Goal: Communication & Community: Answer question/provide support

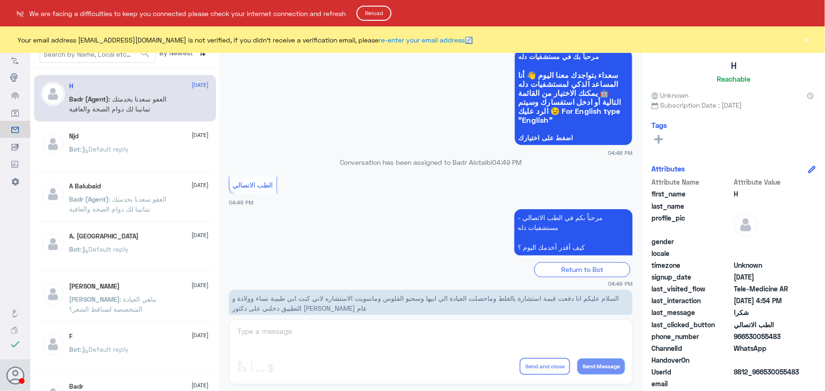
scroll to position [450, 0]
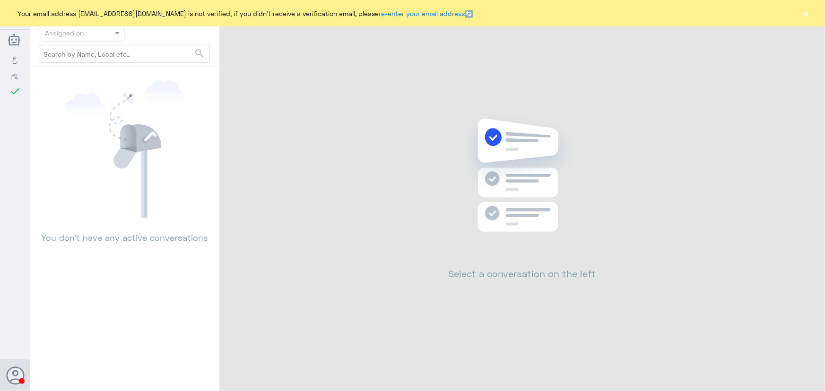
click at [810, 13] on div "Your email address n_zaid@DallahHealth.com is not verified, if you didn't recei…" at bounding box center [412, 13] width 825 height 26
click at [807, 14] on button "×" at bounding box center [805, 13] width 9 height 9
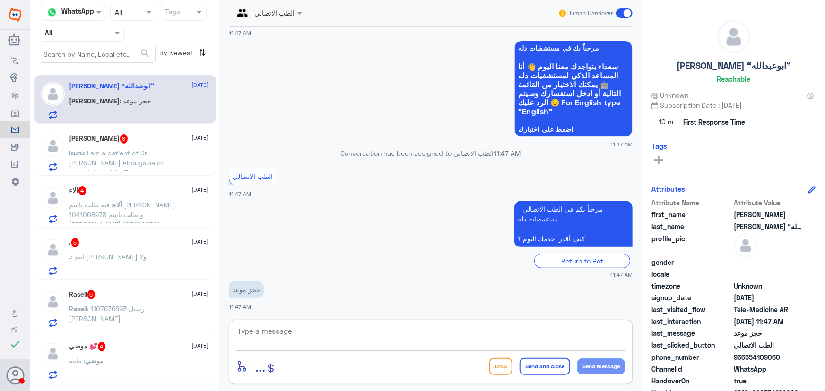
click at [330, 334] on textarea at bounding box center [430, 336] width 389 height 23
paste textarea "مرحباً معك نوف من الطب الاتصالي"
drag, startPoint x: 512, startPoint y: 339, endPoint x: 636, endPoint y: 347, distance: 124.1
click at [636, 347] on div "الطب الاتصالي Human Handover 24 Aug 2025 مرحباً، أريد الاستفسار عن خدمة الطب ال…" at bounding box center [430, 197] width 423 height 394
click at [415, 330] on textarea "مرحباً معك نوف من الطب الاتصالي" at bounding box center [430, 336] width 389 height 23
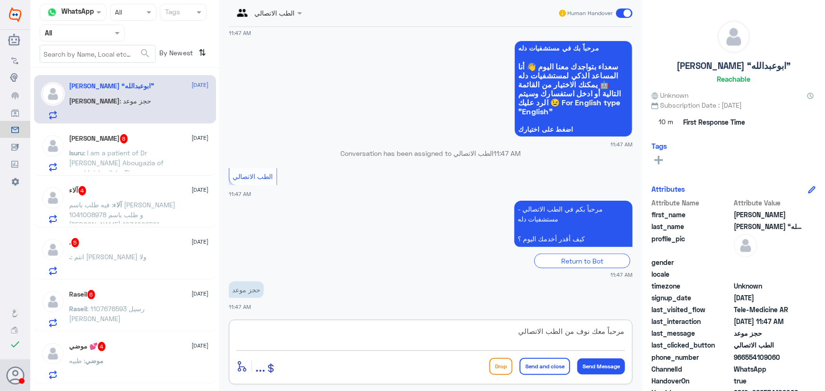
click at [453, 333] on textarea "مرحباً معك نوف من الطب الاتصالي" at bounding box center [430, 336] width 389 height 23
type textarea "مرحباً معك نوف من الطب الاتصالي"
click at [166, 164] on p "Isuru : I am a patient of Dr Abdelwahed Abougazia of psychiatric clinic. There …" at bounding box center [122, 160] width 106 height 24
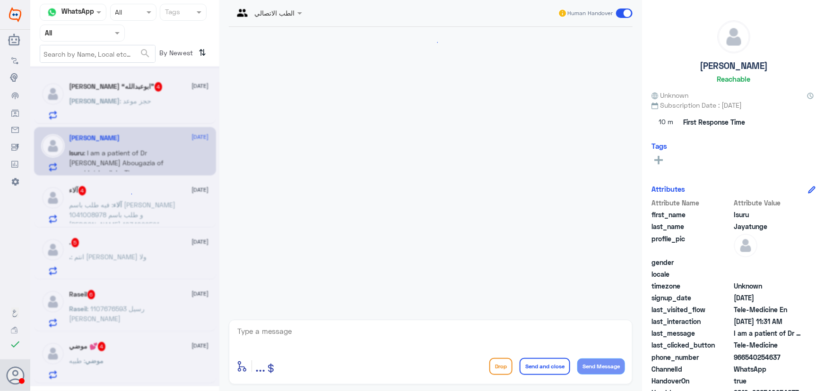
scroll to position [445, 0]
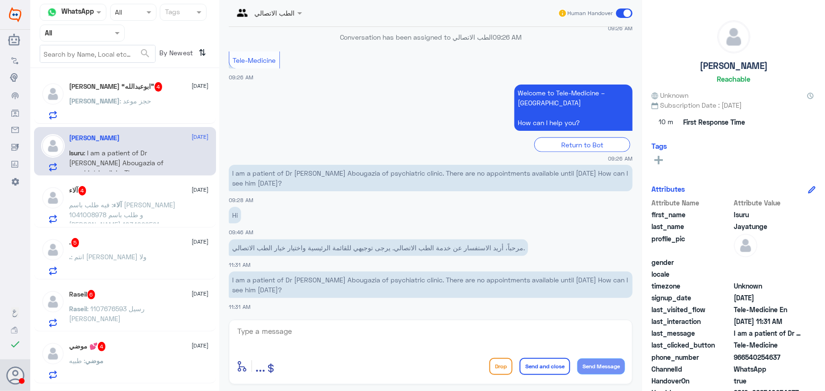
click at [144, 214] on span ": فيه طلب باسم احمد المشوح 1041008978 و طلب باسم امنه المليحان 1034099521" at bounding box center [122, 215] width 106 height 28
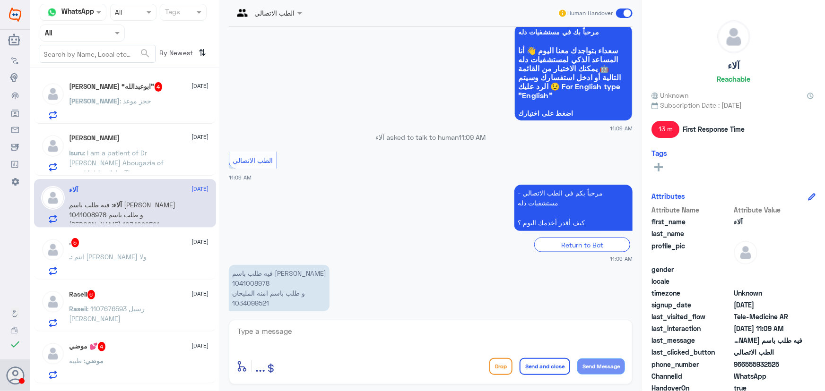
scroll to position [695, 0]
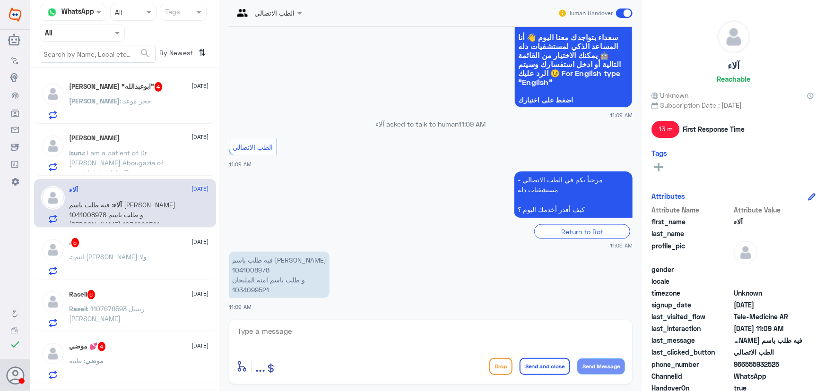
click at [124, 254] on div ". : انتم لايف كير ولا" at bounding box center [138, 264] width 139 height 21
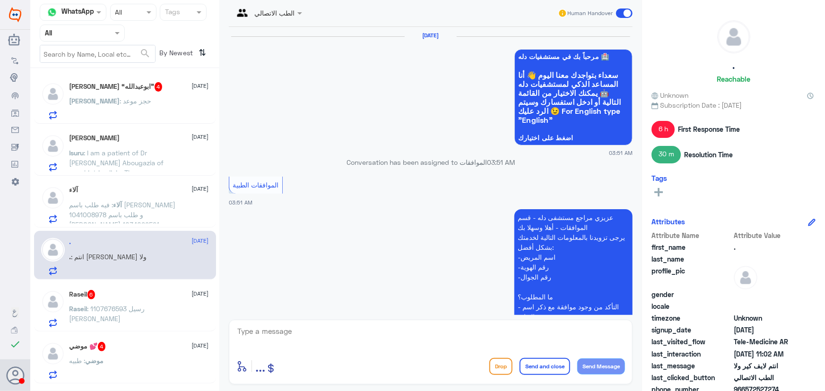
scroll to position [850, 0]
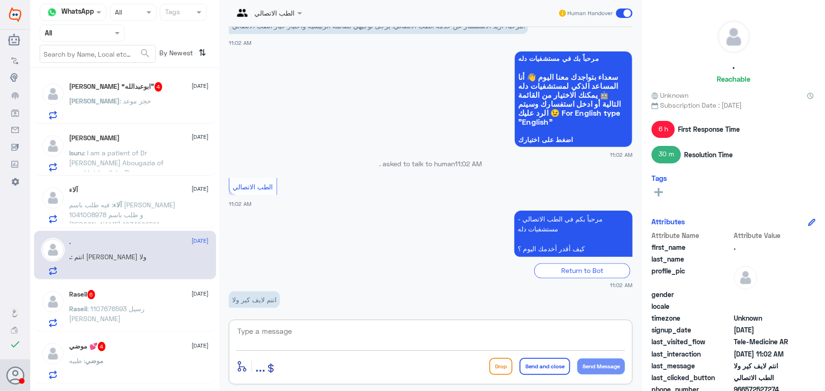
click at [334, 331] on textarea at bounding box center [430, 336] width 389 height 23
paste textarea "مرحباً معك نوف من الطب الاتصالي"
type textarea "مرحباً معك نوف من الطب الاتصالي"
click at [598, 364] on button "Send Message" at bounding box center [601, 367] width 48 height 16
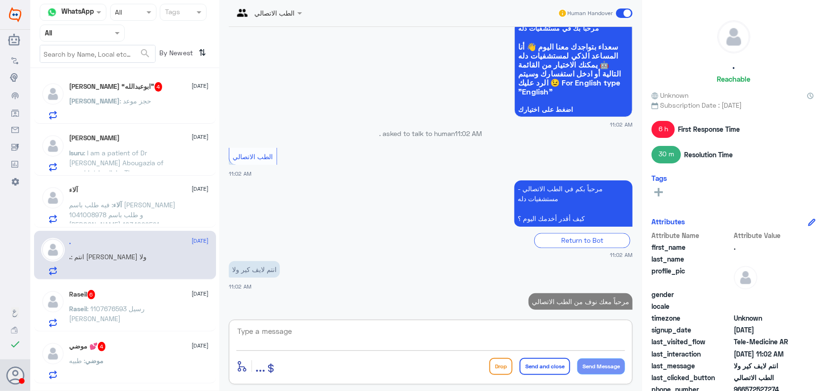
drag, startPoint x: 542, startPoint y: 331, endPoint x: 540, endPoint y: 338, distance: 7.2
click at [540, 338] on textarea at bounding box center [430, 336] width 389 height 23
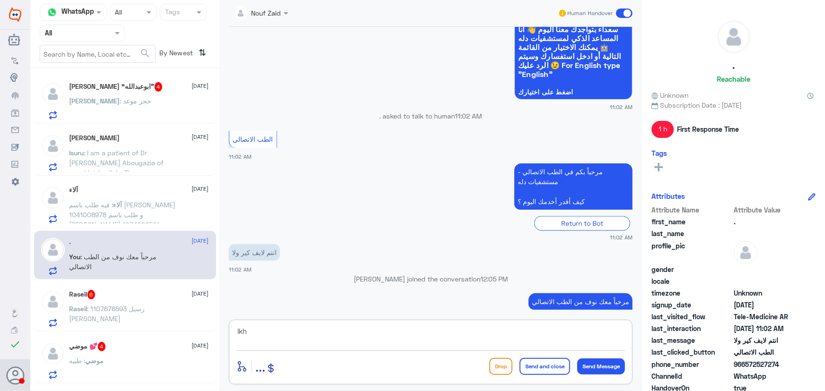
click at [488, 295] on app-msgs-text "مرحباً معك نوف من الطب الاتصالي" at bounding box center [431, 302] width 404 height 17
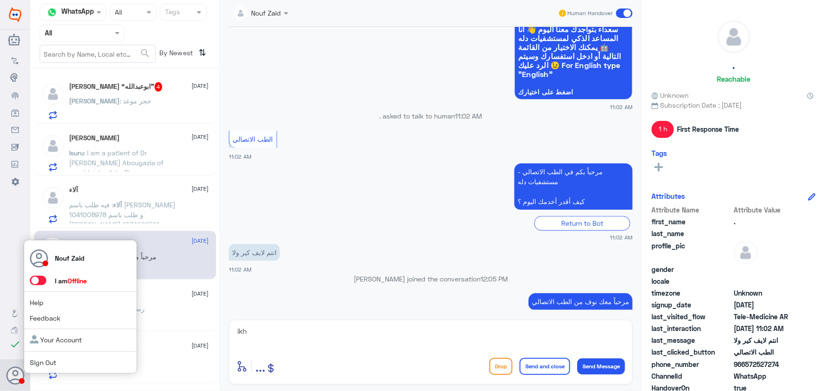
click at [37, 278] on span at bounding box center [38, 280] width 17 height 9
click at [0, 0] on input "checkbox" at bounding box center [0, 0] width 0 height 0
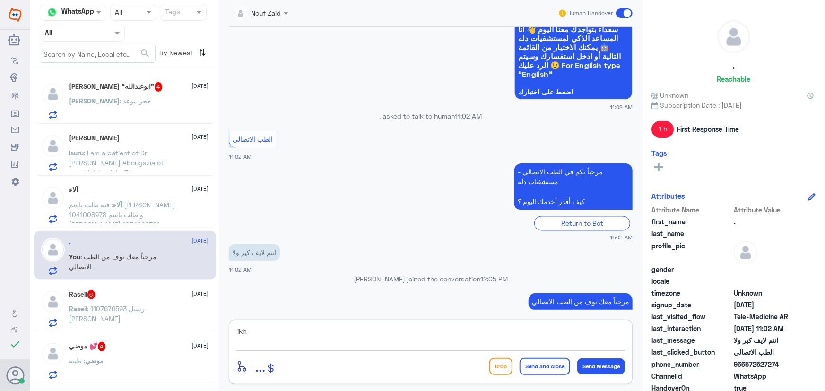
drag, startPoint x: 275, startPoint y: 339, endPoint x: 214, endPoint y: 331, distance: 61.0
click at [214, 331] on div "Channel WhatsApp Status × All Tags Agent Filter All search By Newest ⇅ خالد الد…" at bounding box center [427, 197] width 795 height 394
type textarea "i"
type textarea "k"
type textarea "هنا الطب الاتصالي لدله النخيل"
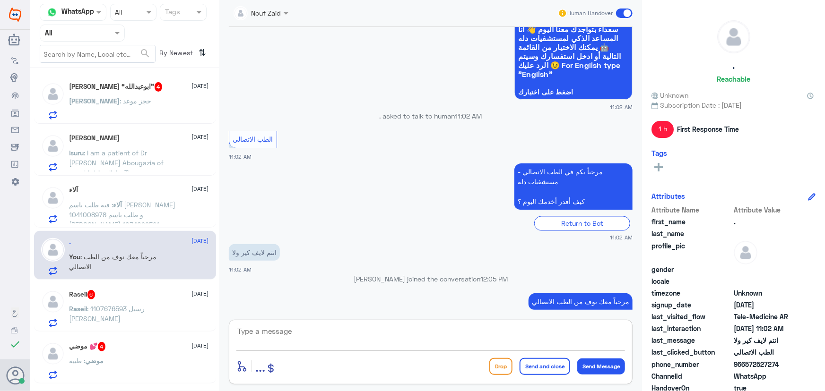
scroll to position [910, 0]
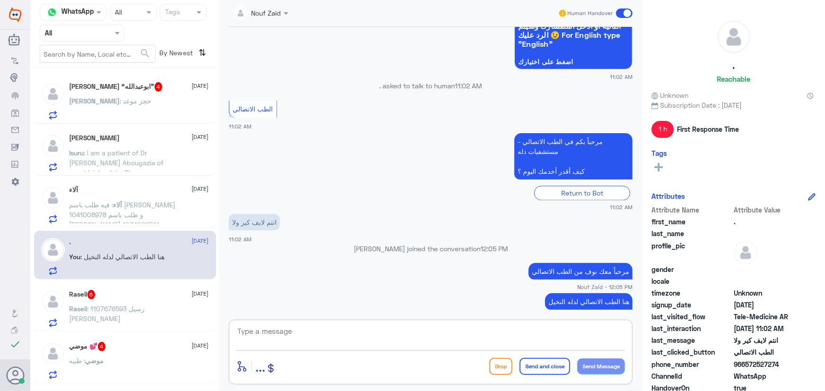
click at [100, 207] on span ": فيه طلب باسم احمد المشوح 1041008978 و طلب باسم امنه المليحان 1034099521" at bounding box center [122, 215] width 106 height 28
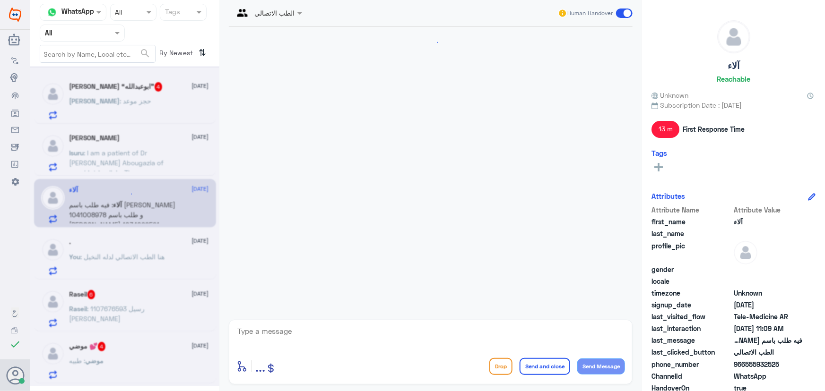
scroll to position [695, 0]
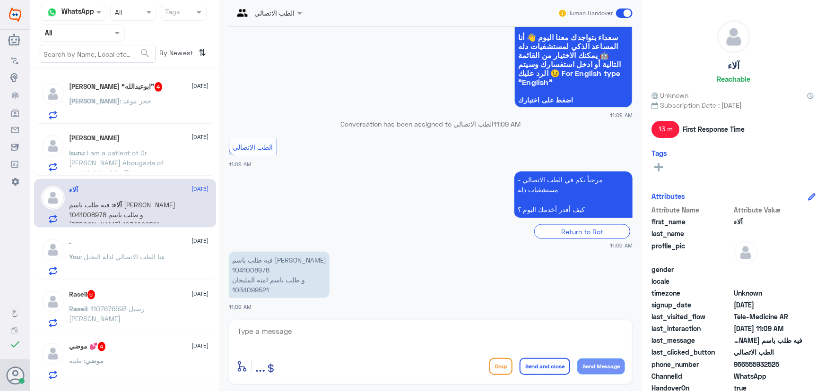
click at [158, 153] on p "Isuru : I am a patient of Dr Abdelwahed Abougazia of psychiatric clinic. There …" at bounding box center [122, 160] width 106 height 24
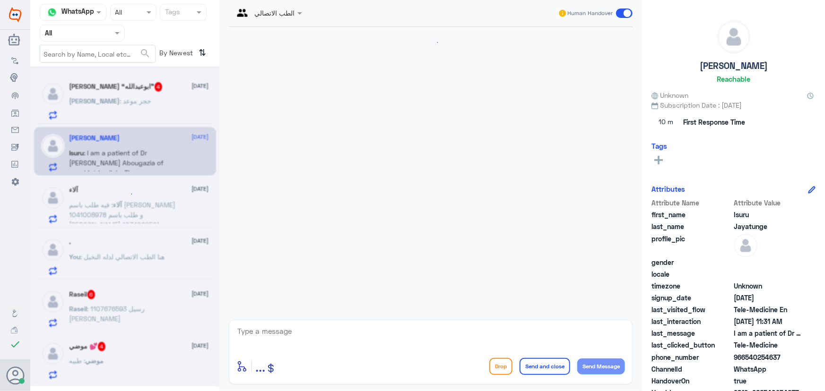
scroll to position [445, 0]
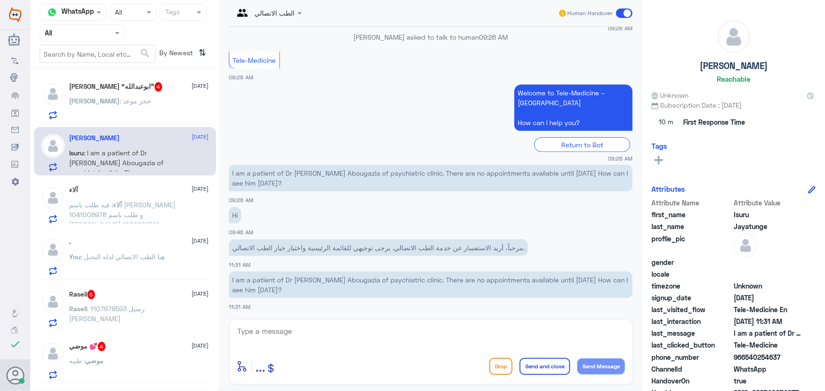
click at [140, 110] on div "خالد : حجز موعد" at bounding box center [138, 108] width 139 height 21
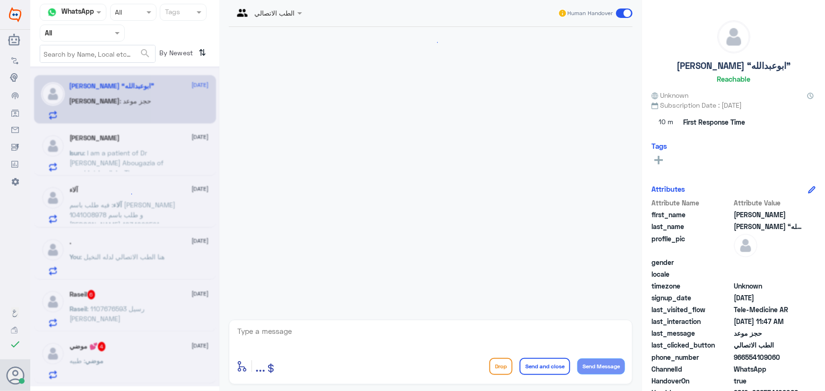
scroll to position [184, 0]
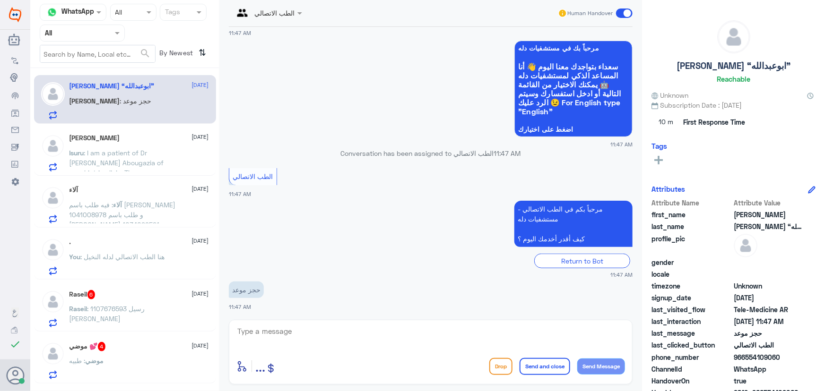
click at [173, 308] on p "Raseil : 1107676593 رسيل صالح الغازي" at bounding box center [122, 316] width 106 height 24
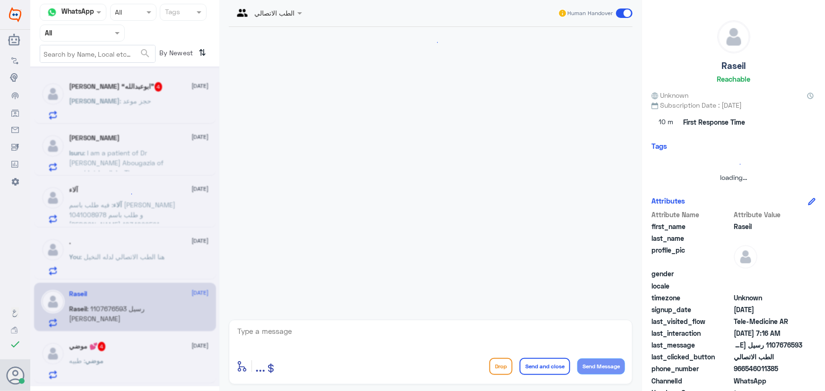
scroll to position [377, 0]
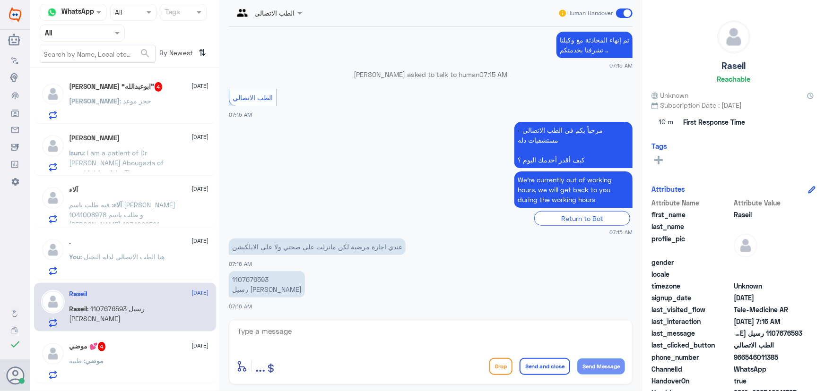
click at [329, 326] on textarea at bounding box center [430, 336] width 389 height 23
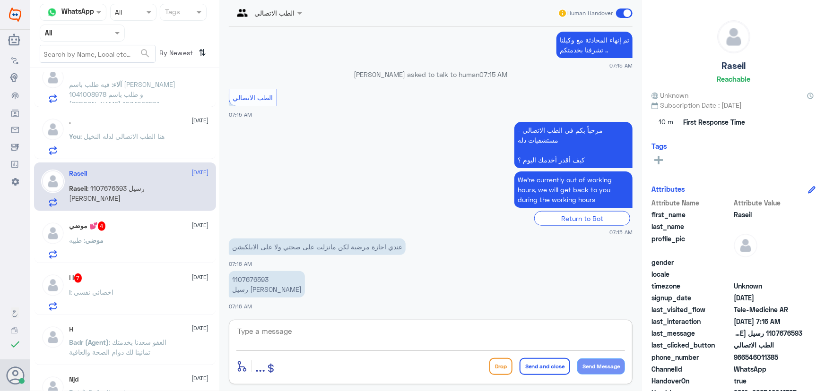
scroll to position [129, 0]
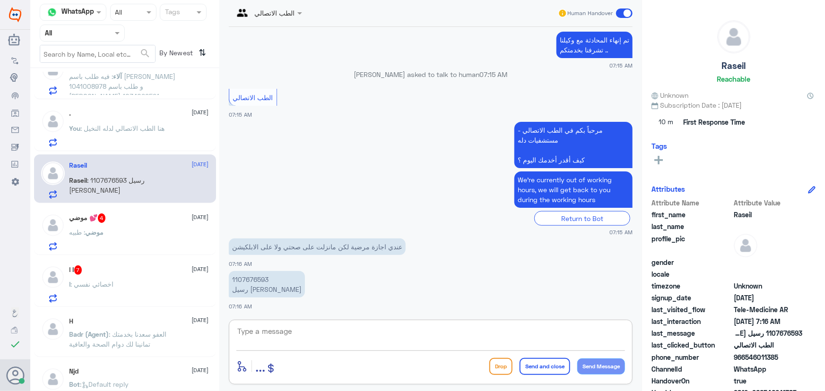
click at [159, 284] on div "I : اخصائي نفسي" at bounding box center [138, 292] width 139 height 21
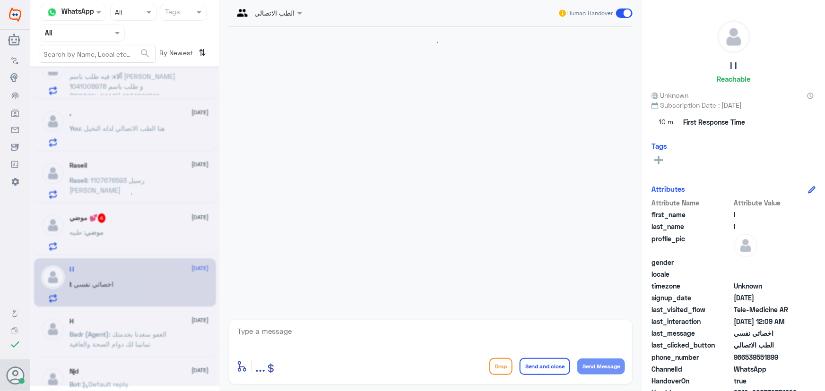
scroll to position [511, 0]
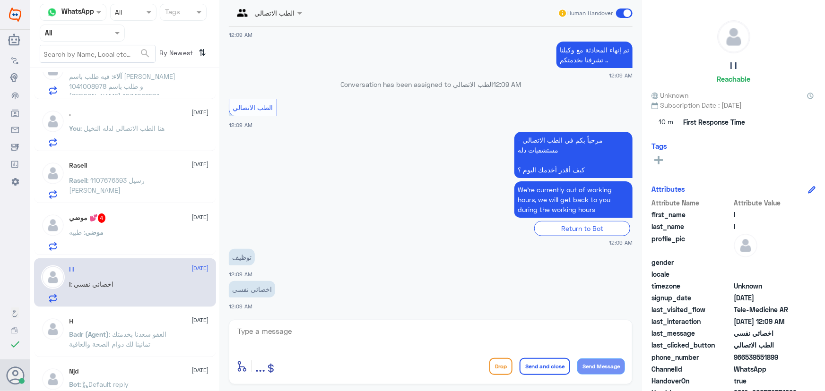
click at [156, 234] on div "موضي : طبيه" at bounding box center [138, 240] width 139 height 21
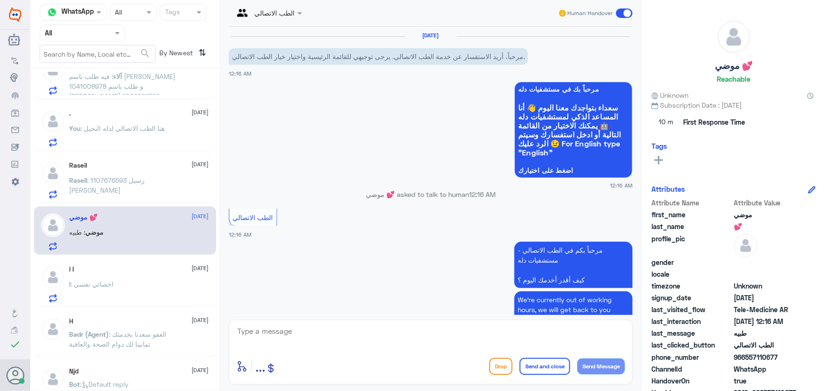
scroll to position [110, 0]
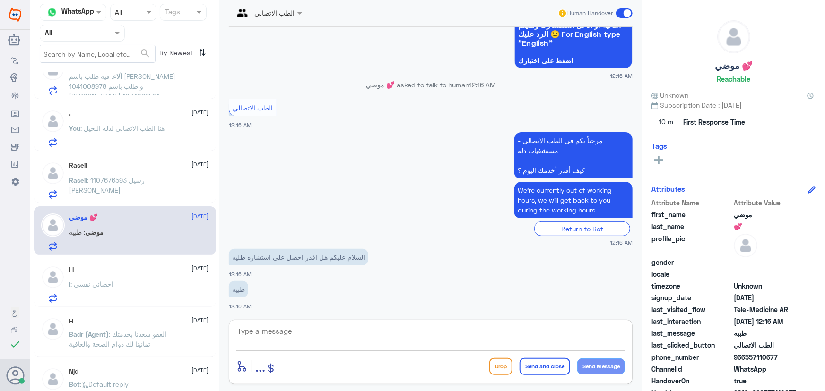
click at [378, 335] on textarea at bounding box center [430, 336] width 389 height 23
type textarea "م"
click at [314, 331] on textarea at bounding box center [430, 336] width 389 height 23
paste textarea "مرحباً معك نوف من الطب الاتصالي"
type textarea "مرحباً معك نوف من الطب الاتصالي"
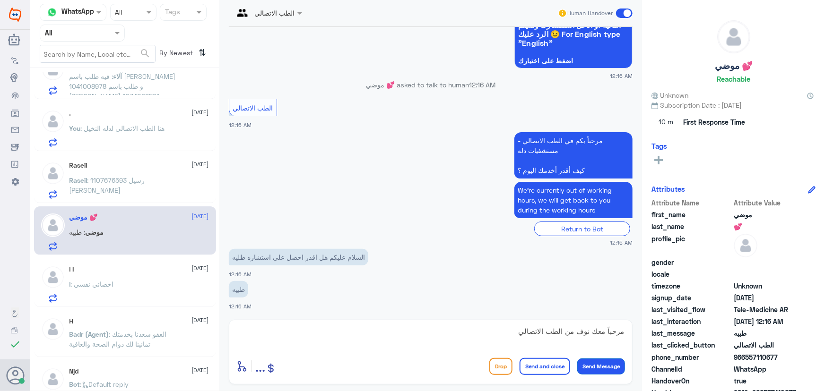
click at [596, 359] on button "Send Message" at bounding box center [601, 367] width 48 height 16
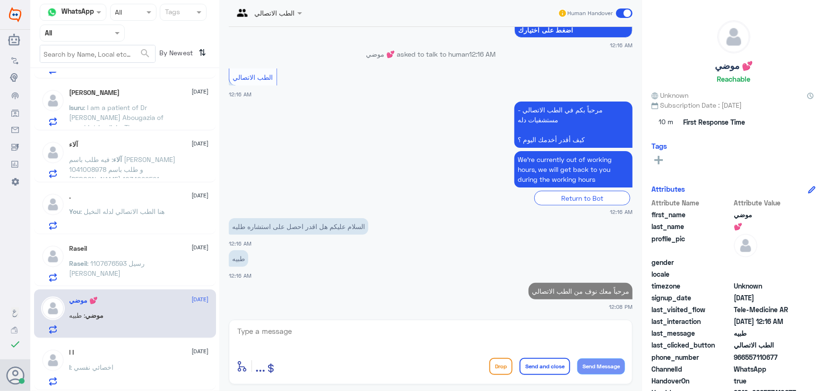
scroll to position [43, 0]
click at [139, 257] on div "Raseil 24 August Raseil : 1107676593 رسيل صالح الغازي" at bounding box center [138, 266] width 139 height 37
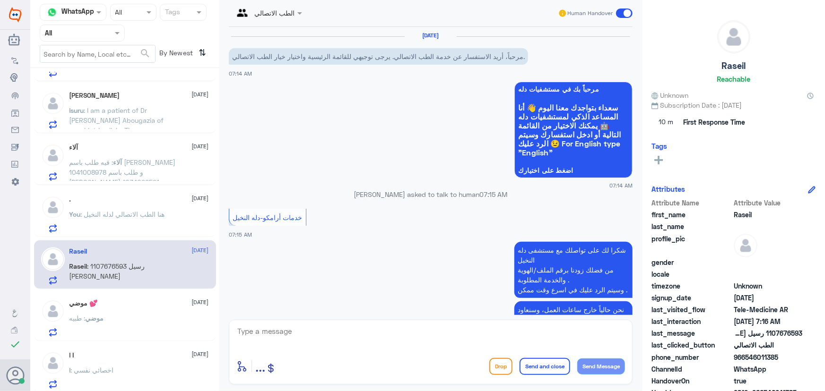
scroll to position [377, 0]
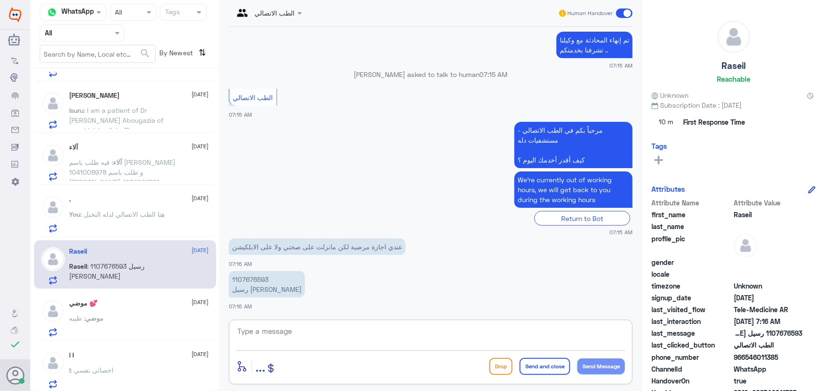
click at [368, 330] on textarea at bounding box center [430, 336] width 389 height 23
paste textarea "مرحباً معك نوف من الطب الاتصالي"
type textarea "مرحباً معك نوف من الطب الاتصالي"
drag, startPoint x: 618, startPoint y: 369, endPoint x: 611, endPoint y: 369, distance: 7.6
click at [615, 369] on button "Send Message" at bounding box center [601, 367] width 48 height 16
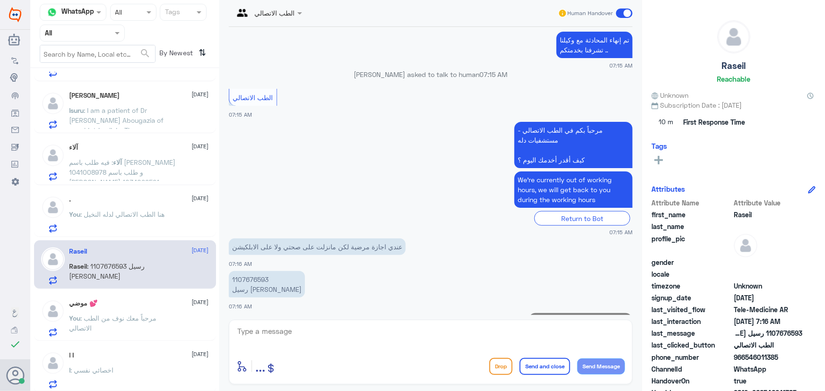
scroll to position [407, 0]
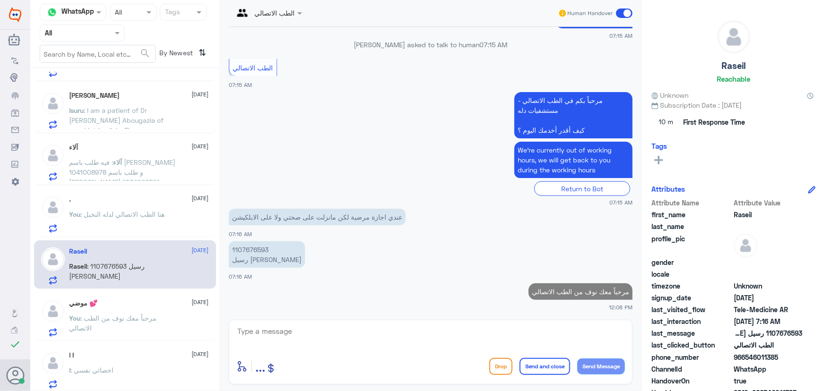
drag, startPoint x: 522, startPoint y: 340, endPoint x: 512, endPoint y: 338, distance: 10.0
click at [522, 340] on textarea at bounding box center [430, 336] width 389 height 23
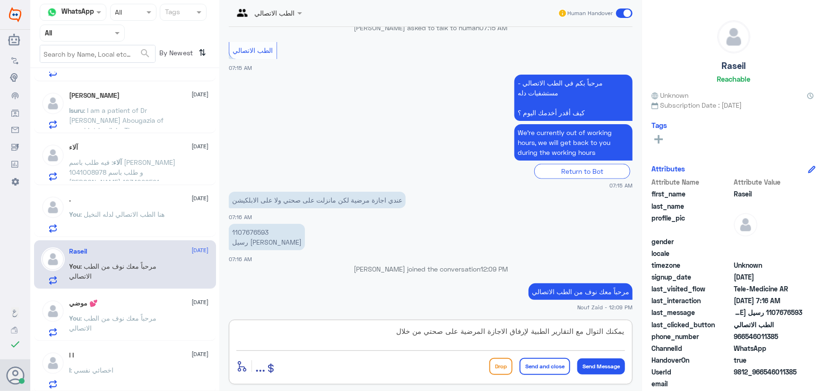
paste textarea "التقارير الطبيه 0550181732"
drag, startPoint x: 364, startPoint y: 331, endPoint x: 406, endPoint y: 338, distance: 43.0
click at [406, 338] on textarea "يمكنك التوال مع التقارير الطبية لإرفاق الاجازة المرضية على صحتي من خلال التقاري…" at bounding box center [430, 336] width 389 height 23
type textarea "يمكنك التوال مع التقارير الطبية لإرفاق الاجازة المرضية على صحتي من خلال 0550181…"
click at [546, 364] on button "Send and close" at bounding box center [545, 366] width 51 height 17
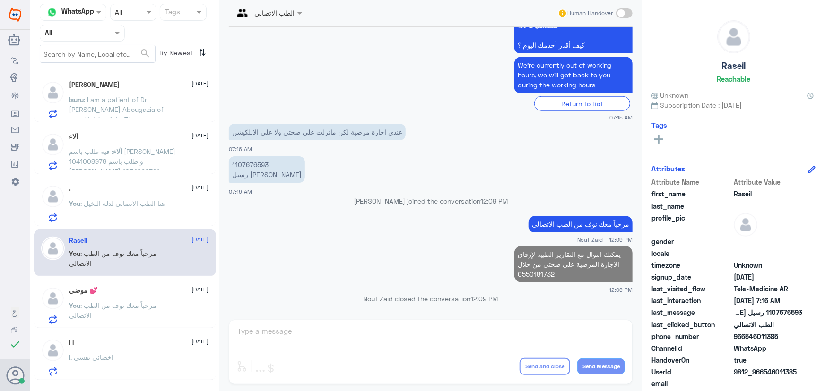
scroll to position [86, 0]
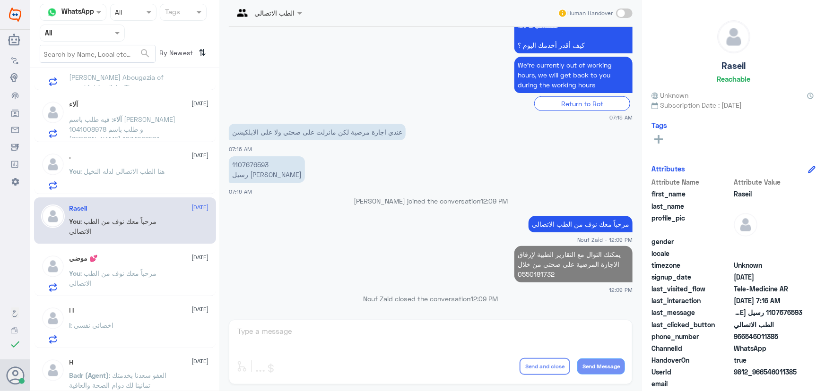
click at [161, 266] on div "موضي 💕 24 August You : مرحباً معك نوف من الطب الاتصالي" at bounding box center [138, 273] width 139 height 37
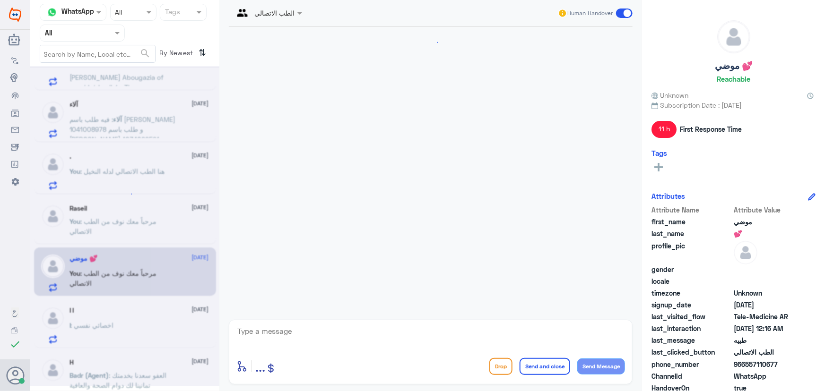
scroll to position [157, 0]
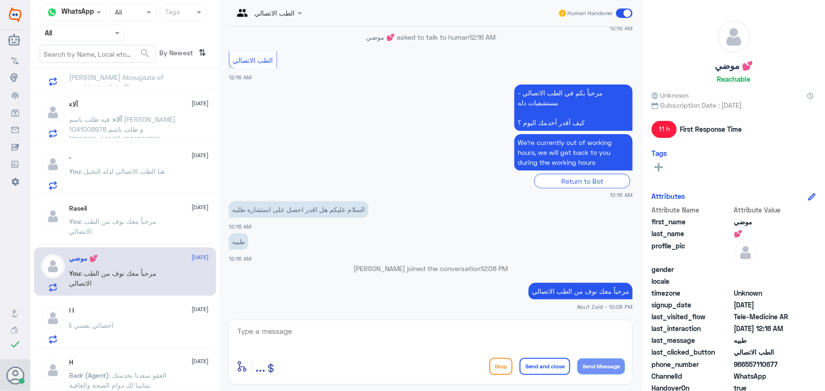
click at [139, 312] on div "I I 24 August" at bounding box center [138, 311] width 139 height 8
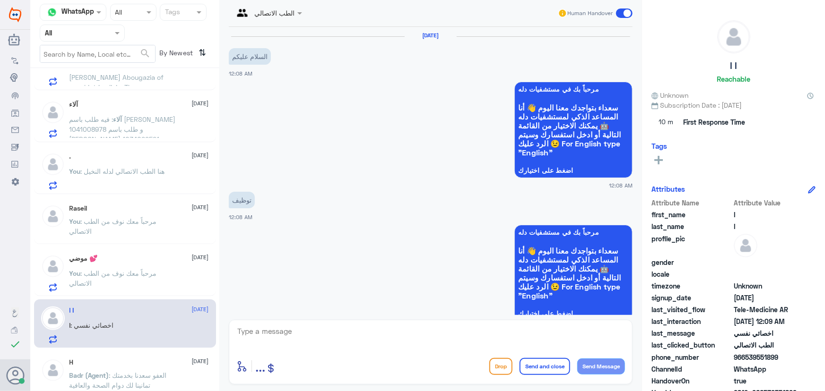
scroll to position [511, 0]
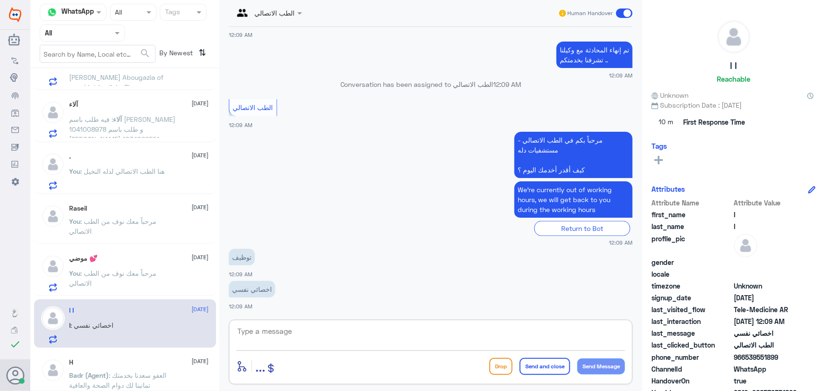
click at [370, 339] on textarea at bounding box center [430, 336] width 389 height 23
paste textarea "مرحباً معك نوف من الطب الاتصالي"
type textarea "مرحباً معك نوف من الطب الاتصالي"
click at [605, 369] on button "Send Message" at bounding box center [601, 367] width 48 height 16
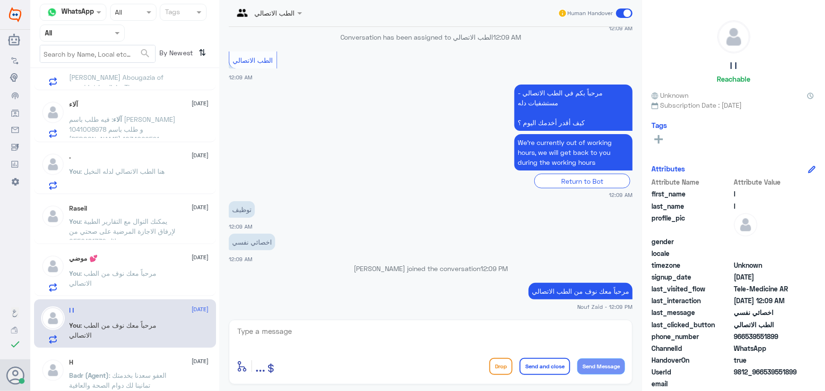
click at [359, 329] on textarea at bounding box center [430, 336] width 389 height 23
paste textarea "https://careers.dallahhealth.com/"
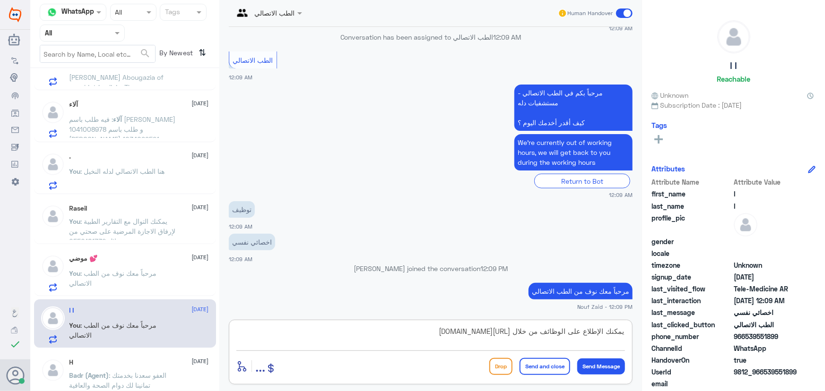
paste textarea "https://careers.dallahhealth.com/"
drag, startPoint x: 411, startPoint y: 342, endPoint x: 293, endPoint y: 335, distance: 118.4
click at [293, 335] on textarea "يمكنك الإطلاع على الوظائف من خلال https://careers.dallahhealth.com/https://care…" at bounding box center [430, 336] width 389 height 23
drag, startPoint x: 311, startPoint y: 333, endPoint x: 513, endPoint y: 332, distance: 202.3
click at [513, 332] on textarea "يمكنك الإطلاع على الوظائف من خلال h" at bounding box center [430, 336] width 389 height 23
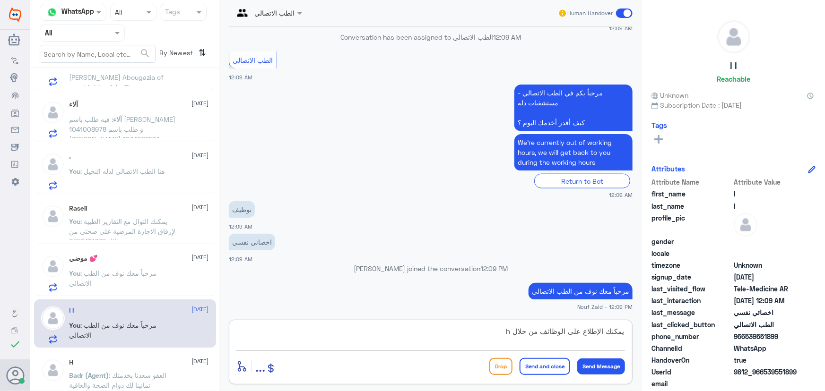
paste textarea "ttps://careers.dallahhealth.com/"
type textarea "يمكنك الإطلاع على الوظائف من خلال https://careers.dallahhealth.com/"
click at [543, 369] on button "Send and close" at bounding box center [545, 366] width 51 height 17
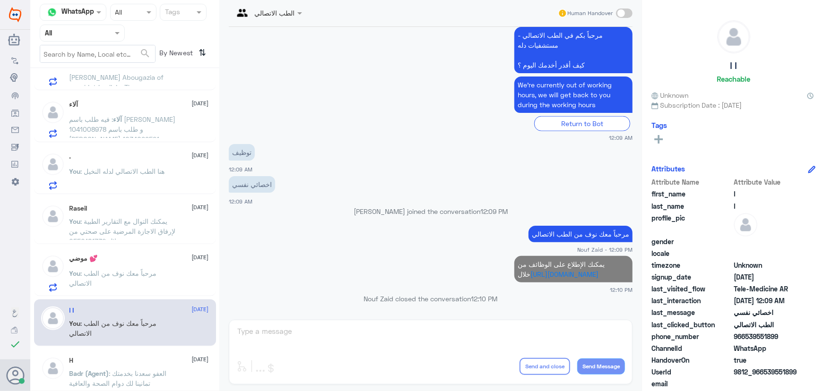
click at [137, 269] on span ": مرحباً معك نوف من الطب الاتصالي" at bounding box center [112, 278] width 87 height 18
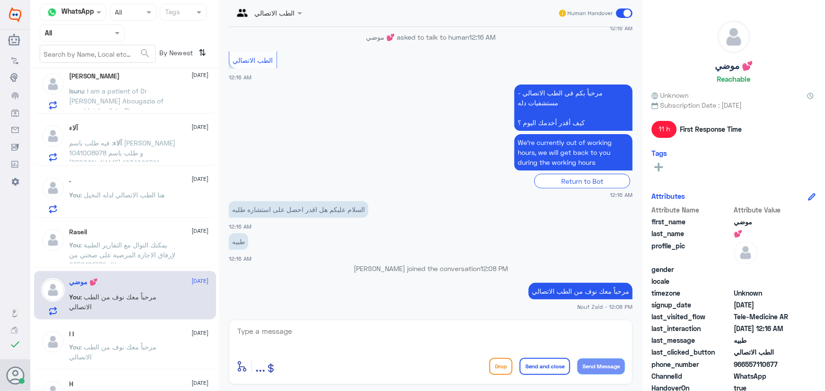
scroll to position [43, 0]
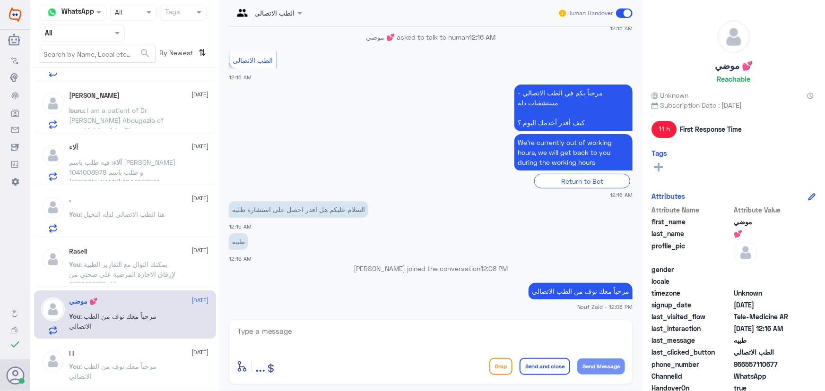
click at [187, 264] on div "You : يمكنك التوال مع التقارير الطبية لإرفاق الاجازة المرضية على صحتي من خلال 0…" at bounding box center [138, 272] width 139 height 21
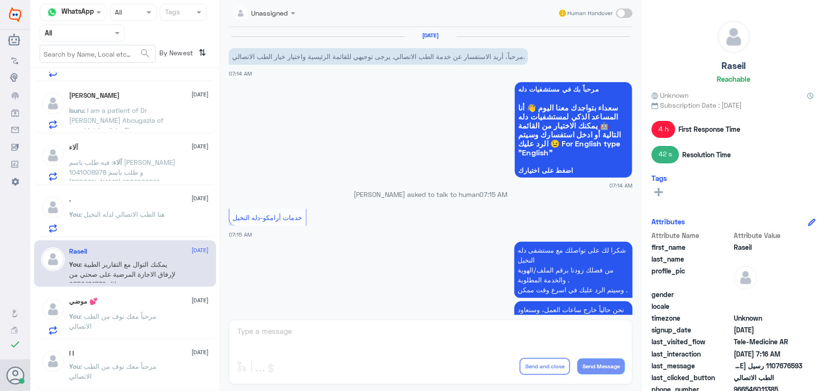
scroll to position [492, 0]
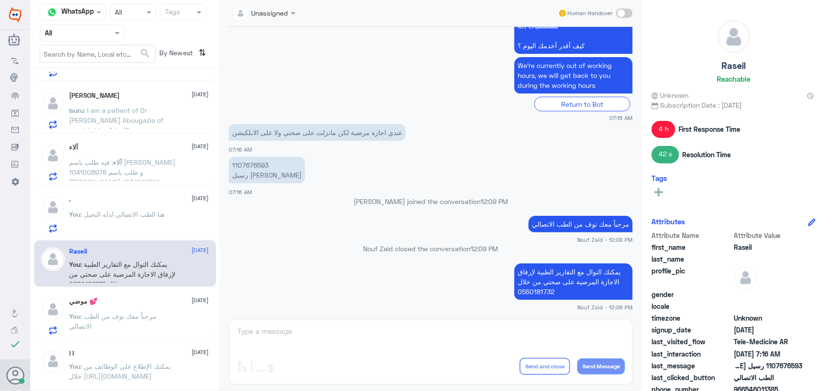
click at [162, 204] on div ". 24 August You : هنا الطب الاتصالي لدله النخيل" at bounding box center [138, 214] width 139 height 37
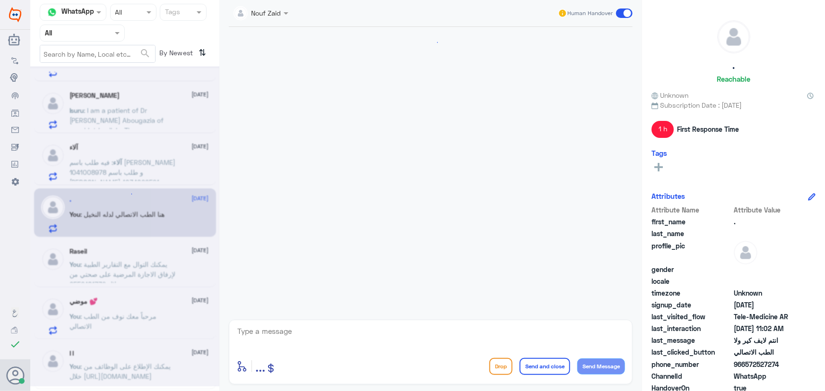
scroll to position [799, 0]
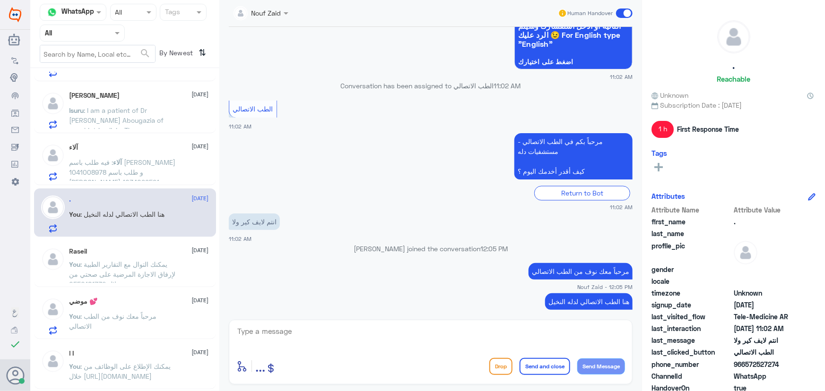
click at [620, 17] on span at bounding box center [624, 13] width 17 height 9
click at [0, 0] on input "checkbox" at bounding box center [0, 0] width 0 height 0
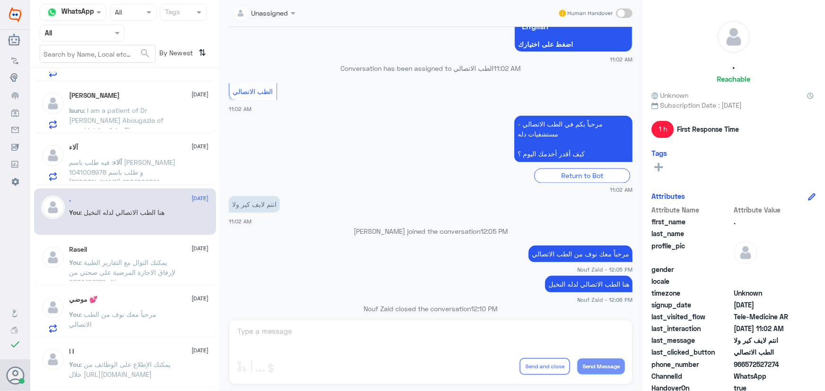
click at [151, 168] on span ": فيه طلب باسم احمد المشوح 1041008978 و طلب باسم امنه المليحان 1034099521" at bounding box center [122, 172] width 106 height 28
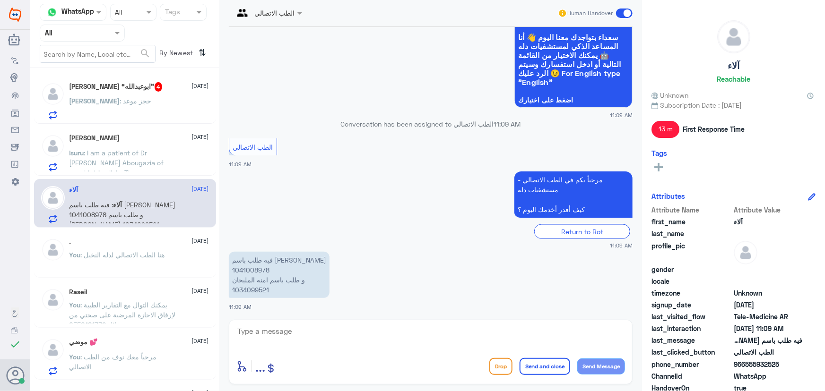
click at [161, 110] on div "خالد : حجز موعد" at bounding box center [138, 108] width 139 height 21
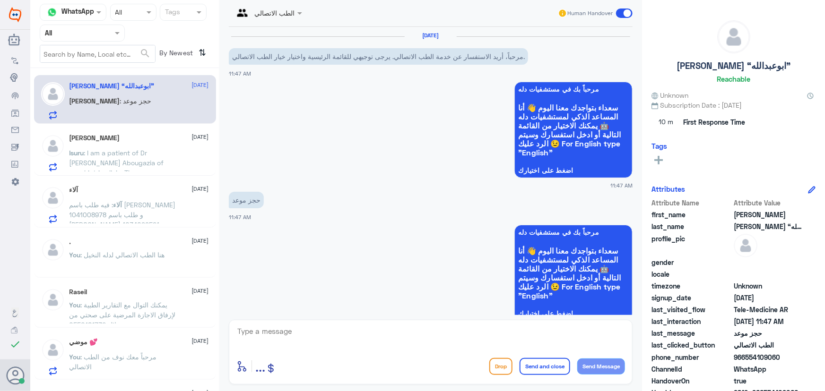
scroll to position [184, 0]
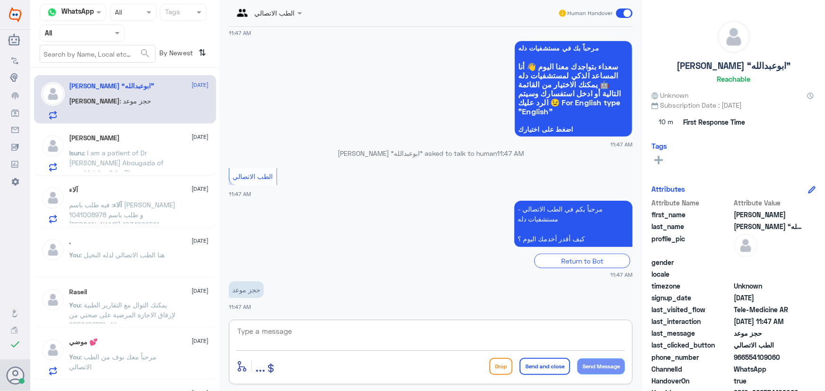
click at [341, 325] on textarea at bounding box center [430, 336] width 389 height 23
paste textarea "مرحباً معك نوف من الطب الاتصالي"
type textarea "مرحباً معك نوف من الطب الاتصالي"
click at [601, 365] on button "Send Message" at bounding box center [601, 367] width 48 height 16
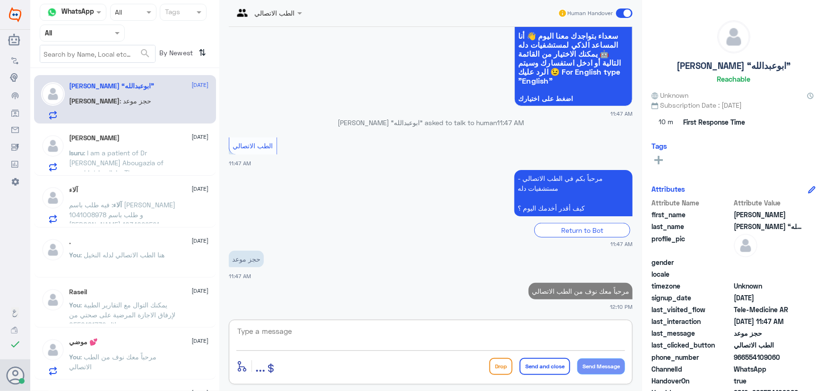
drag, startPoint x: 320, startPoint y: 328, endPoint x: 312, endPoint y: 334, distance: 10.4
click at [320, 328] on textarea at bounding box center [430, 336] width 389 height 23
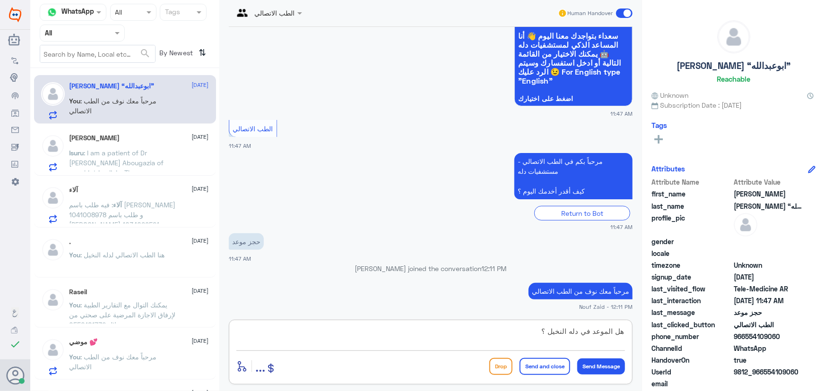
type textarea "هل الموعد في دله النخيل ؟"
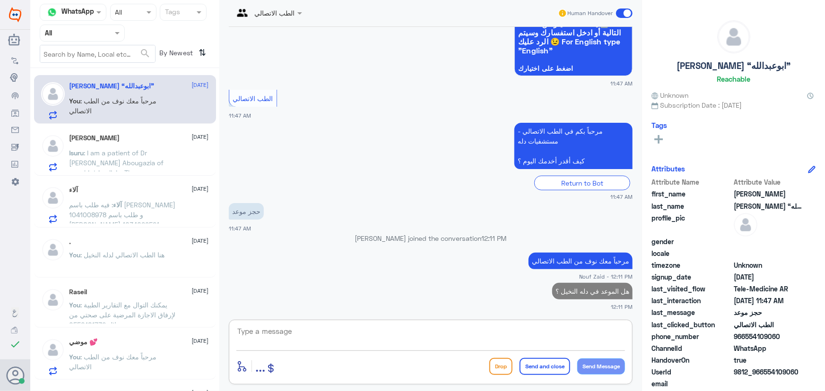
click at [124, 225] on div "آلاء 24 August آلاء : فيه طلب باسم احمد المشوح 1041008978 و طلب باسم امنه الملي…" at bounding box center [125, 203] width 182 height 49
click at [133, 218] on p "آلاء : فيه طلب باسم احمد المشوح 1041008978 و طلب باسم امنه المليحان 1034099521" at bounding box center [122, 212] width 106 height 24
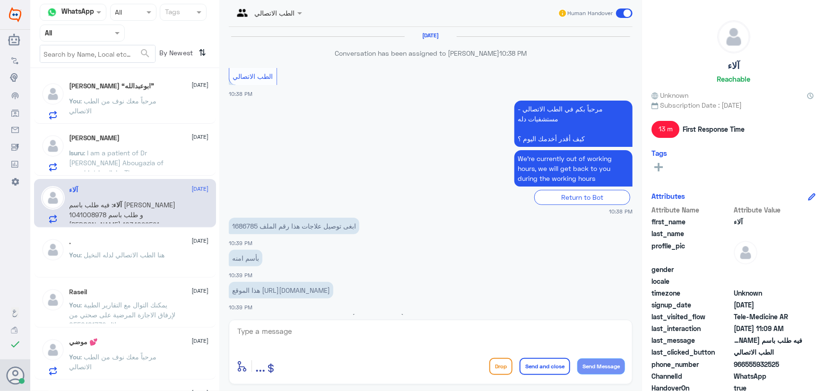
scroll to position [695, 0]
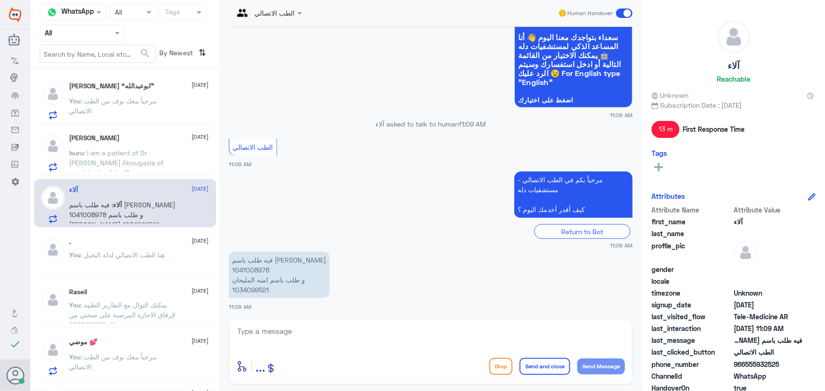
drag, startPoint x: 304, startPoint y: 325, endPoint x: 304, endPoint y: 337, distance: 12.3
click at [304, 327] on textarea at bounding box center [430, 336] width 389 height 23
paste textarea "مرحباً معك نوف من الطب الاتصالي"
type textarea "مرحباً معك نوف من الطب الاتصالي"
click at [591, 365] on button "Send Message" at bounding box center [601, 367] width 48 height 16
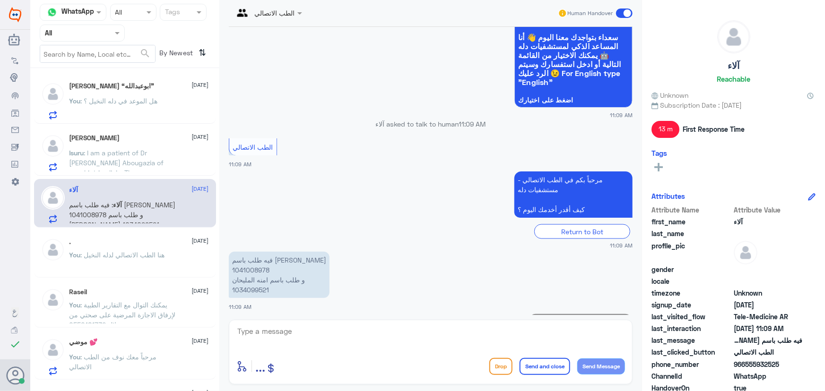
scroll to position [726, 0]
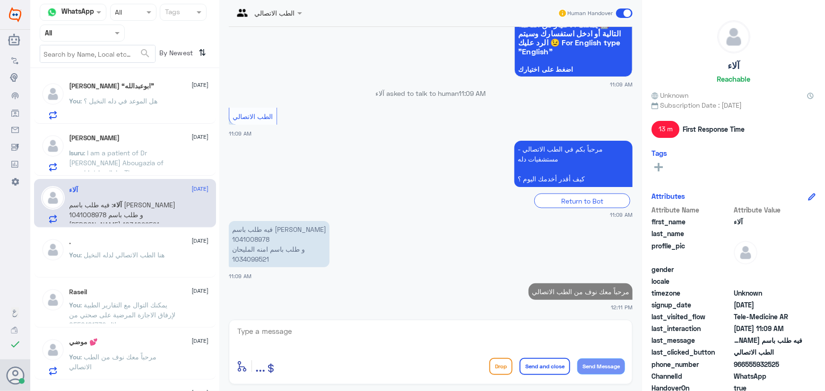
click at [396, 330] on textarea at bounding box center [430, 336] width 389 height 23
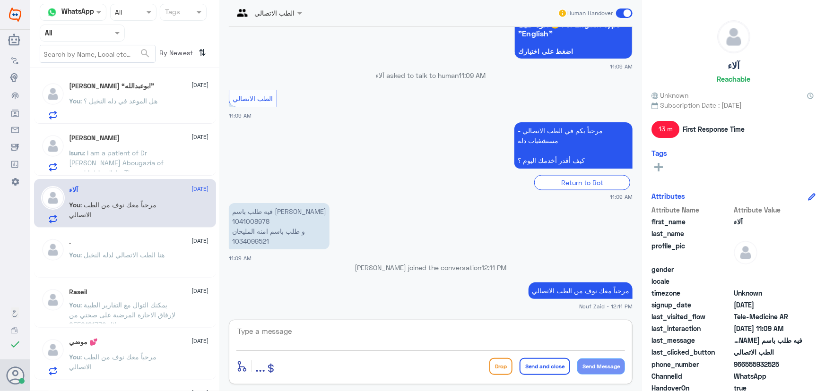
scroll to position [723, 0]
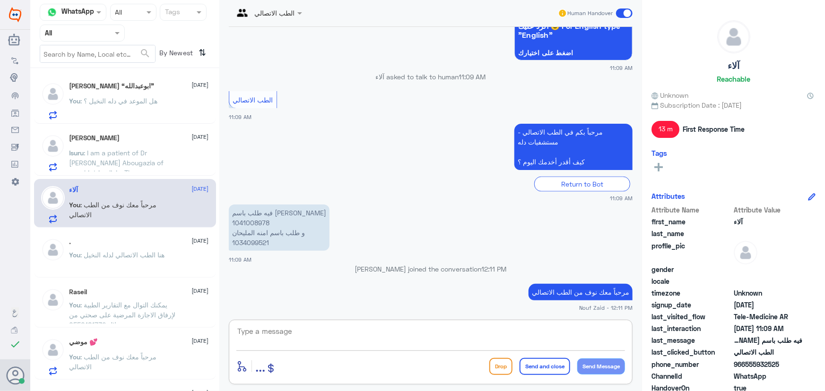
click at [447, 336] on textarea at bounding box center [430, 336] width 389 height 23
type textarea "ن"
type textarea "ت"
type textarea "طلب توصيل أدوية صحيح؟"
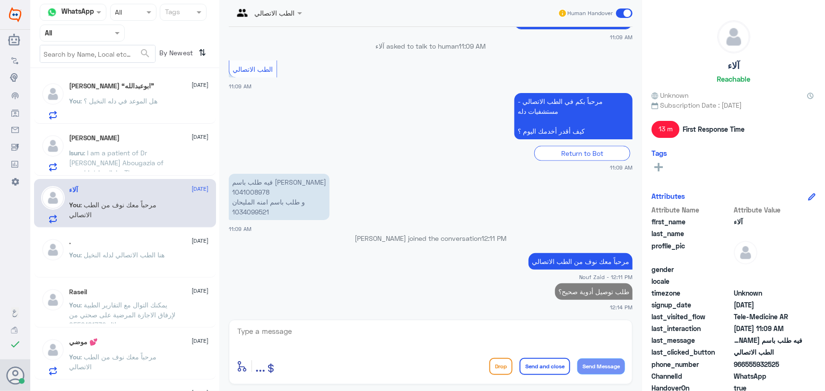
click at [146, 151] on span ": I am a patient of Dr Abdelwahed Abougazia of psychiatric clinic. There are no…" at bounding box center [121, 173] width 104 height 48
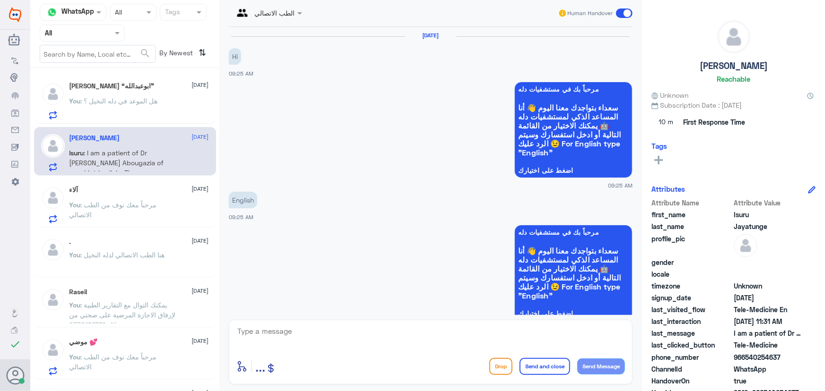
scroll to position [445, 0]
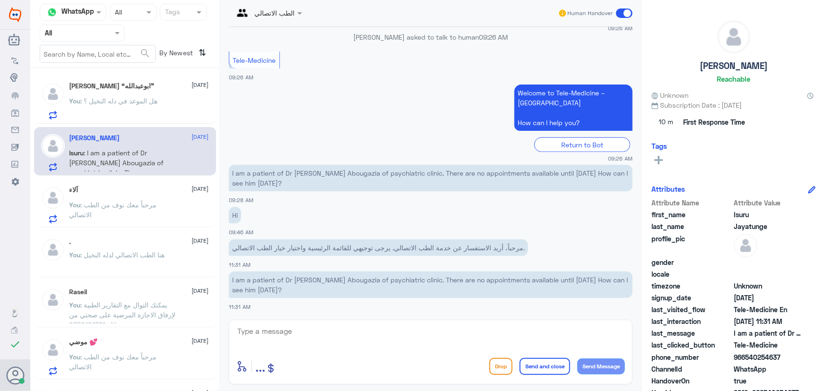
click at [161, 94] on div "خالد الدريس “ابوعبدالله” 24 August You : هل الموعد في دله النخيل ؟" at bounding box center [138, 100] width 139 height 37
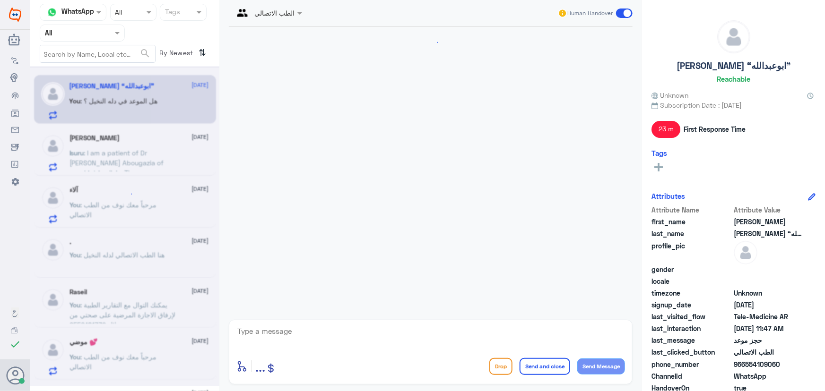
scroll to position [262, 0]
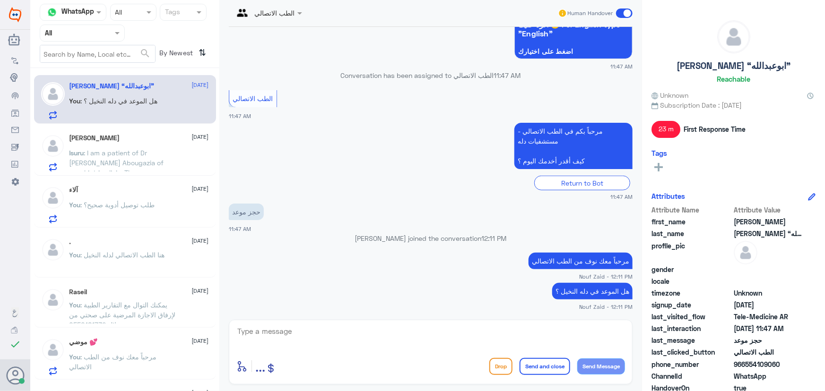
click at [155, 168] on span ": I am a patient of Dr Abdelwahed Abougazia of psychiatric clinic. There are no…" at bounding box center [121, 173] width 104 height 48
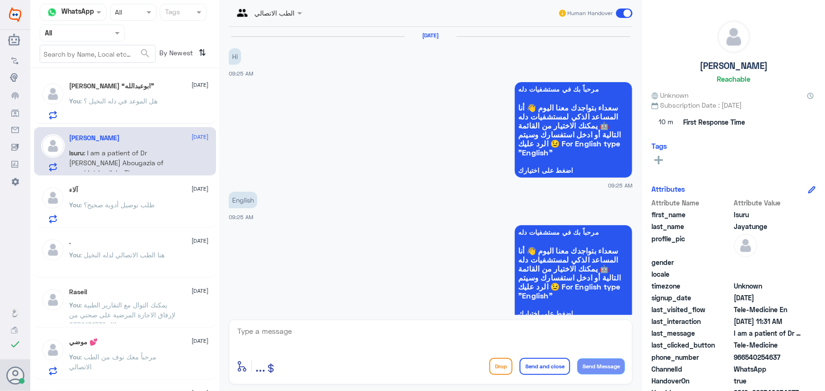
scroll to position [445, 0]
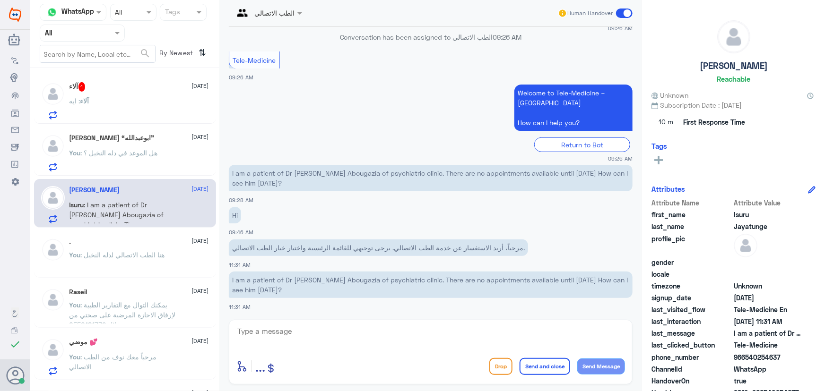
click at [128, 113] on div "آلاء : ايه" at bounding box center [138, 108] width 139 height 21
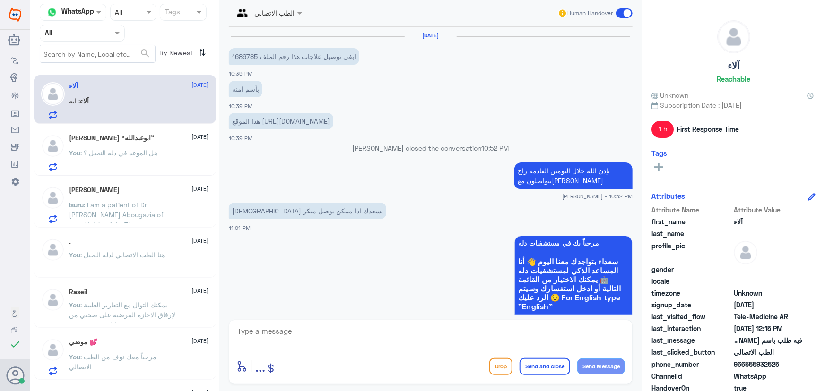
scroll to position [637, 0]
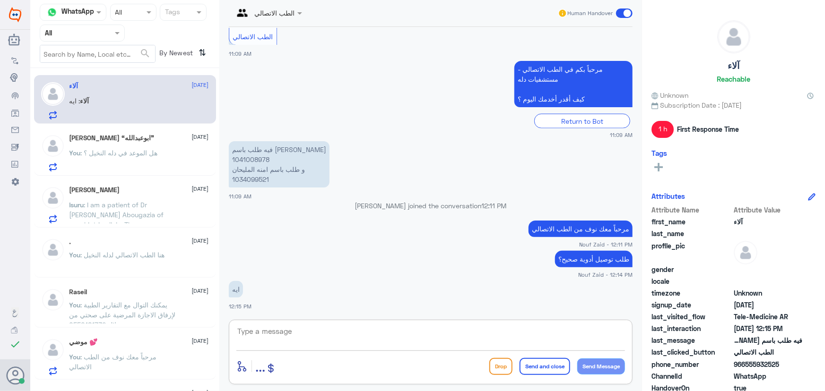
click at [328, 333] on textarea at bounding box center [430, 336] width 389 height 23
type textarea "ب"
type textarea "سيتم توصليها لكم خلال اليومين القادمة بإذن الله"
click at [547, 363] on button "Send and close" at bounding box center [545, 366] width 51 height 17
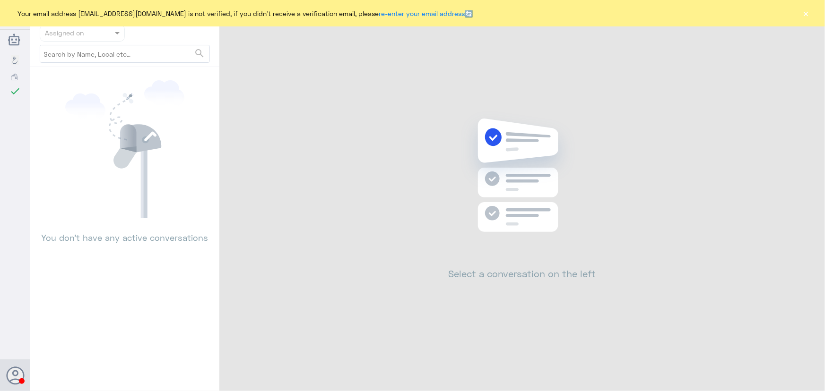
click at [808, 17] on button "×" at bounding box center [805, 13] width 9 height 9
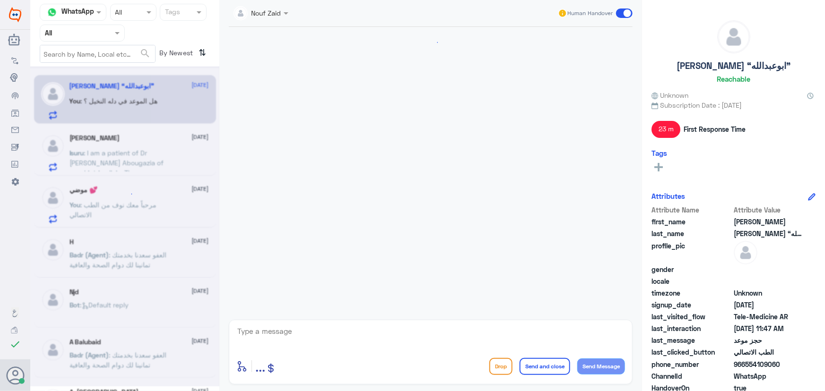
scroll to position [279, 0]
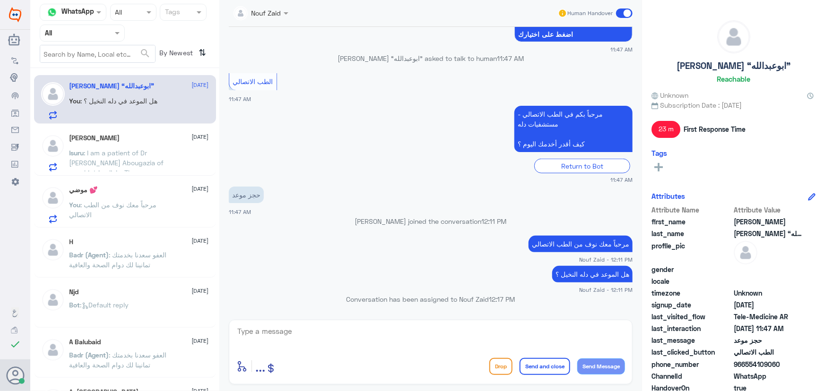
click at [119, 144] on div "Isuru Jayatunge 24 August Isuru : I am a patient of Dr Abdelwahed Abougazia of …" at bounding box center [138, 152] width 139 height 37
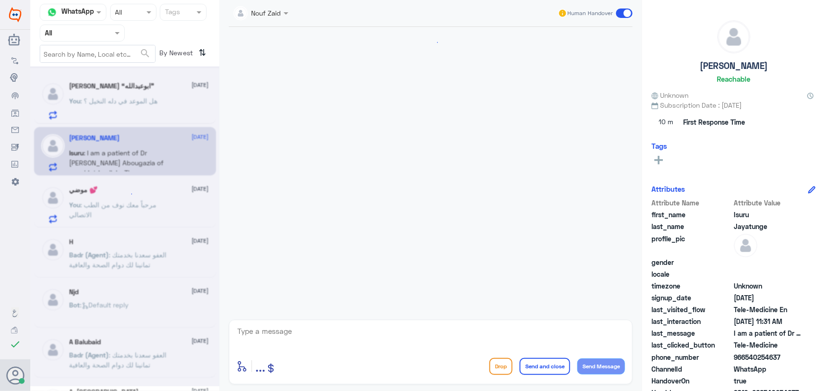
scroll to position [463, 0]
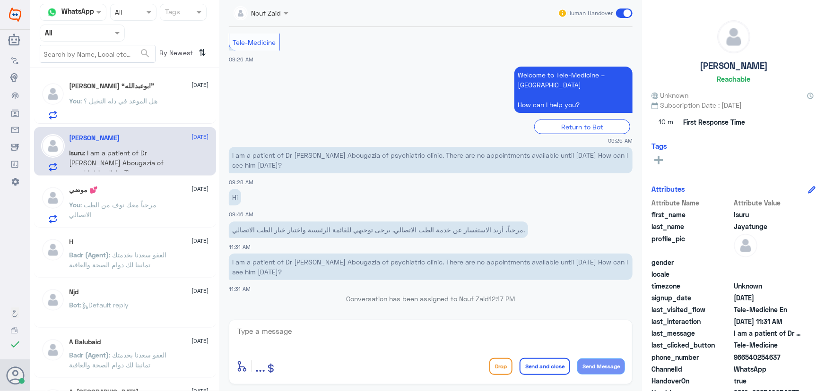
click at [119, 198] on div "موضي 💕 24 August You : مرحباً معك نوف من الطب الاتصالي" at bounding box center [138, 204] width 139 height 37
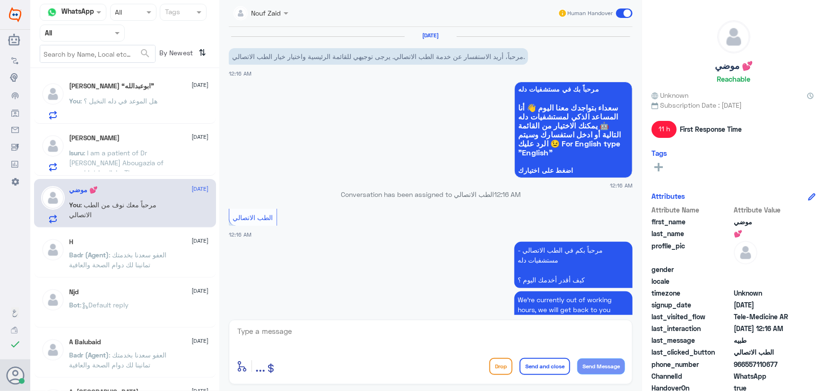
scroll to position [175, 0]
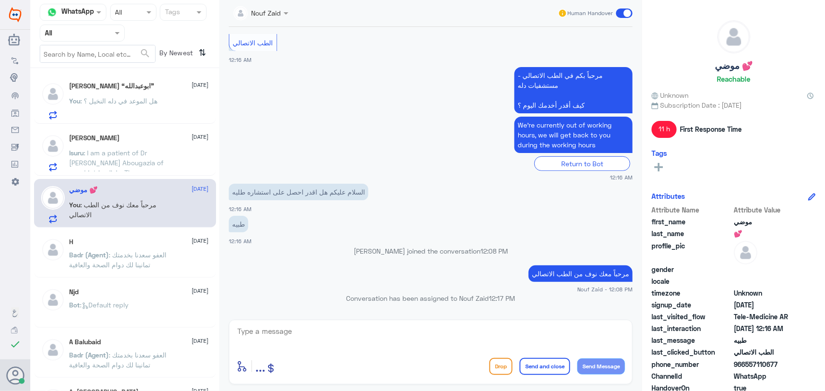
click at [121, 228] on div "خالد الدريس “ابوعبدالله” 24 August You : هل الموعد في دله النخيل ؟ Isuru Jayatu…" at bounding box center [124, 233] width 189 height 323
click at [434, 337] on textarea at bounding box center [430, 336] width 389 height 23
click at [165, 89] on div "خالد الدريس “ابوعبدالله” 24 August You : هل الموعد في دله النخيل ؟" at bounding box center [138, 100] width 139 height 37
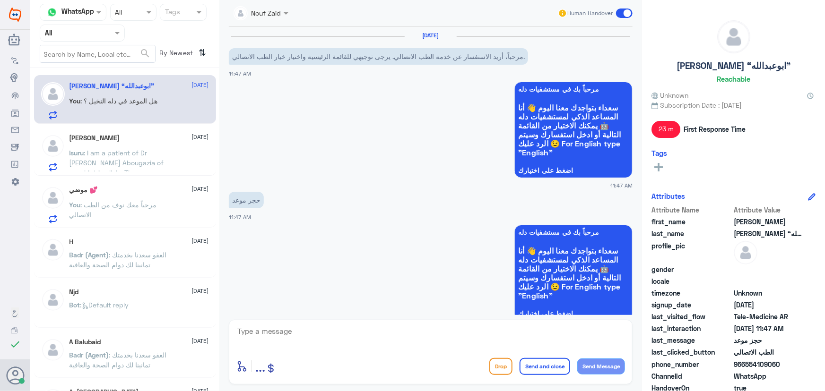
scroll to position [279, 0]
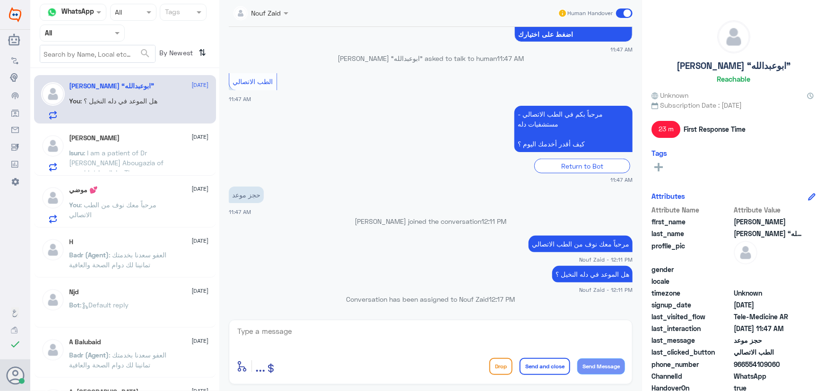
click at [380, 330] on textarea at bounding box center [430, 336] width 389 height 23
click at [622, 9] on span at bounding box center [624, 13] width 17 height 9
click at [0, 0] on input "checkbox" at bounding box center [0, 0] width 0 height 0
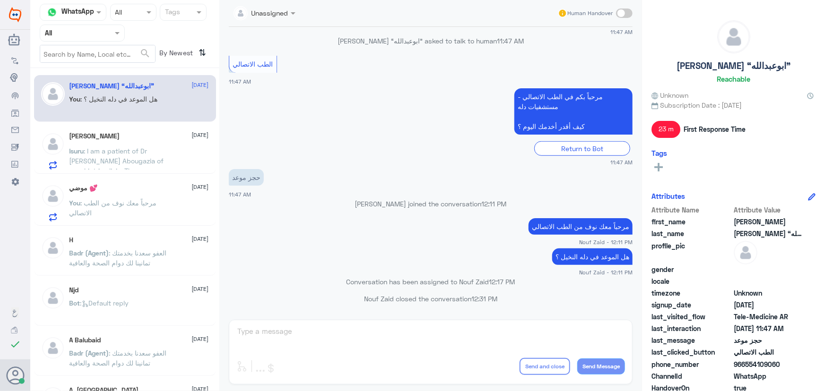
click at [129, 146] on p "Isuru : I am a patient of Dr Abdelwahed Abougazia of psychiatric clinic. There …" at bounding box center [122, 158] width 106 height 24
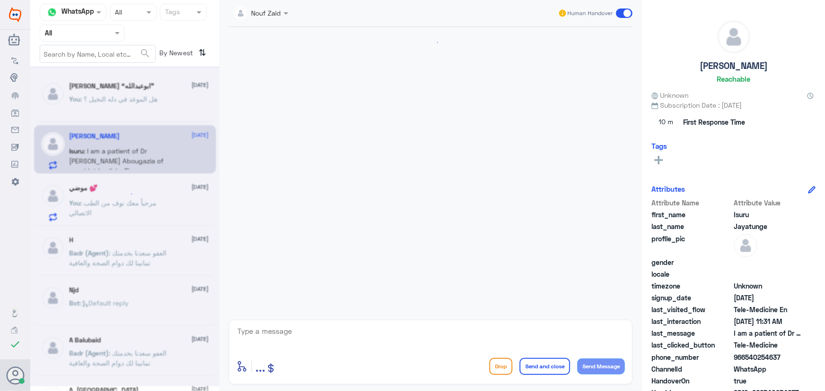
scroll to position [463, 0]
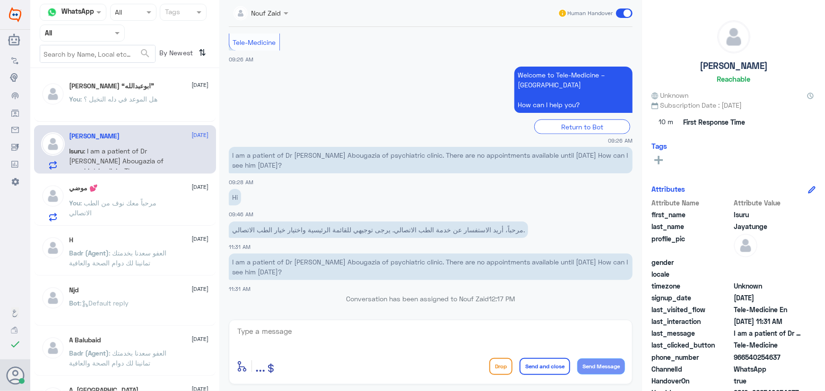
click at [109, 198] on p "You : مرحباً معك نوف من الطب الاتصالي" at bounding box center [122, 210] width 106 height 24
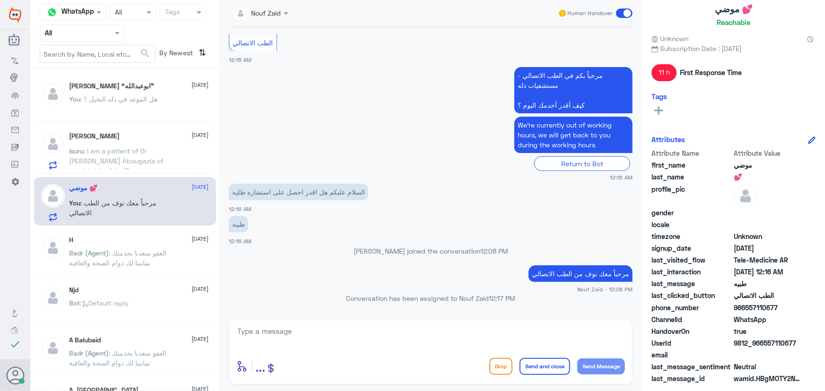
scroll to position [57, 0]
drag, startPoint x: 252, startPoint y: 242, endPoint x: 232, endPoint y: 240, distance: 19.9
click at [232, 240] on div "طبيه 12:16 AM" at bounding box center [431, 230] width 404 height 32
click at [230, 241] on span "12:16 AM" at bounding box center [240, 241] width 23 height 6
drag, startPoint x: 763, startPoint y: 343, endPoint x: 810, endPoint y: 342, distance: 47.3
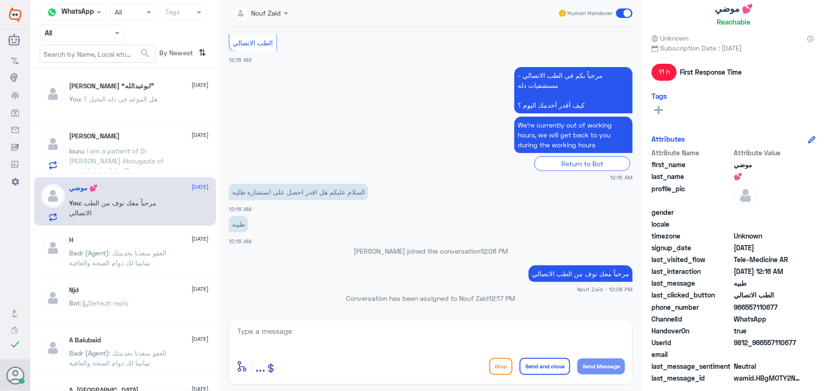
click at [810, 342] on div "UserId 9812_966557110677" at bounding box center [733, 344] width 164 height 12
copy span "557110677"
click at [418, 347] on textarea at bounding box center [430, 336] width 389 height 23
click at [583, 218] on app-msgs-text "طبيه" at bounding box center [431, 224] width 404 height 17
drag, startPoint x: 469, startPoint y: 326, endPoint x: 469, endPoint y: 331, distance: 4.8
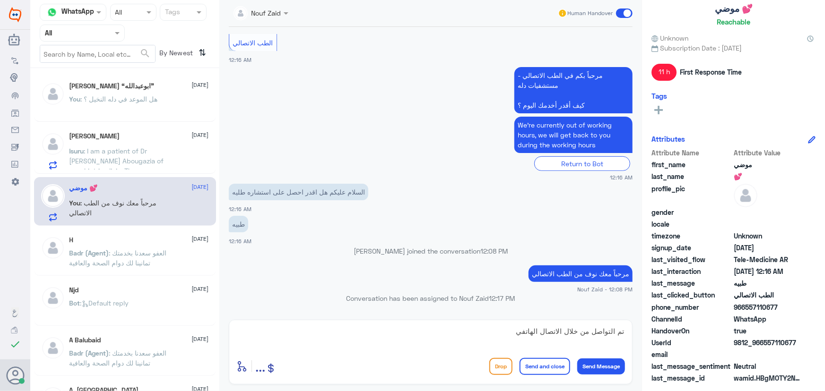
click at [469, 330] on textarea "تم التواصل من خلال الاتصال الهاتفي" at bounding box center [430, 336] width 389 height 23
paste textarea "العفو, نسعد بخدمتكم ونتمنى لك دوام الصحه والعافيه"
drag, startPoint x: 489, startPoint y: 331, endPoint x: 511, endPoint y: 332, distance: 21.8
click at [511, 332] on textarea "تم التواصل من خلال الاتصال الهاتفي، العفو, نسعد بخدمتكم ونتمنى لك دوام الصحه وا…" at bounding box center [430, 336] width 389 height 23
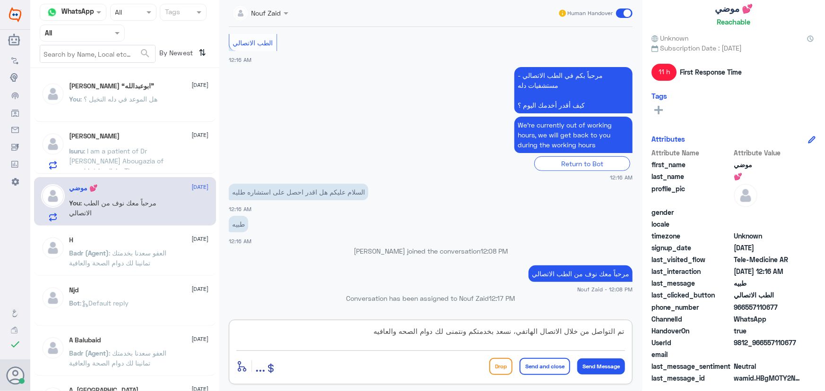
type textarea "تم التواصل من خلال الاتصال الهاتفي، نسعد بخدمتكم ونتمنى لك دوام الصحه والعافيه"
click at [526, 369] on button "Send and close" at bounding box center [545, 366] width 51 height 17
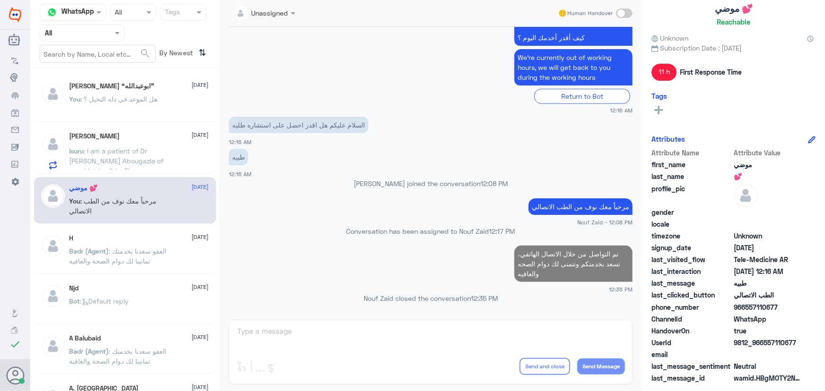
click at [137, 103] on p "You : هل الموعد في دله النخيل ؟" at bounding box center [113, 106] width 88 height 24
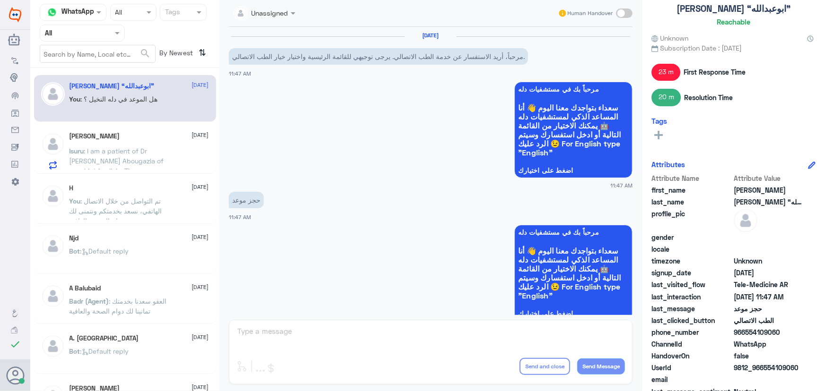
scroll to position [297, 0]
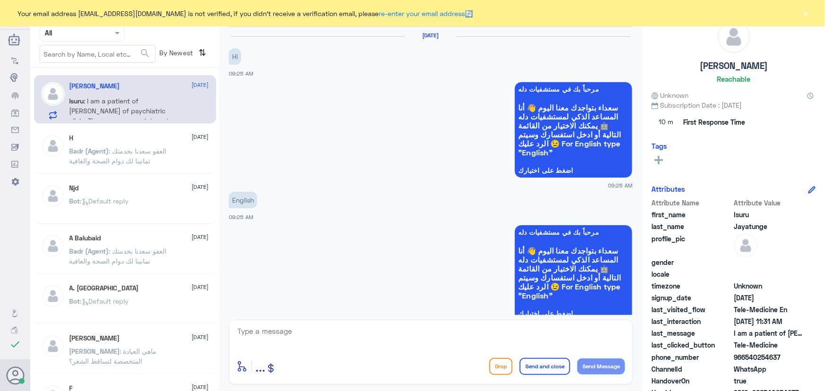
scroll to position [463, 0]
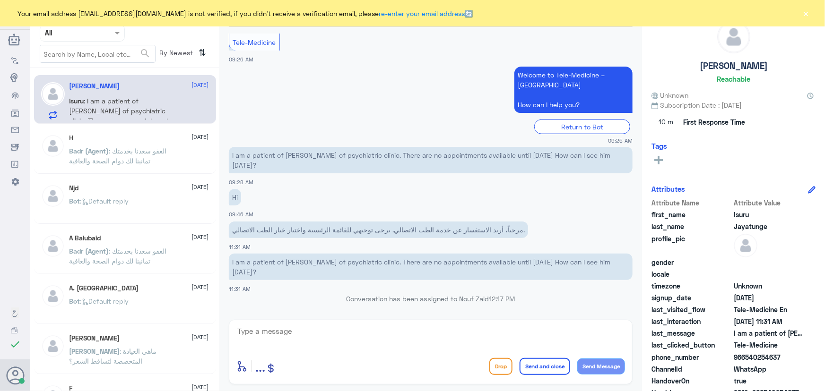
drag, startPoint x: 806, startPoint y: 13, endPoint x: 785, endPoint y: 4, distance: 22.9
click at [805, 13] on button "×" at bounding box center [805, 13] width 9 height 9
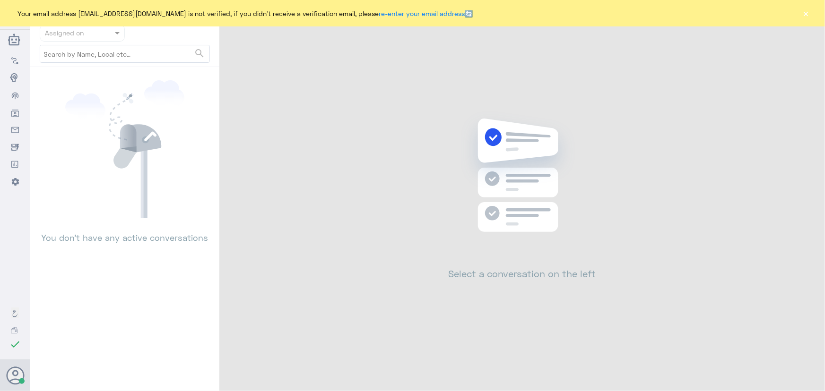
click at [808, 13] on button "×" at bounding box center [805, 13] width 9 height 9
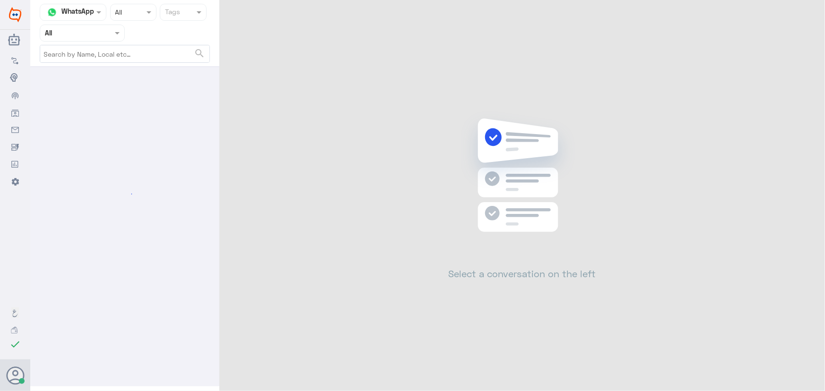
click at [805, 13] on div "Channel WhatsApp Status × All Tags Agent Filter All search Select a conversatio…" at bounding box center [427, 197] width 795 height 394
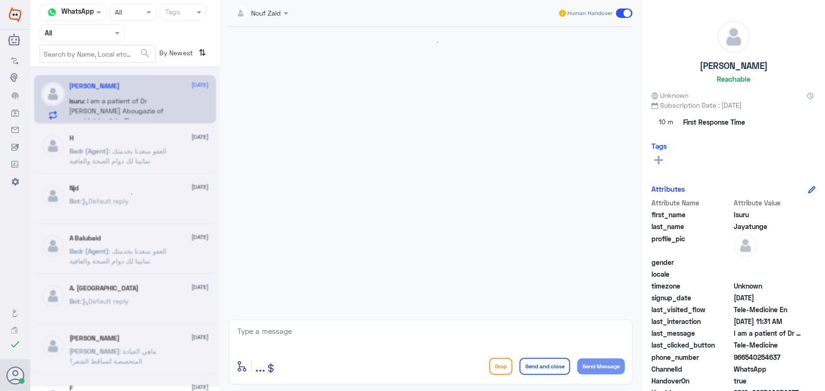
scroll to position [463, 0]
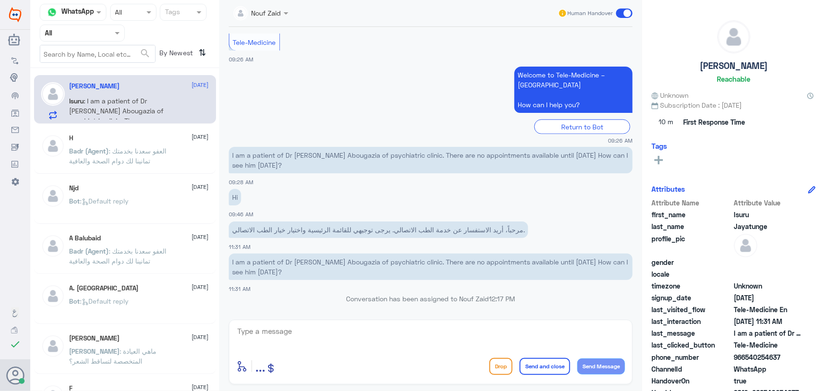
click at [65, 163] on div "H 10 August Badr (Agent) : العفو سعدنا بخدمتك تمانينا لك دوام الصحة والعافية" at bounding box center [125, 151] width 168 height 35
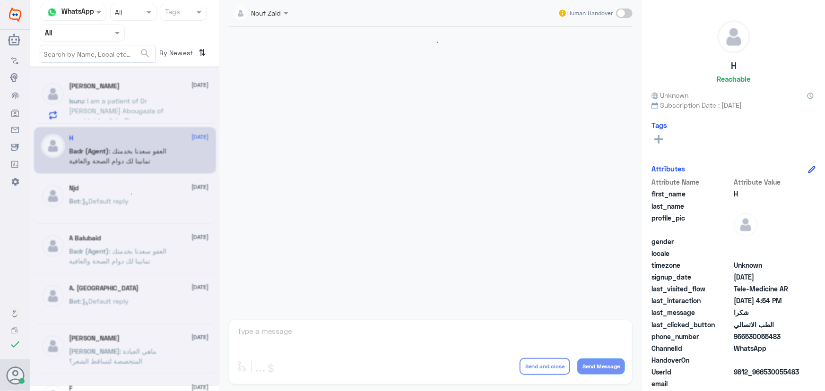
scroll to position [450, 0]
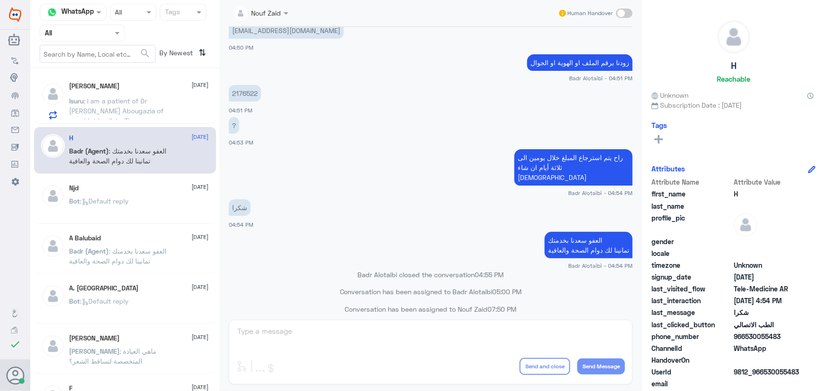
click at [80, 115] on p "Isuru : I am a patient of Dr Abdelwahed Abougazia of psychiatric clinic. There …" at bounding box center [122, 108] width 106 height 24
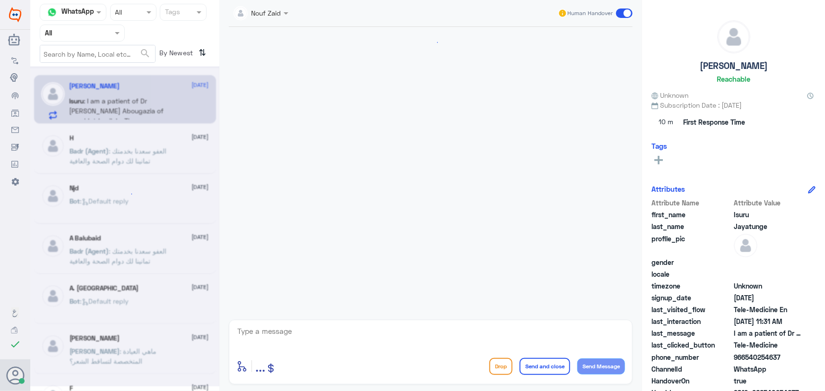
scroll to position [463, 0]
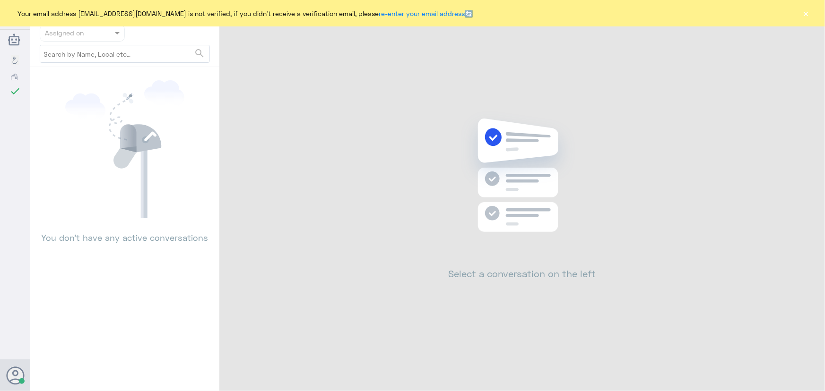
click at [806, 12] on button "×" at bounding box center [805, 13] width 9 height 9
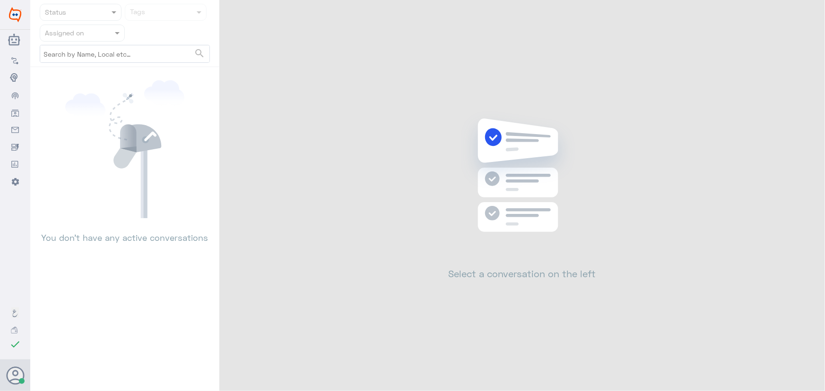
drag, startPoint x: 146, startPoint y: 129, endPoint x: 139, endPoint y: 137, distance: 10.4
click at [143, 132] on icon at bounding box center [140, 138] width 41 height 28
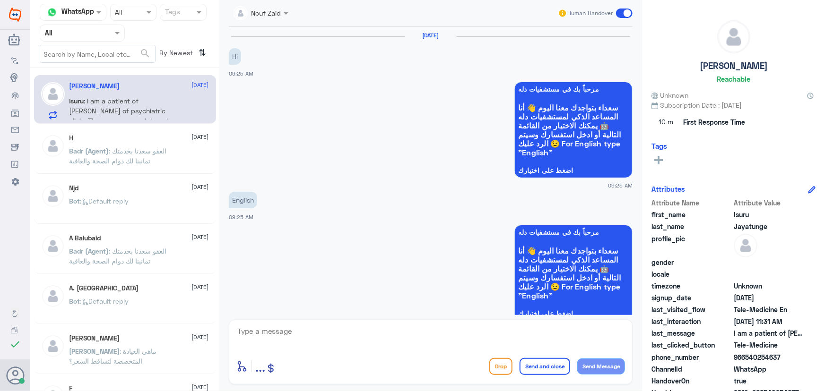
scroll to position [463, 0]
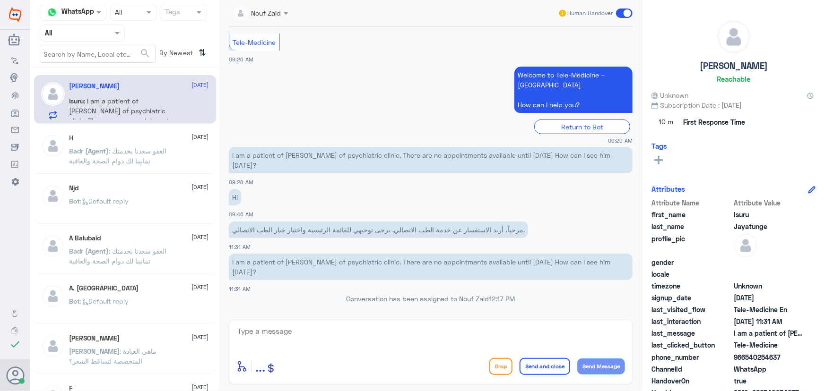
click at [623, 15] on span at bounding box center [624, 13] width 17 height 9
click at [0, 0] on input "checkbox" at bounding box center [0, 0] width 0 height 0
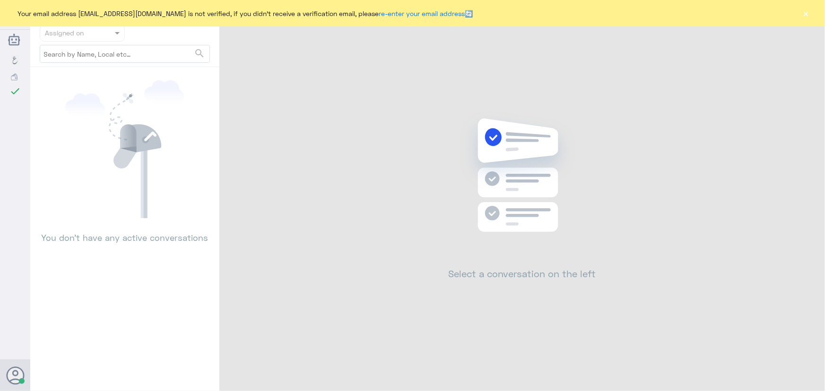
drag, startPoint x: 809, startPoint y: 16, endPoint x: 824, endPoint y: 144, distance: 128.6
click at [807, 16] on button "×" at bounding box center [805, 13] width 9 height 9
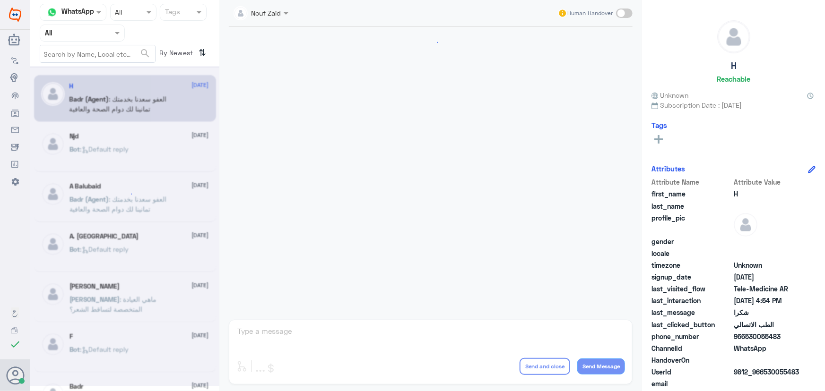
scroll to position [450, 0]
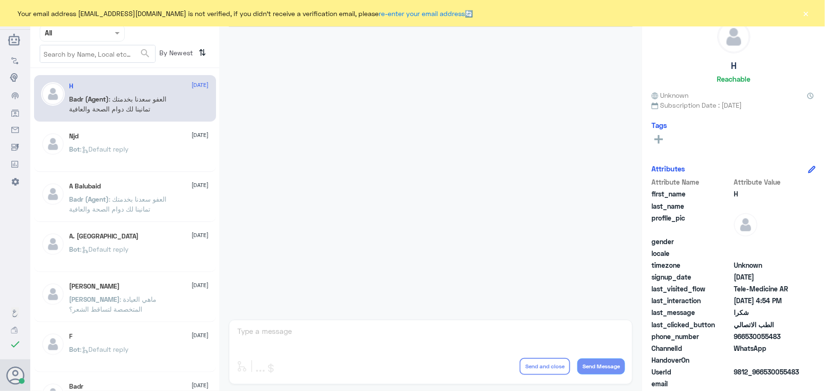
click at [804, 16] on button "×" at bounding box center [805, 13] width 9 height 9
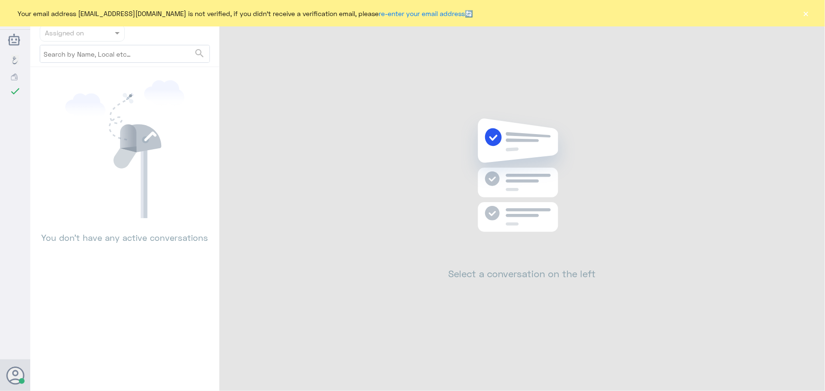
click at [806, 13] on button "×" at bounding box center [805, 13] width 9 height 9
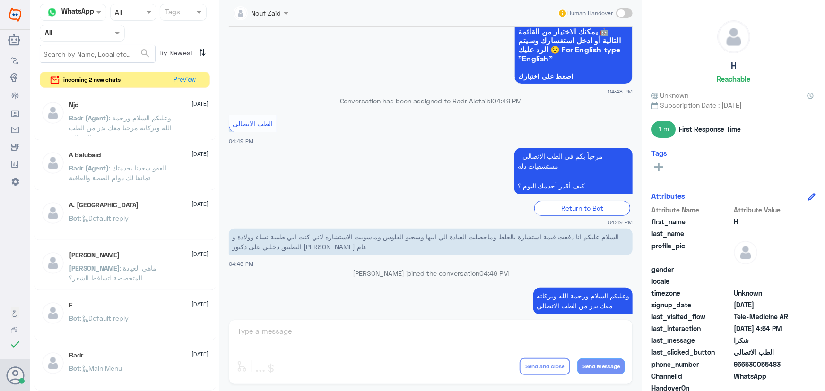
scroll to position [450, 0]
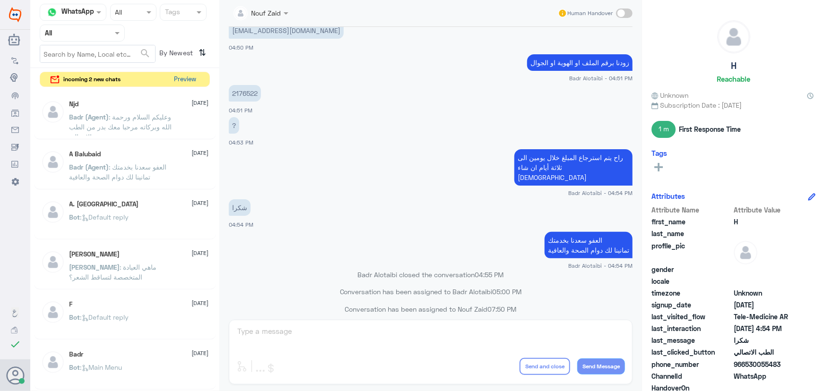
click at [173, 77] on button "Preview" at bounding box center [185, 79] width 29 height 15
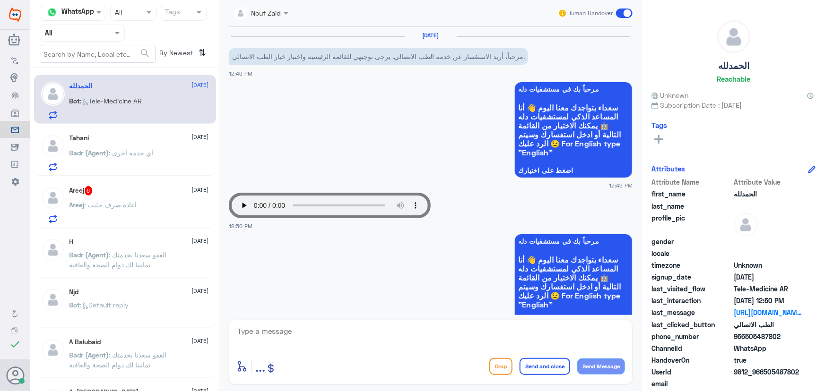
scroll to position [161, 0]
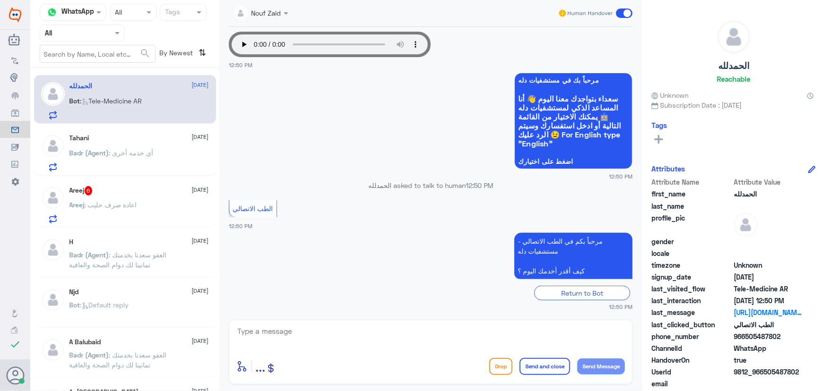
click at [135, 139] on div "Tahani 24 August" at bounding box center [138, 138] width 139 height 8
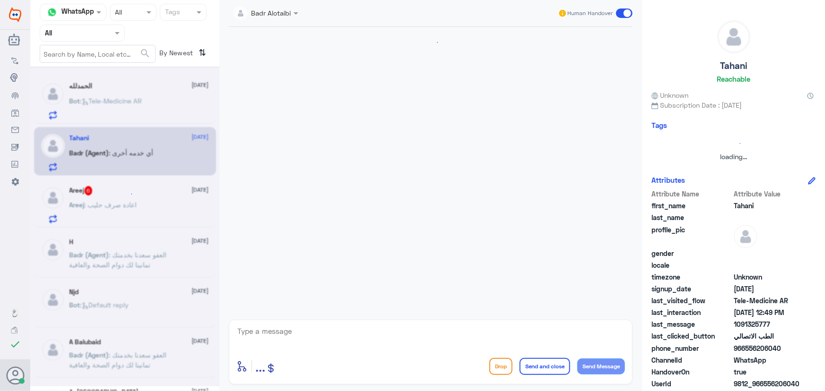
scroll to position [261, 0]
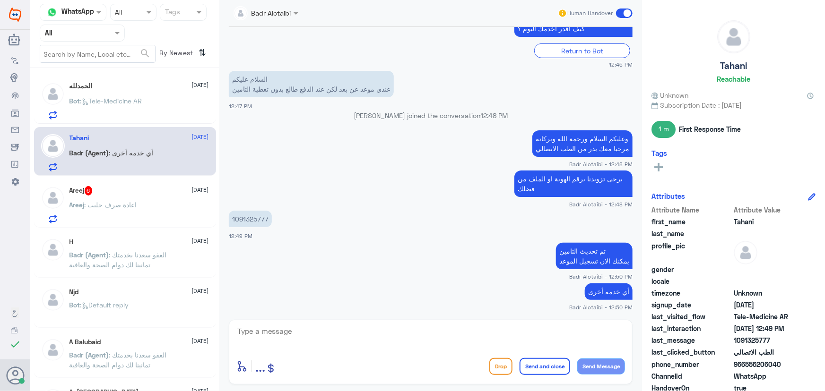
click at [123, 183] on div "Areej 6 24 August Areej : اعادة صرف حليب" at bounding box center [125, 203] width 182 height 49
click at [114, 189] on div "Areej 6 24 August" at bounding box center [138, 190] width 139 height 9
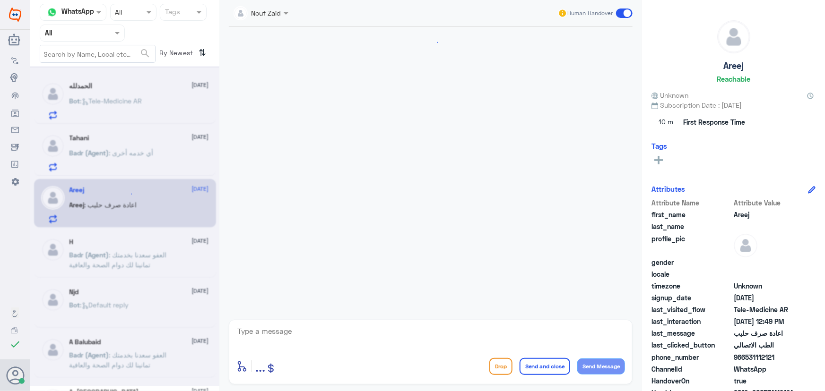
scroll to position [571, 0]
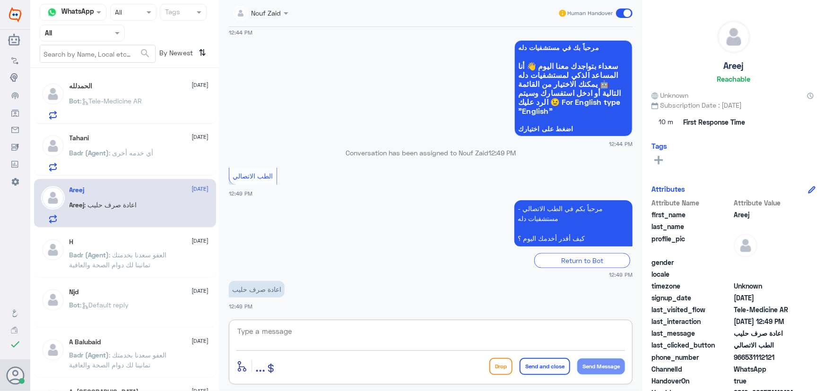
click at [343, 332] on textarea at bounding box center [430, 336] width 389 height 23
paste textarea "مرحباً معك نوف من الطب الاتصالي"
type textarea "مرحباً معك نوف من الطب الاتصالي"
drag, startPoint x: 607, startPoint y: 365, endPoint x: 581, endPoint y: 363, distance: 26.6
click at [606, 364] on button "Send Message" at bounding box center [601, 367] width 48 height 16
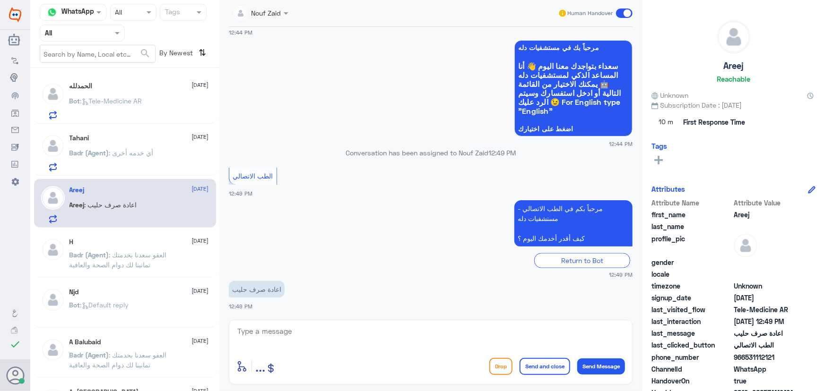
scroll to position [601, 0]
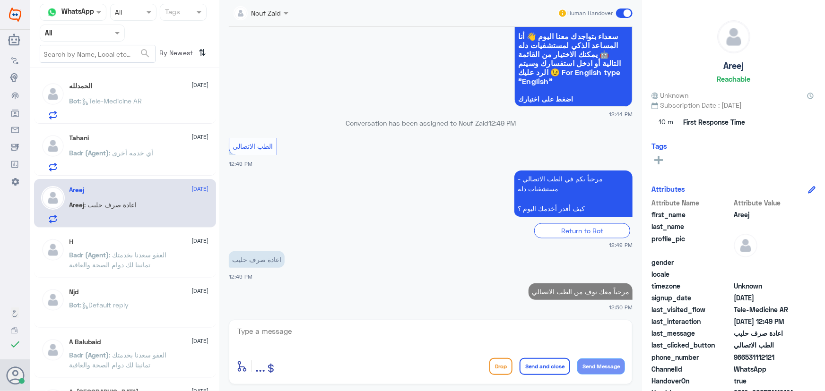
click at [448, 335] on textarea at bounding box center [430, 336] width 389 height 23
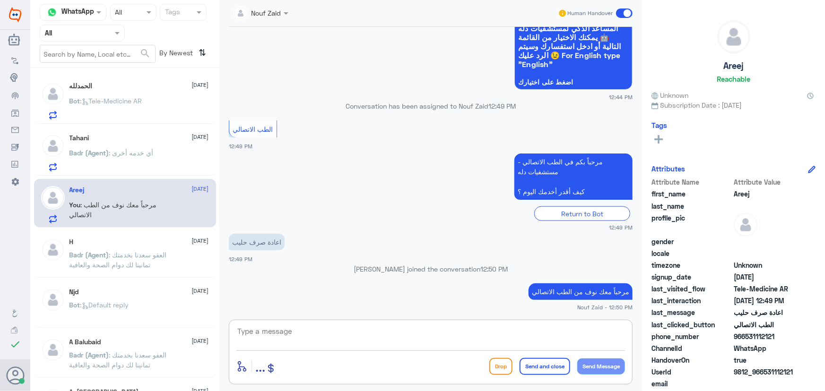
click at [133, 109] on p "Bot : Tele-Medicine AR" at bounding box center [105, 108] width 73 height 24
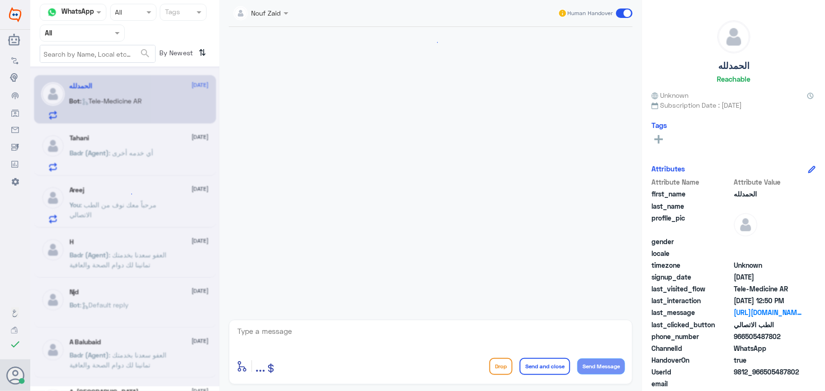
scroll to position [161, 0]
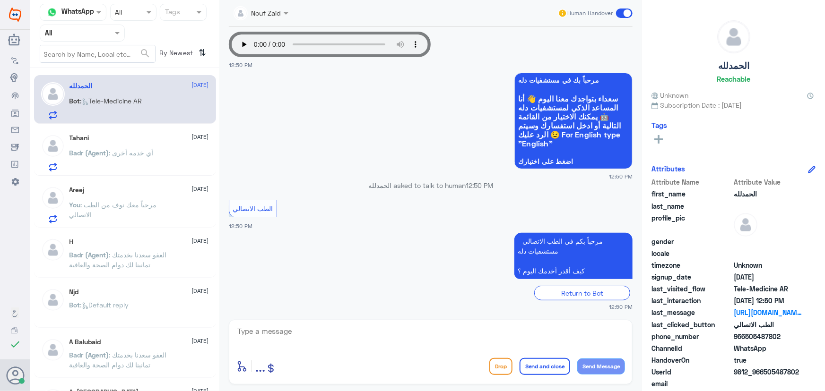
click at [356, 332] on textarea at bounding box center [430, 336] width 389 height 23
paste textarea "مرحباً معك نوف من الطب الاتصالي"
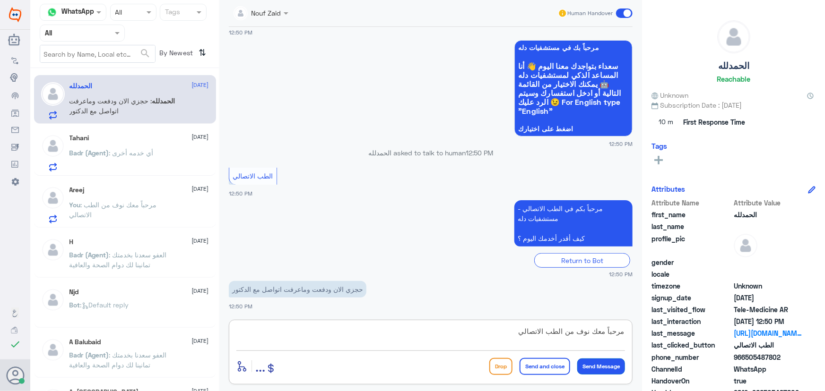
type textarea "مرحباً معك نوف من الطب الاتصالي"
click at [616, 364] on button "Send Message" at bounding box center [601, 367] width 48 height 16
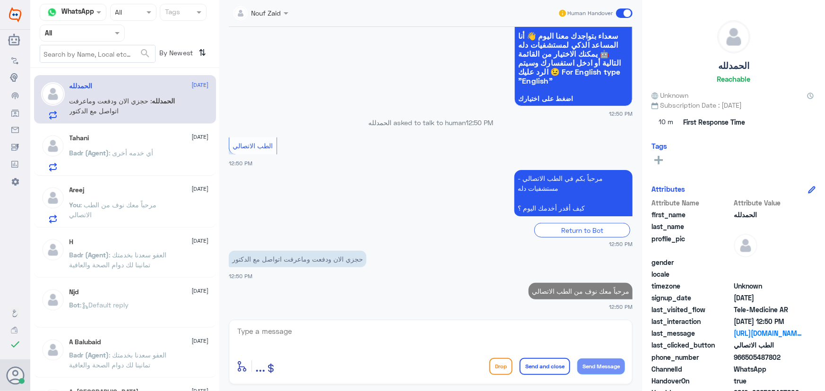
click at [429, 338] on textarea at bounding box center [430, 336] width 389 height 23
drag, startPoint x: 745, startPoint y: 359, endPoint x: 801, endPoint y: 356, distance: 56.8
click at [800, 356] on span "966505487802" at bounding box center [768, 358] width 69 height 10
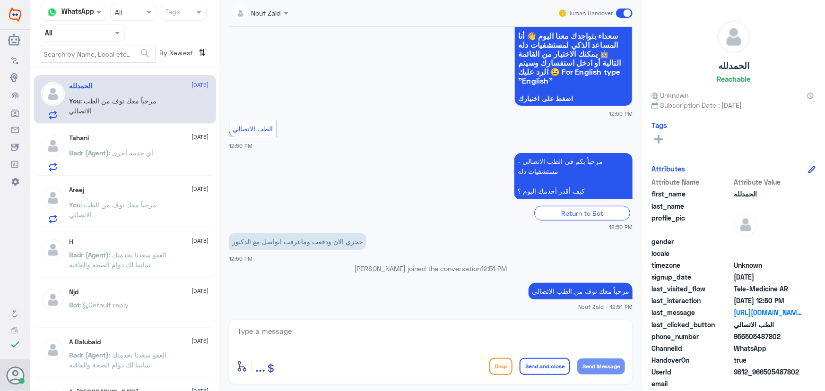
copy span "505487802"
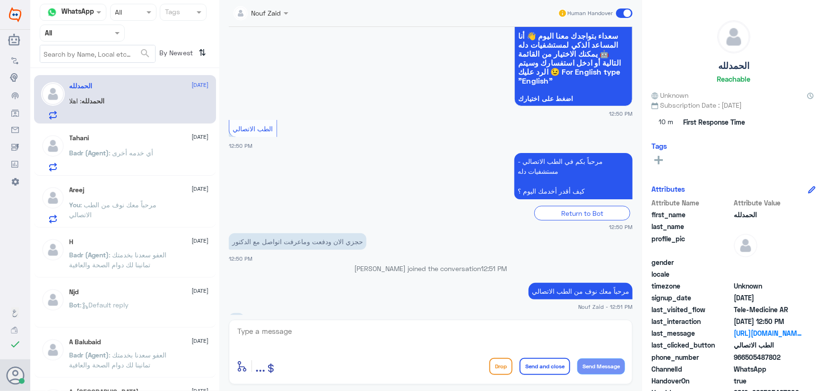
scroll to position [256, 0]
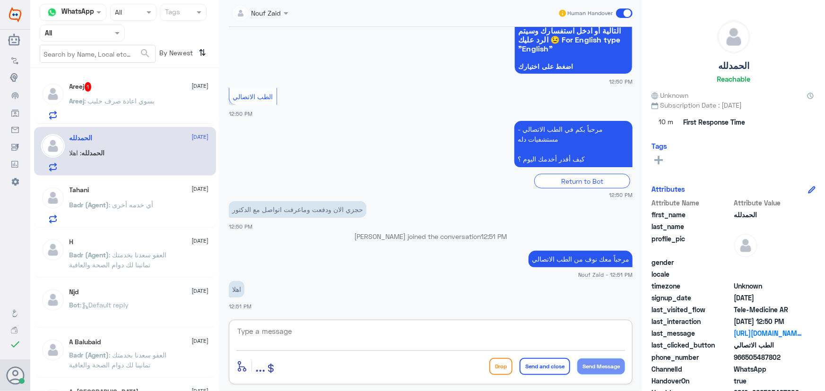
click at [401, 337] on textarea at bounding box center [430, 336] width 389 height 23
type textarea "حجزتي استشارة فورية صحيح؟"
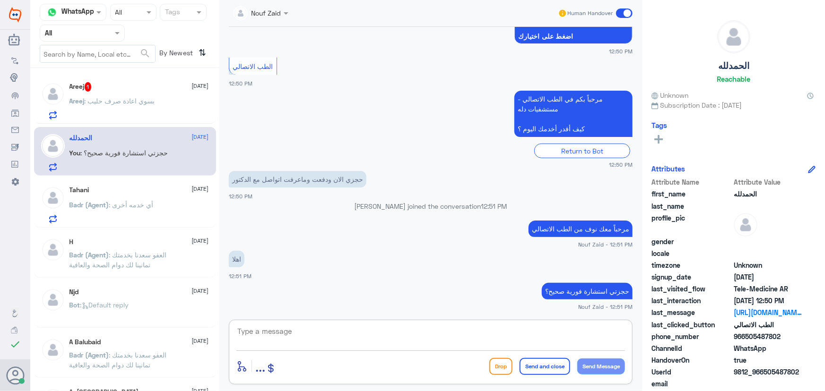
click at [125, 100] on span ": بسوي اعادة صرف حليب" at bounding box center [120, 101] width 70 height 8
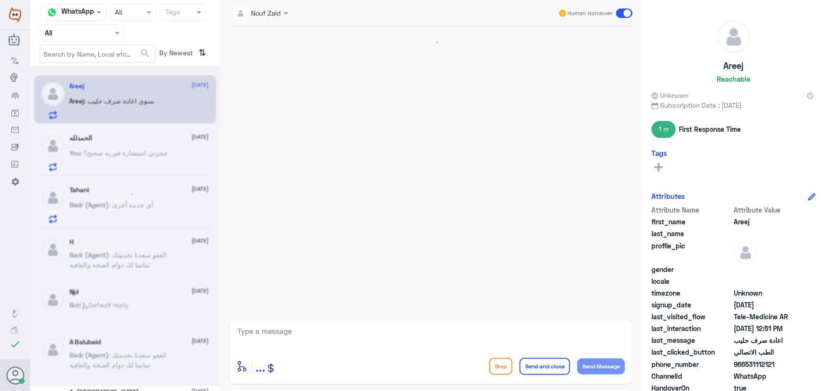
scroll to position [651, 0]
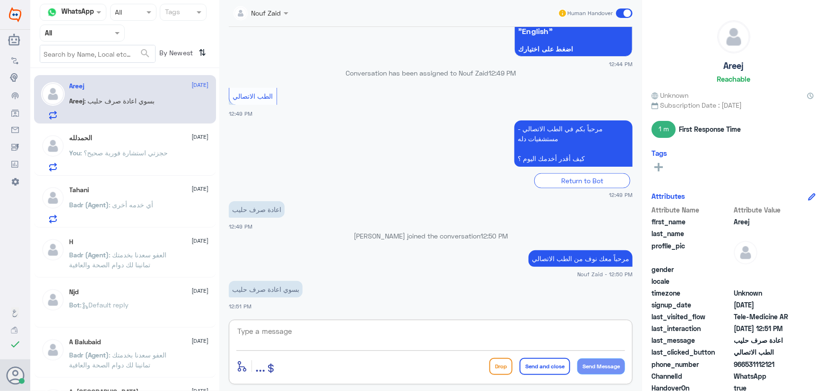
click at [330, 325] on textarea at bounding box center [430, 336] width 389 height 23
click at [487, 336] on textarea at bounding box center [430, 336] width 389 height 23
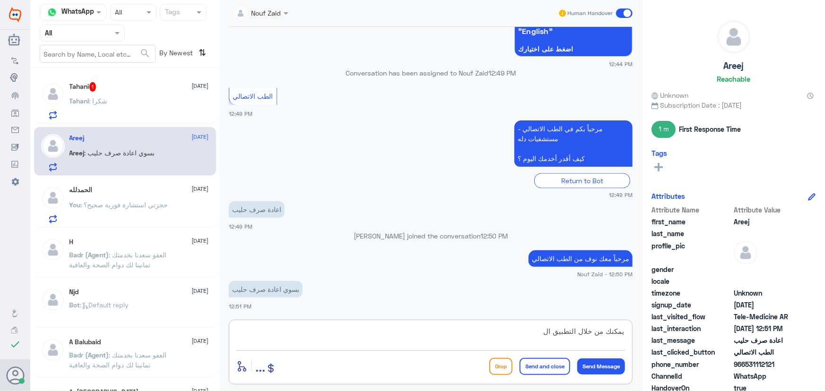
type textarea "يمكنك من خلال التطبيق ال"
click at [145, 113] on div "Tahani : شكرا" at bounding box center [138, 108] width 139 height 21
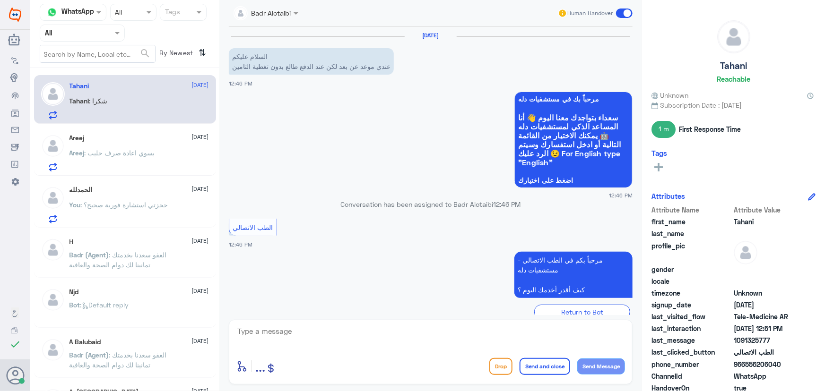
scroll to position [294, 0]
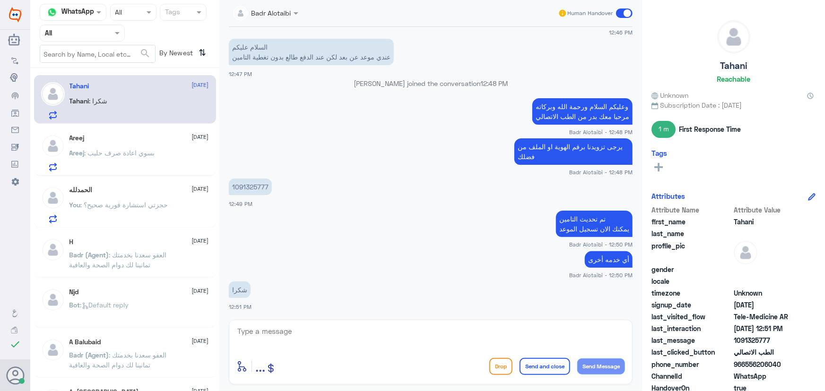
click at [152, 143] on div "Areej 24 August Areej : بسوي اعادة صرف حليب" at bounding box center [138, 152] width 139 height 37
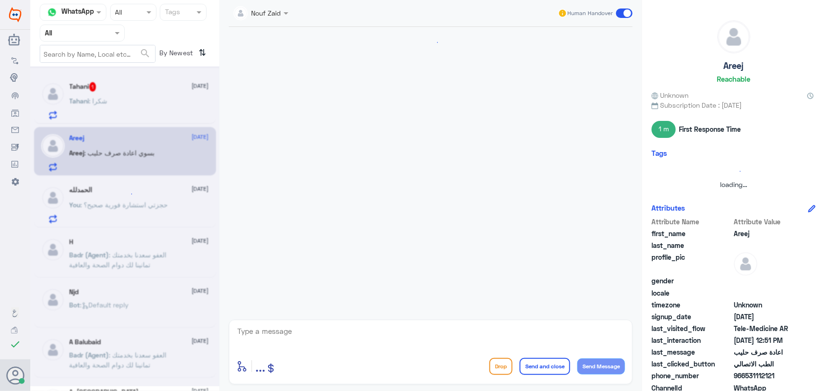
scroll to position [651, 0]
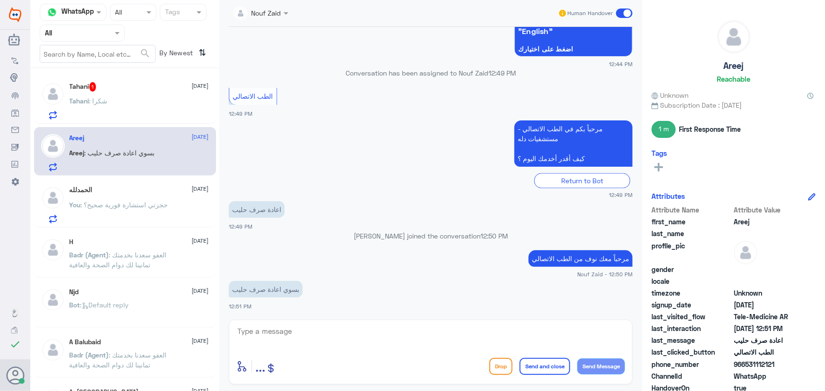
click at [141, 193] on div "الحمدلله 24 August" at bounding box center [138, 190] width 139 height 8
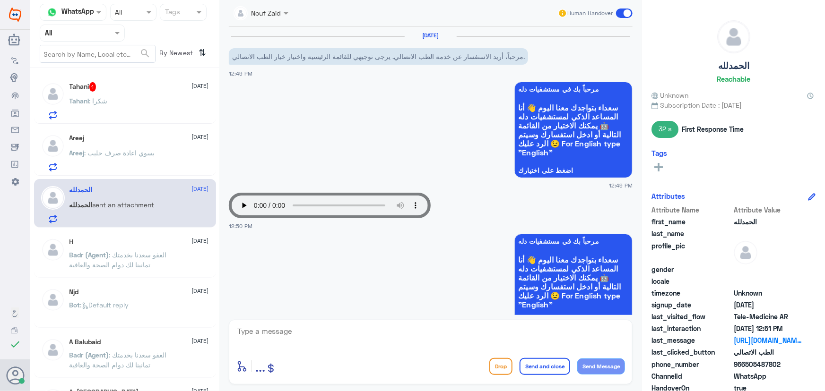
scroll to position [386, 0]
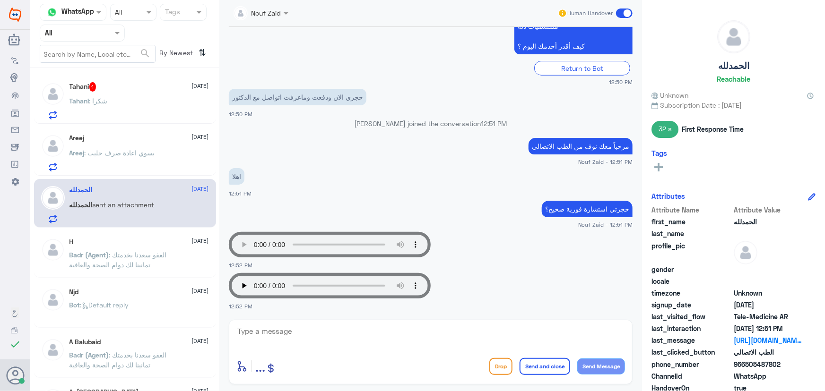
click at [433, 199] on div "حجزتي استشارة فورية صحيح؟ Nouf Zaid - 12:51 PM" at bounding box center [431, 214] width 404 height 30
click at [548, 333] on textarea at bounding box center [430, 336] width 389 height 23
type textarea "سيتم تواصل الطبيب معك"
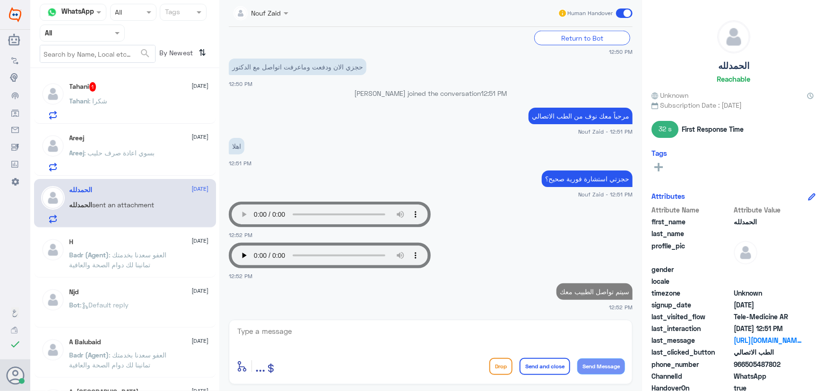
click at [115, 87] on div "Tahani 1 24 August" at bounding box center [138, 86] width 139 height 9
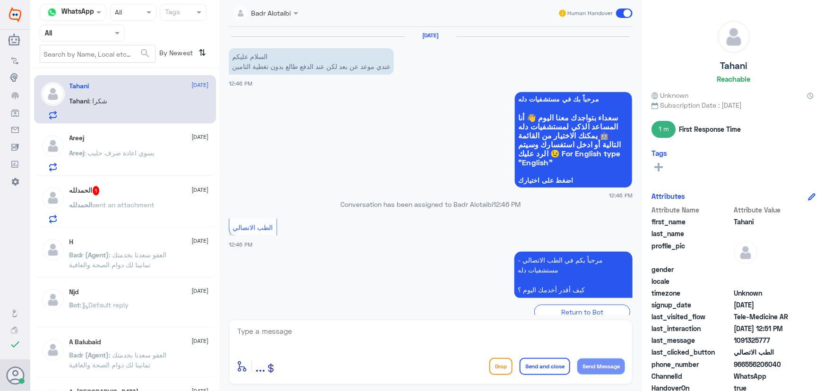
scroll to position [294, 0]
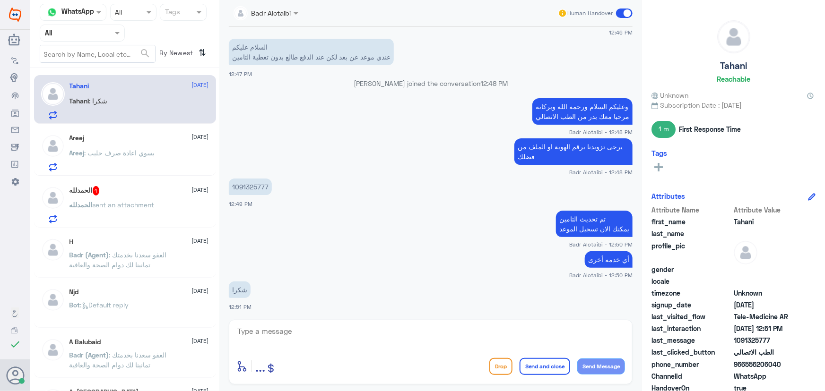
click at [119, 150] on span ": بسوي اعادة صرف حليب" at bounding box center [120, 153] width 70 height 8
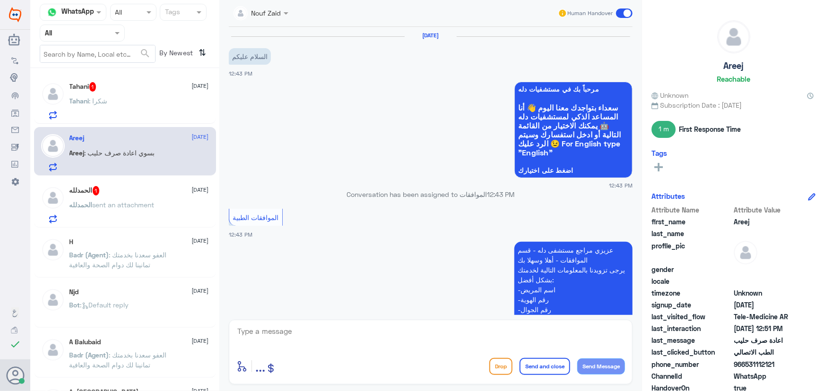
scroll to position [651, 0]
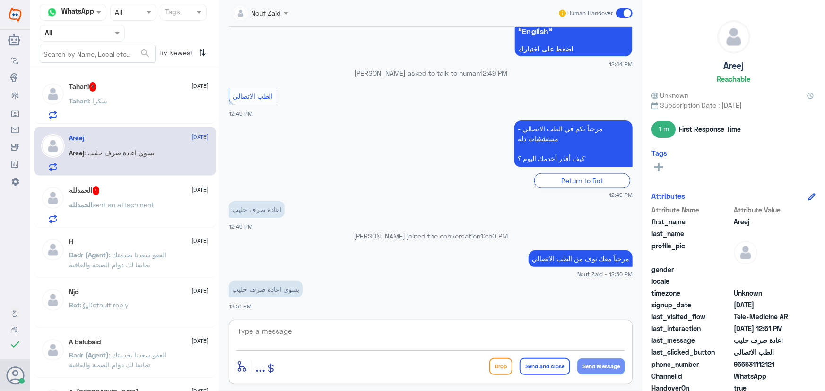
click at [275, 330] on textarea at bounding box center [430, 336] width 389 height 23
drag, startPoint x: 241, startPoint y: 333, endPoint x: 253, endPoint y: 329, distance: 12.4
click at [242, 333] on textarea at bounding box center [430, 336] width 389 height 23
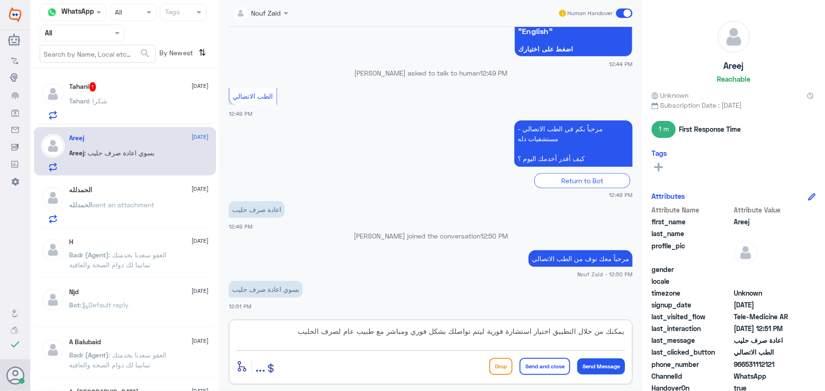
type textarea "يمكنك من خلال التطبيق اختيار استشارة فورية ليتم تواصلك بشكل فوري ومباشر مع طبيب…"
drag, startPoint x: 603, startPoint y: 362, endPoint x: 584, endPoint y: 361, distance: 18.9
click at [604, 362] on button "Send Message" at bounding box center [601, 367] width 48 height 16
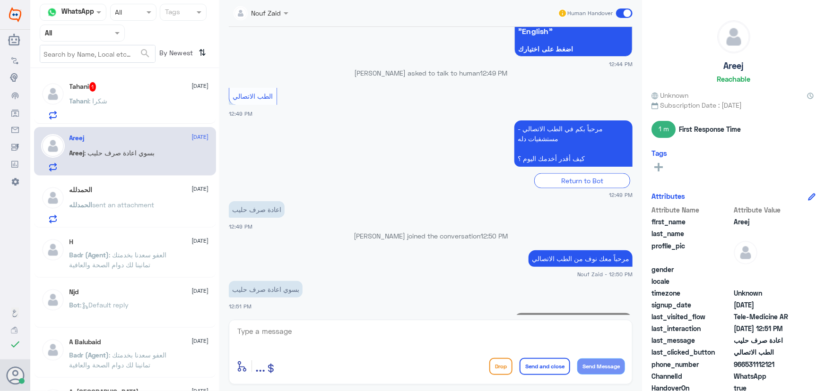
scroll to position [701, 0]
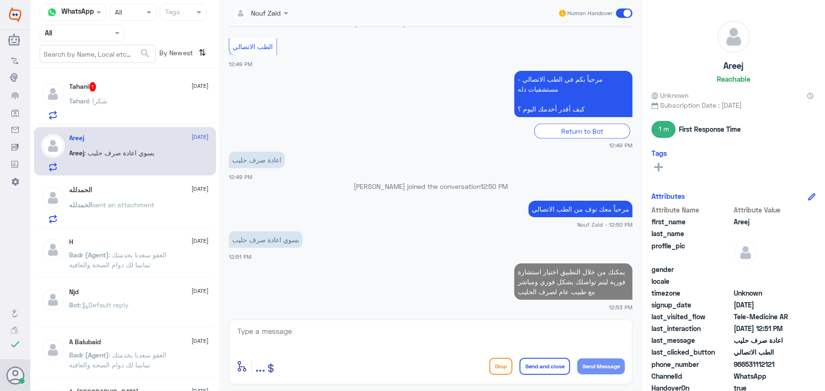
click at [152, 105] on div "Tahani : شكرا" at bounding box center [138, 108] width 139 height 21
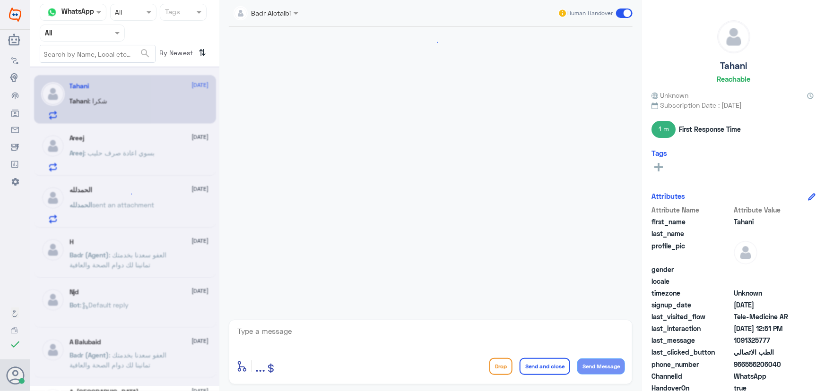
scroll to position [294, 0]
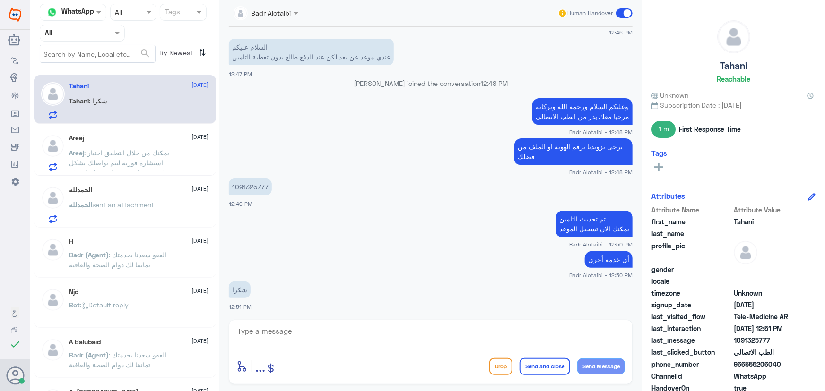
click at [136, 149] on span ": يمكنك من خلال التطبيق اختيار استشارة فورية ليتم تواصلك بشكل فوري ومباشر مع طب…" at bounding box center [119, 168] width 100 height 38
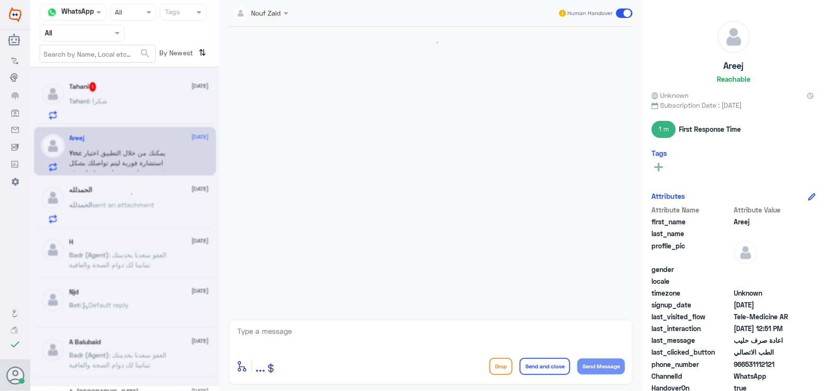
scroll to position [701, 0]
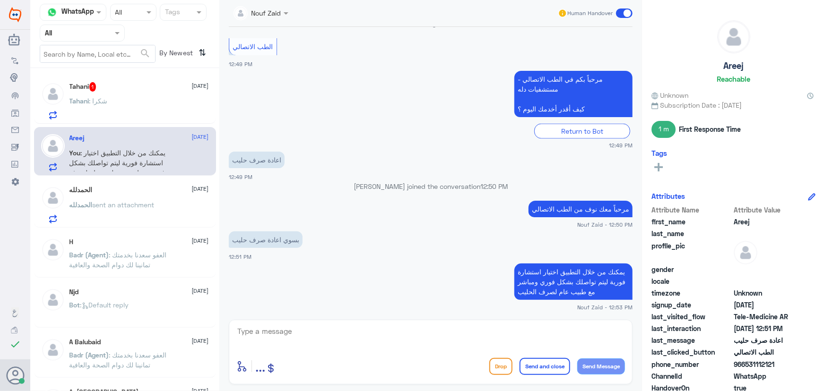
click at [145, 105] on div "Tahani : شكرا" at bounding box center [138, 108] width 139 height 21
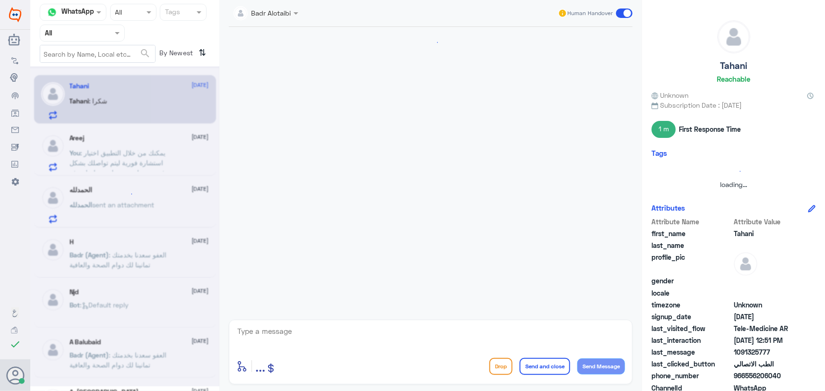
scroll to position [294, 0]
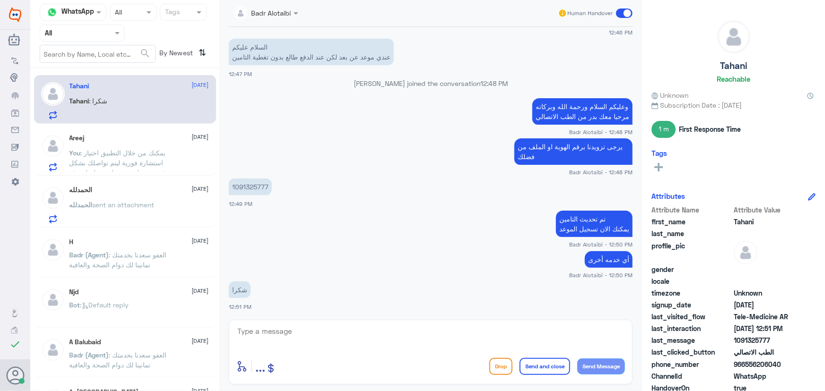
click at [132, 197] on div "الحمدلله 24 August الحمدلله sent an attachment" at bounding box center [138, 204] width 139 height 37
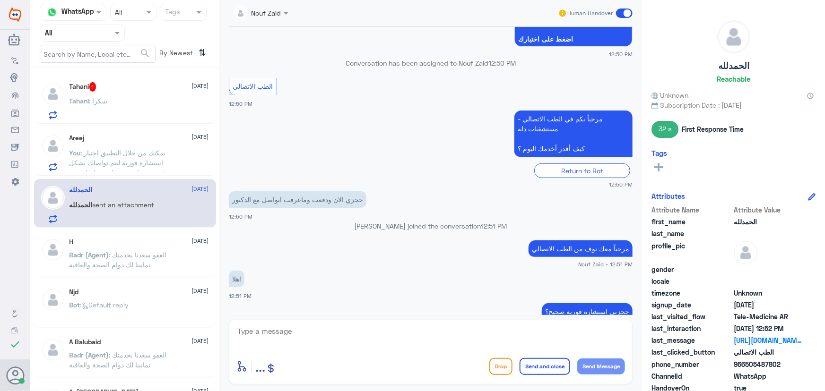
scroll to position [375, 0]
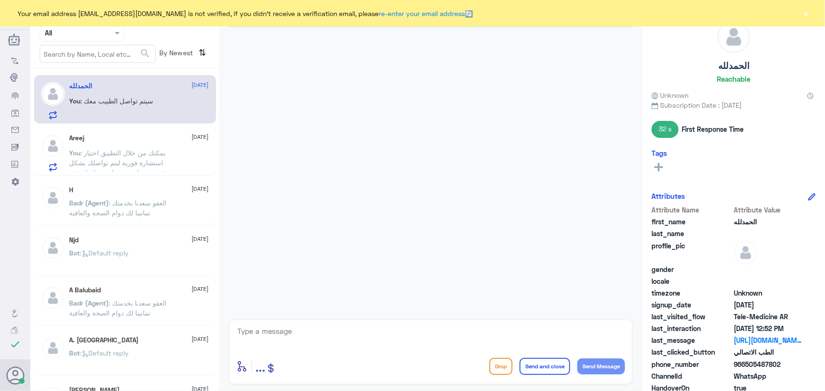
click at [804, 13] on button "×" at bounding box center [805, 13] width 9 height 9
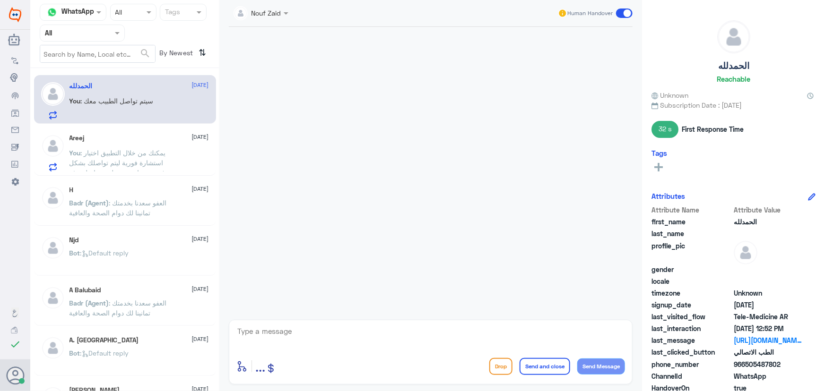
click at [804, 13] on div "الحمدلله Reachable Unknown Subscription Date : 08/24/2025 32 s First Response T…" at bounding box center [733, 197] width 183 height 394
click at [122, 105] on p "You : سيتم تواصل الطبيب معك" at bounding box center [111, 108] width 84 height 24
click at [151, 160] on span ": يمكنك من خلال التطبيق اختيار استشارة فورية ليتم تواصلك بشكل فوري ومباشر مع طب…" at bounding box center [117, 168] width 96 height 38
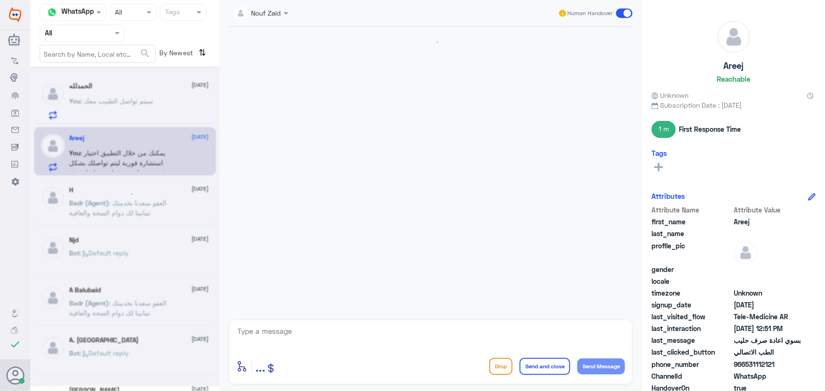
scroll to position [701, 0]
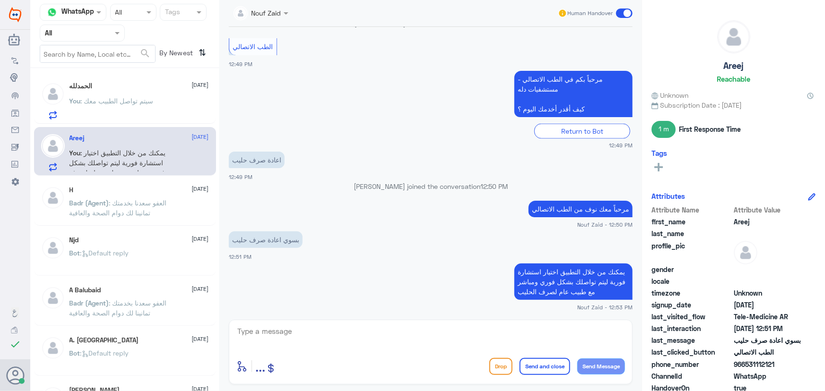
click at [139, 91] on div "الحمدلله 24 August You : سيتم تواصل الطبيب معك" at bounding box center [138, 100] width 139 height 37
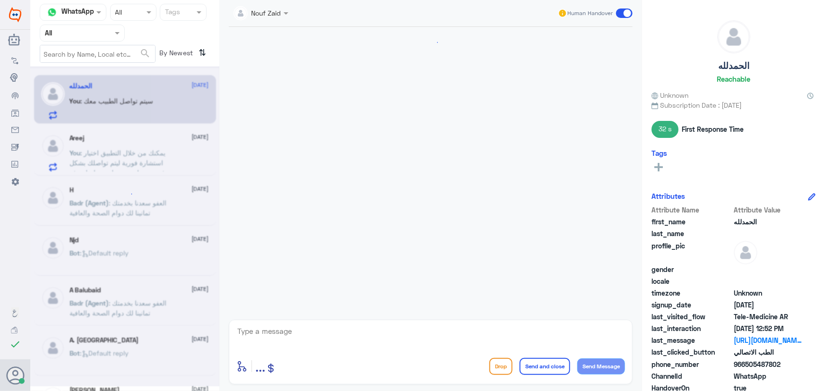
scroll to position [375, 0]
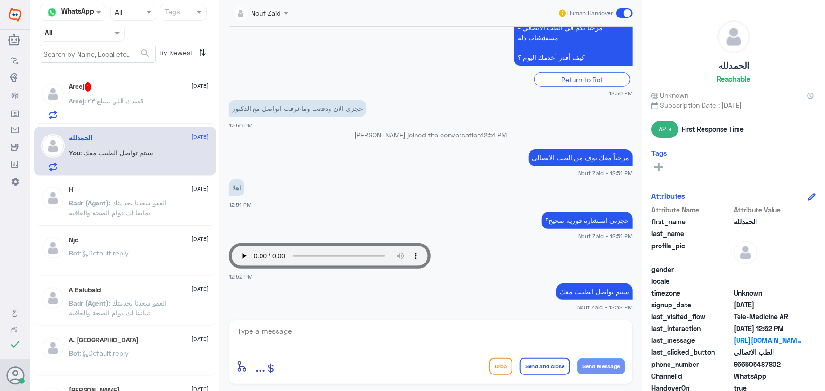
click at [97, 104] on span ": قصدك اللي بمبلغ ٢٣" at bounding box center [115, 101] width 60 height 8
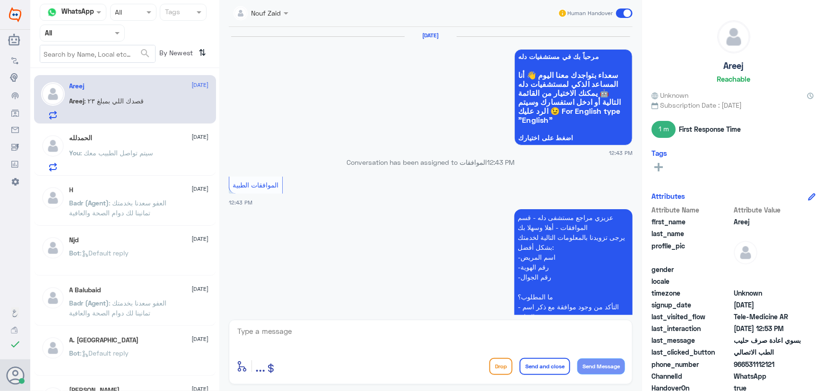
scroll to position [701, 0]
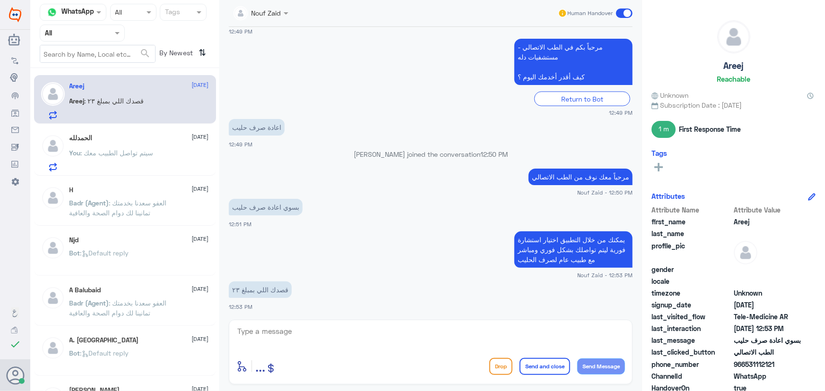
click at [355, 332] on textarea at bounding box center [430, 336] width 389 height 23
type textarea "اي نعم"
drag, startPoint x: 744, startPoint y: 363, endPoint x: 784, endPoint y: 361, distance: 39.8
click at [784, 361] on span "966531112121" at bounding box center [768, 365] width 69 height 10
copy span "531112121"
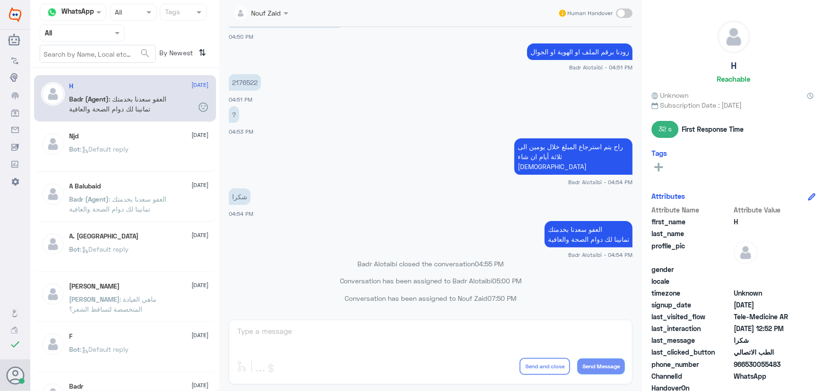
scroll to position [450, 0]
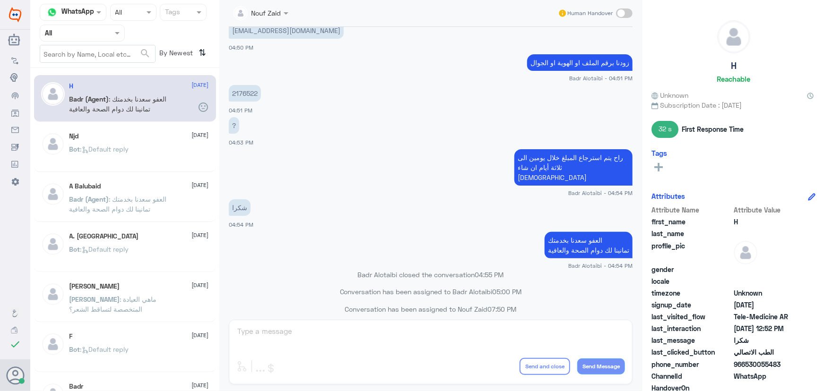
click at [169, 167] on div "Bot : Default reply" at bounding box center [138, 157] width 139 height 21
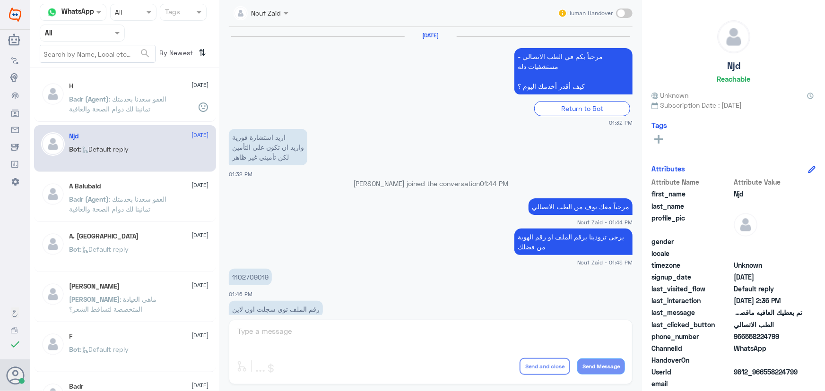
scroll to position [626, 0]
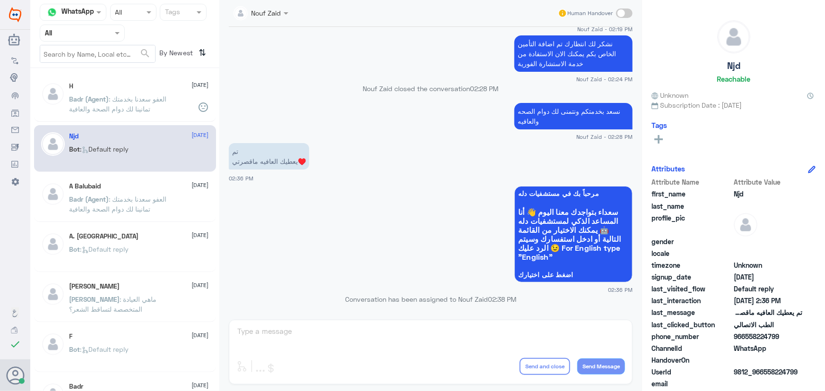
drag, startPoint x: 82, startPoint y: 70, endPoint x: 79, endPoint y: 63, distance: 8.1
click at [82, 68] on div "Channel WhatsApp Status × All Tags Agent Filter All search By Newest ⇅ H 24 Aug…" at bounding box center [124, 197] width 189 height 394
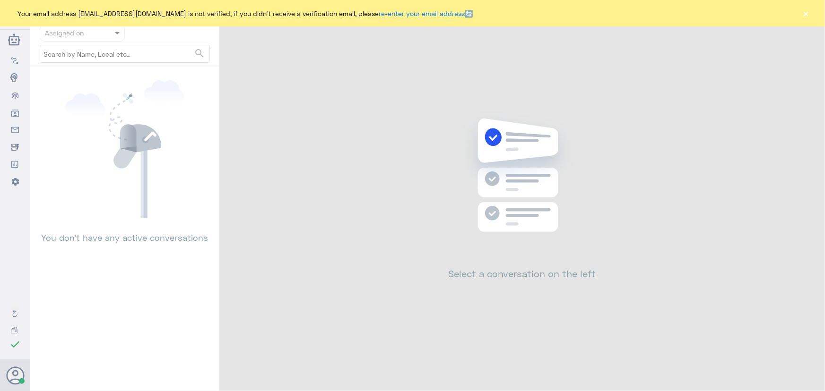
click at [804, 14] on button "×" at bounding box center [805, 13] width 9 height 9
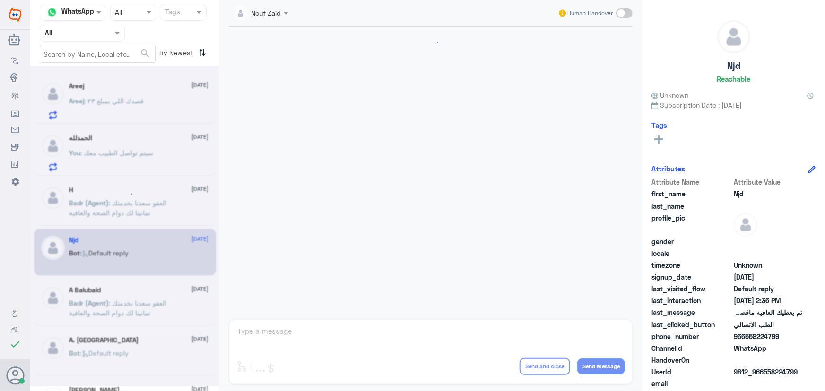
scroll to position [609, 0]
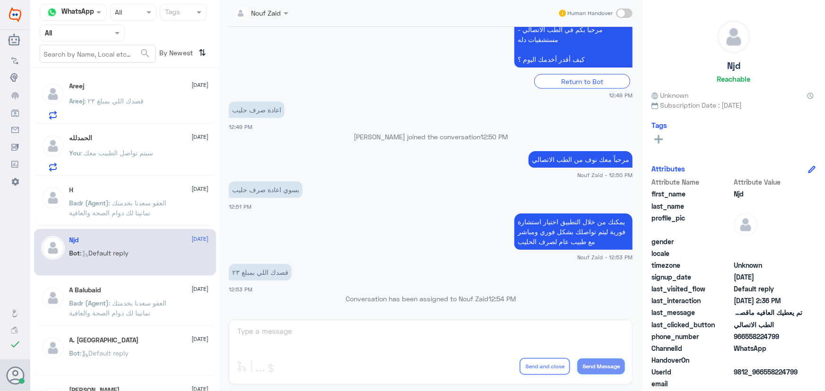
click at [138, 113] on p "Areej : قصدك اللي بمبلغ ٢٣" at bounding box center [106, 108] width 75 height 24
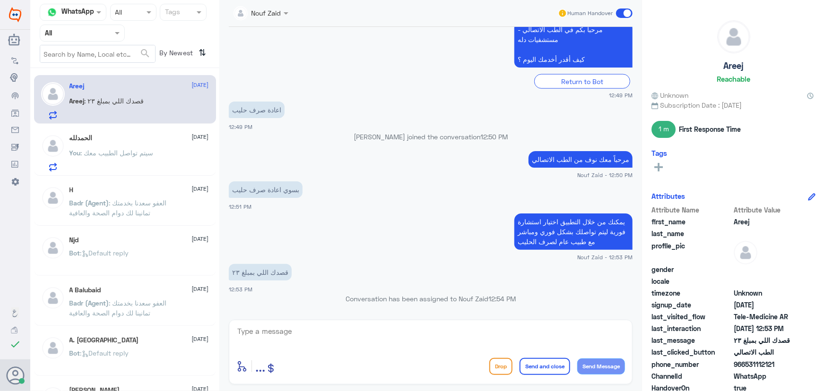
drag, startPoint x: 344, startPoint y: 336, endPoint x: 359, endPoint y: 337, distance: 15.2
click at [342, 338] on textarea at bounding box center [430, 336] width 389 height 23
type textarea "ا"
type textarea "صحيح"
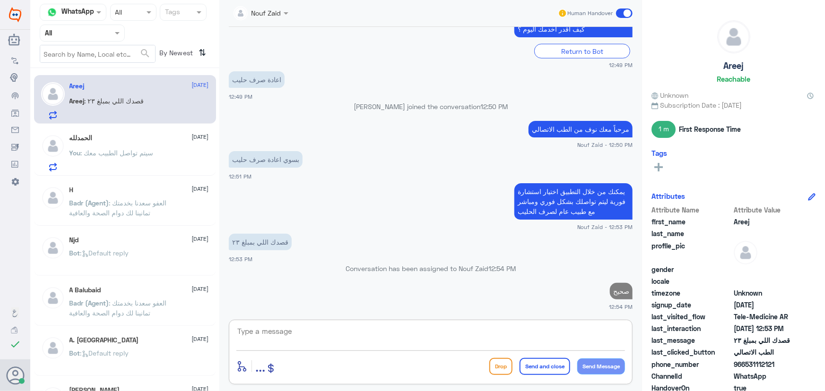
click at [165, 166] on div "You : سيتم تواصل الطبيب معك" at bounding box center [138, 160] width 139 height 21
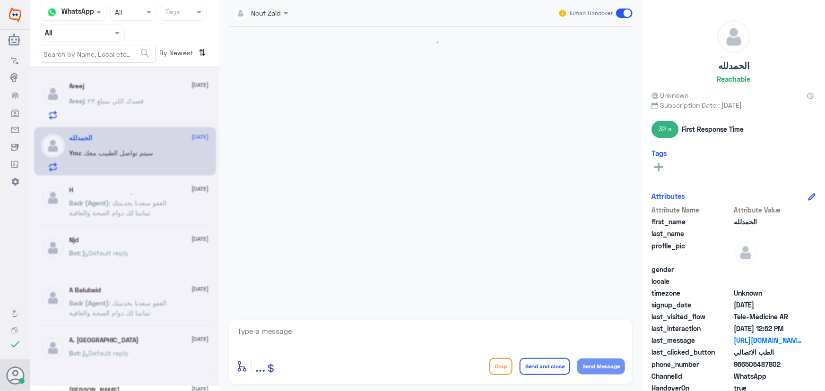
scroll to position [392, 0]
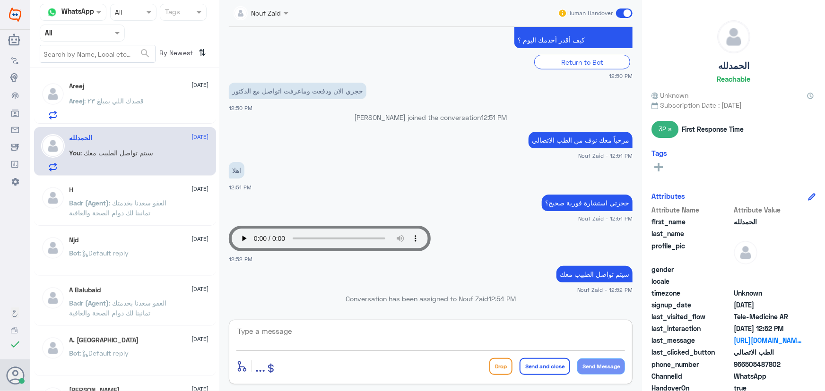
click at [329, 340] on textarea at bounding box center [430, 336] width 389 height 23
click at [619, 12] on span at bounding box center [624, 13] width 17 height 9
click at [0, 0] on input "checkbox" at bounding box center [0, 0] width 0 height 0
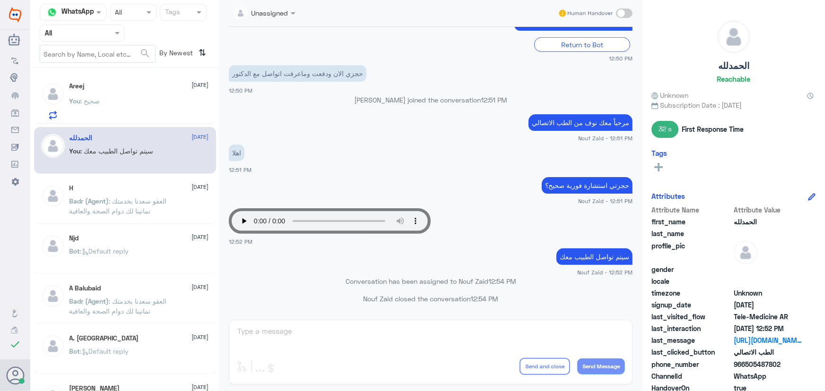
click at [151, 107] on div "You : صحيح" at bounding box center [138, 108] width 139 height 21
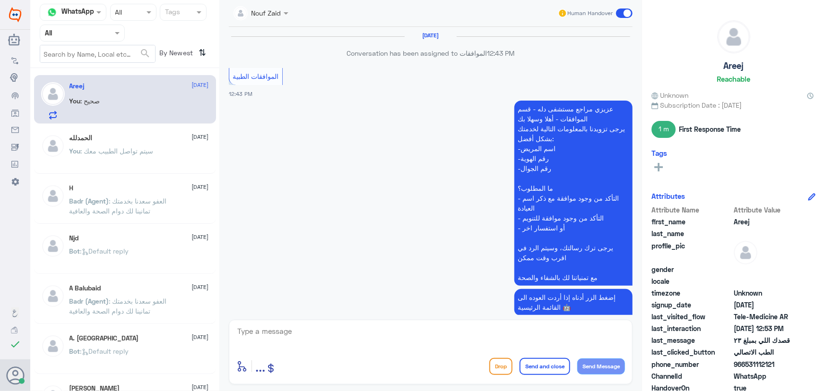
scroll to position [639, 0]
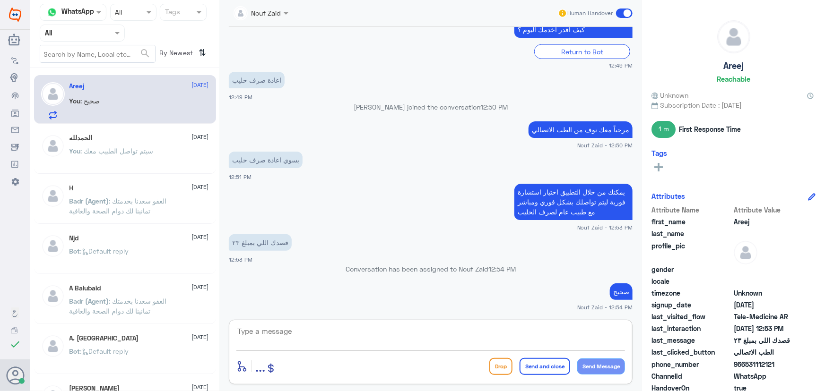
click at [365, 345] on textarea at bounding box center [430, 336] width 389 height 23
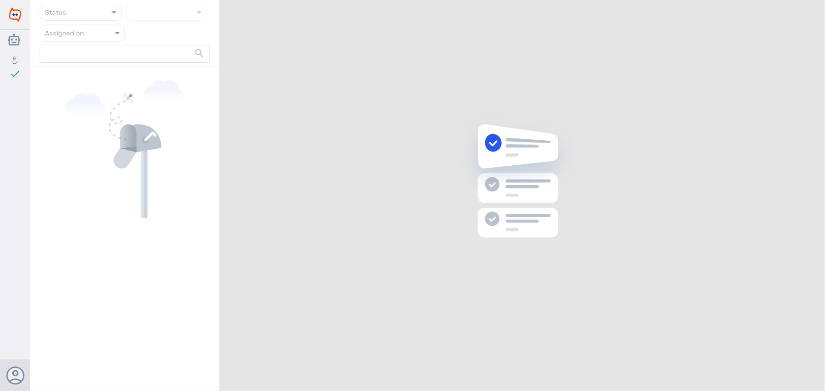
click at [811, 14] on div "Status Assigned on search" at bounding box center [427, 197] width 795 height 394
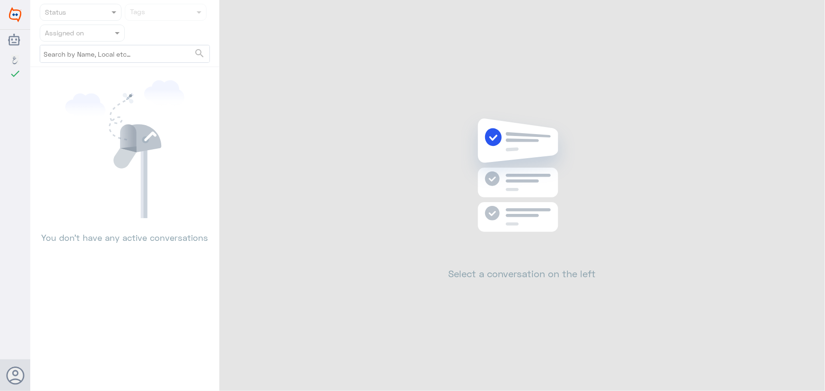
click at [811, 12] on div "Status Tags Assigned on search You don’t have any active conversations Select a…" at bounding box center [427, 197] width 795 height 394
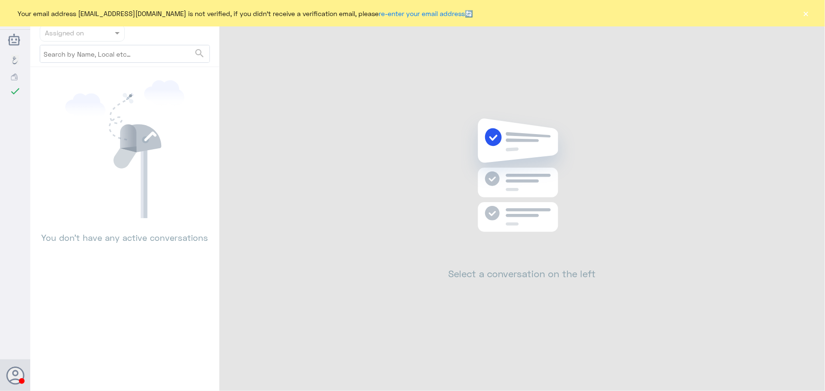
click at [811, 14] on div "Your email address [EMAIL_ADDRESS][DOMAIN_NAME] is not verified, if you didn't …" at bounding box center [412, 13] width 825 height 26
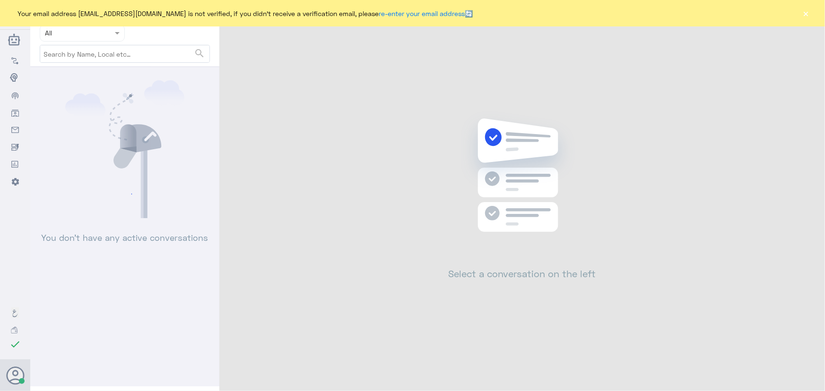
drag, startPoint x: 800, startPoint y: 4, endPoint x: 809, endPoint y: 11, distance: 11.1
click at [806, 7] on div "Your email address [EMAIL_ADDRESS][DOMAIN_NAME] is not verified, if you didn't …" at bounding box center [412, 13] width 825 height 26
click at [812, 15] on div "Your email address [EMAIL_ADDRESS][DOMAIN_NAME] is not verified, if you didn't …" at bounding box center [412, 13] width 825 height 26
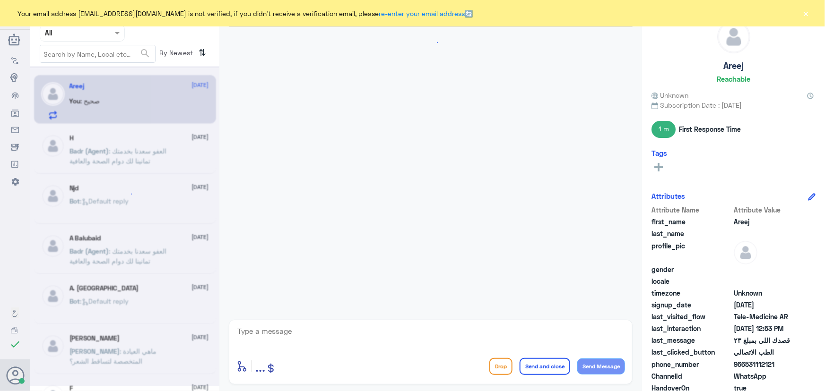
scroll to position [639, 0]
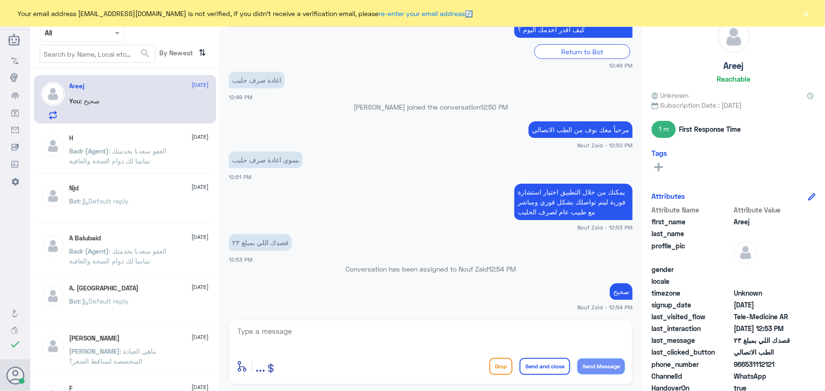
click at [802, 15] on button "×" at bounding box center [805, 13] width 9 height 9
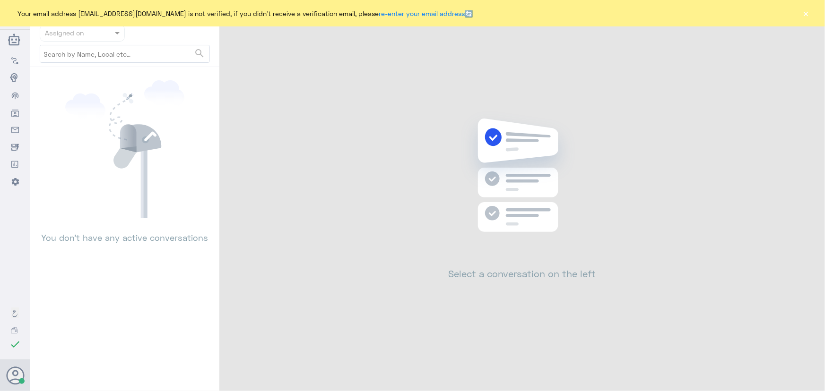
click at [803, 12] on button "×" at bounding box center [805, 13] width 9 height 9
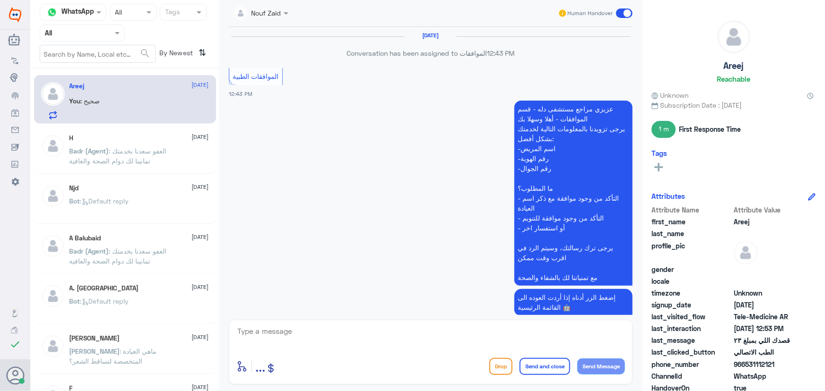
scroll to position [639, 0]
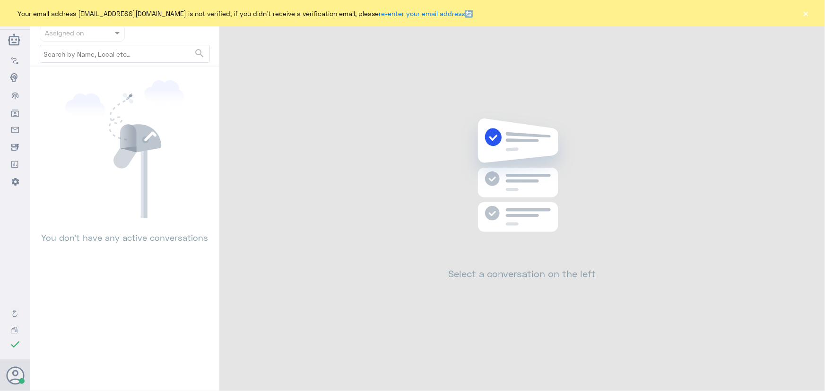
click at [804, 17] on button "×" at bounding box center [805, 13] width 9 height 9
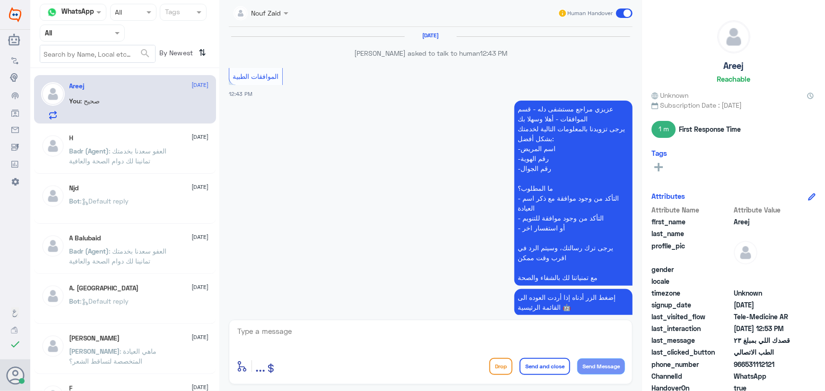
scroll to position [639, 0]
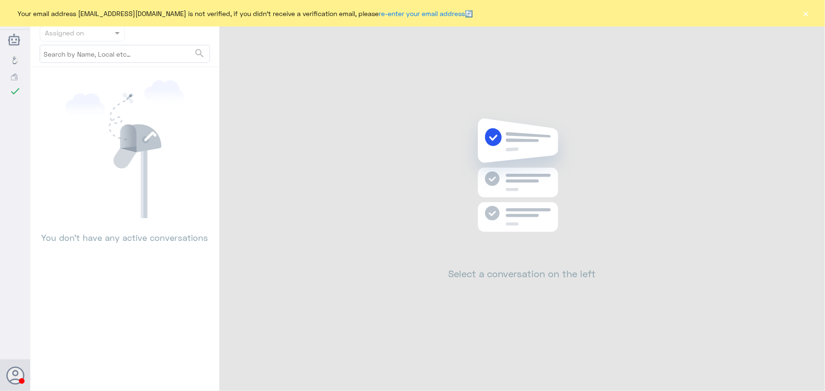
click at [810, 12] on button "×" at bounding box center [805, 13] width 9 height 9
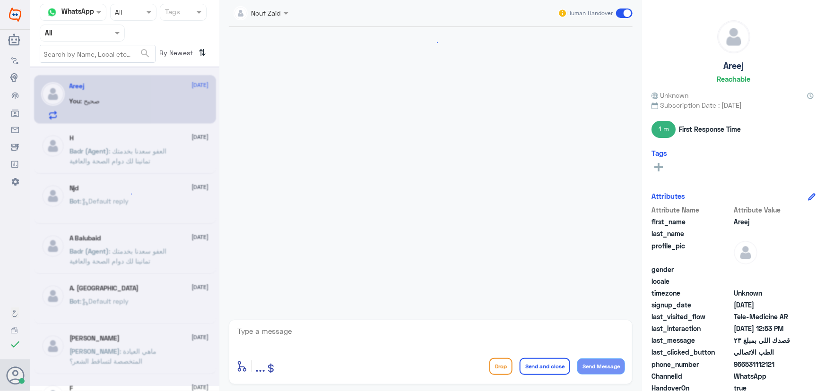
scroll to position [639, 0]
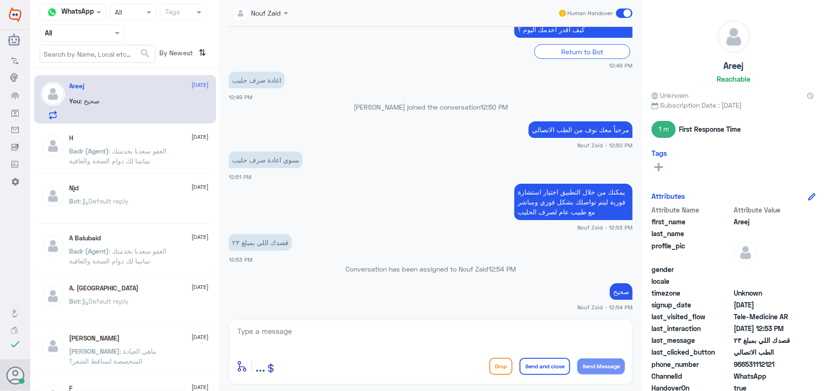
click at [624, 14] on span at bounding box center [624, 13] width 17 height 9
click at [0, 0] on input "checkbox" at bounding box center [0, 0] width 0 height 0
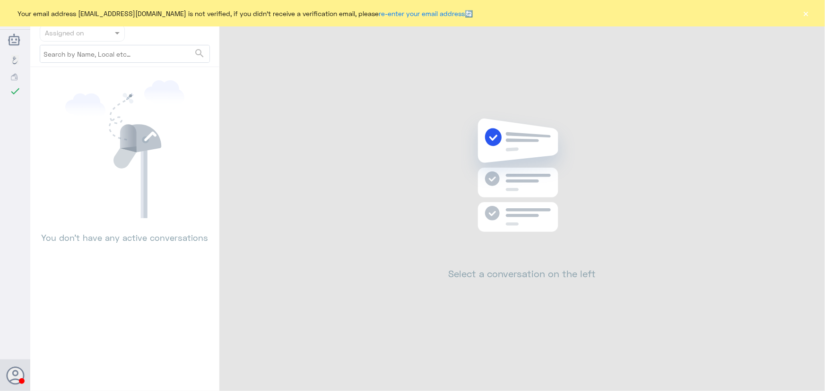
click at [807, 13] on button "×" at bounding box center [805, 13] width 9 height 9
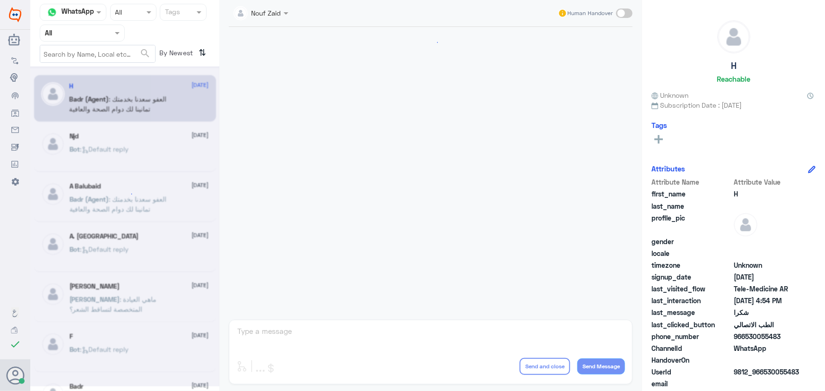
scroll to position [450, 0]
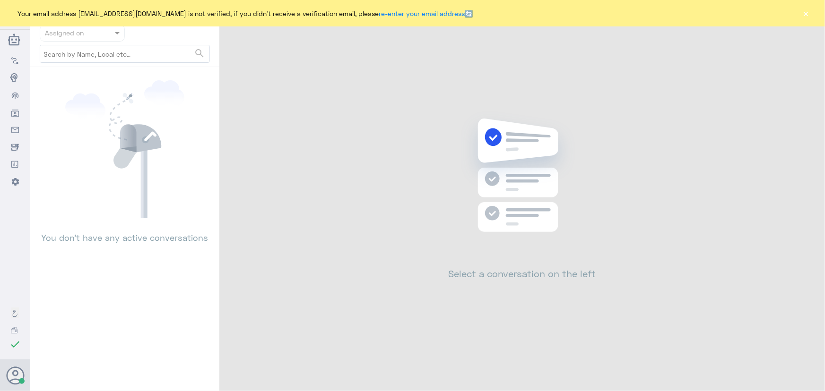
drag, startPoint x: 817, startPoint y: 16, endPoint x: 808, endPoint y: 19, distance: 9.4
click at [809, 18] on div "Your email address [EMAIL_ADDRESS][DOMAIN_NAME] is not verified, if you didn't …" at bounding box center [412, 13] width 825 height 26
click at [805, 18] on button "×" at bounding box center [805, 13] width 9 height 9
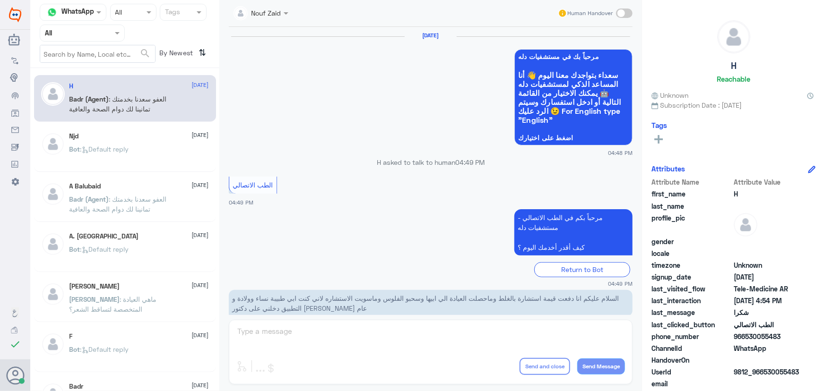
scroll to position [450, 0]
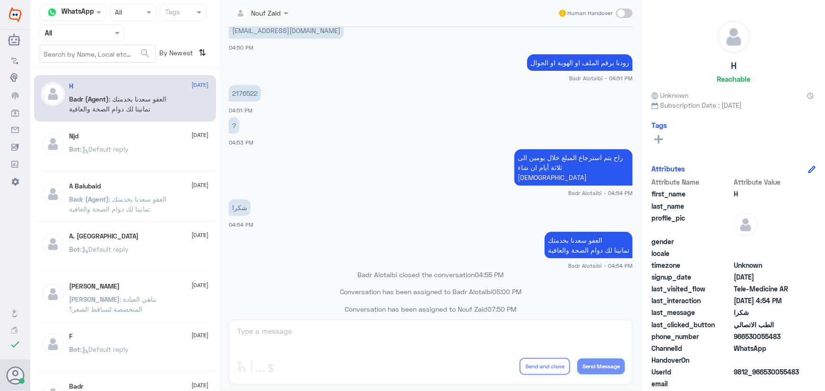
click at [502, 336] on div "Nouf Zaid Human Handover [DATE] مرحباً بك في مستشفيات دله سعداء بتواجدك معنا ال…" at bounding box center [430, 197] width 423 height 394
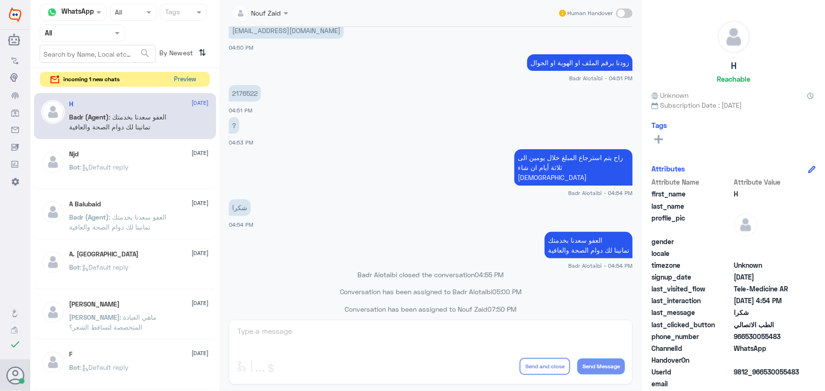
click at [178, 75] on button "Preview" at bounding box center [185, 79] width 29 height 15
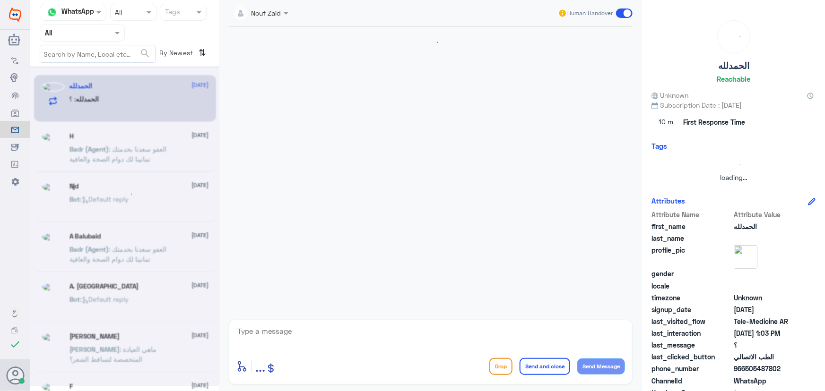
click at [343, 340] on textarea at bounding box center [430, 336] width 389 height 23
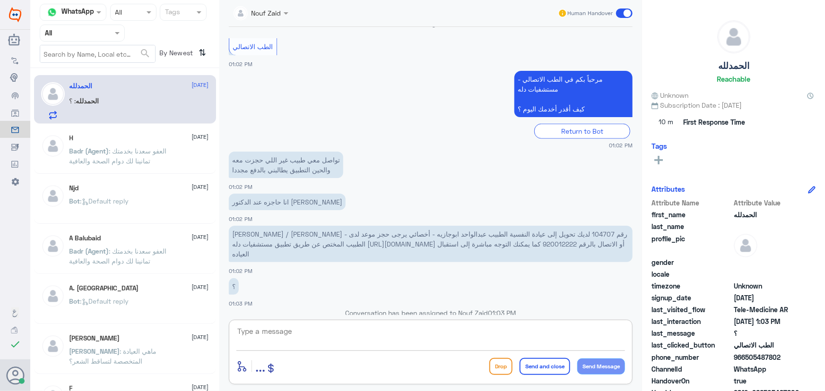
scroll to position [444, 0]
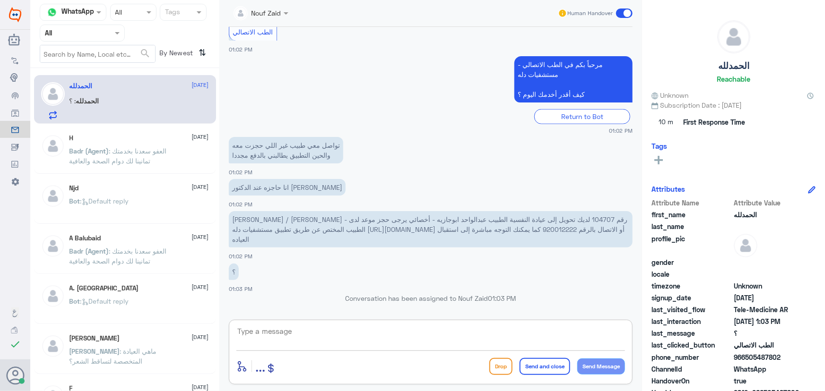
paste textarea "مرحباً معك نوف من الطب الاتصالي"
type textarea "مرحباً معك نوف من الطب الاتصالي"
click at [601, 365] on button "Send Message" at bounding box center [601, 367] width 48 height 16
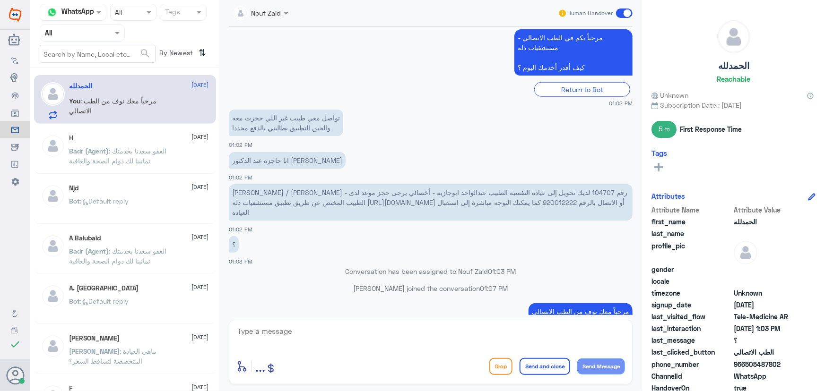
scroll to position [474, 0]
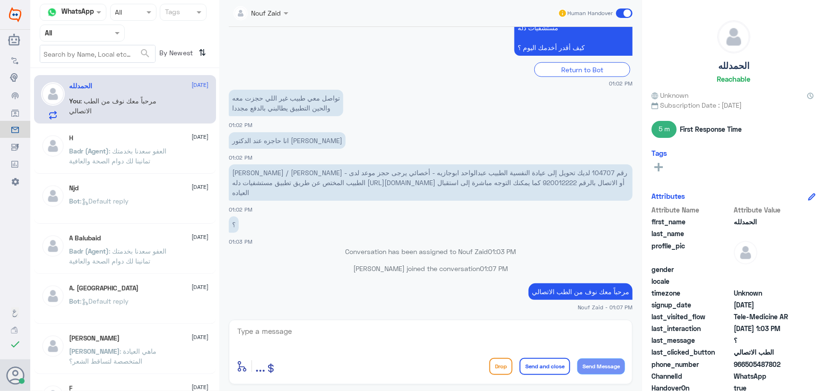
click at [500, 169] on span "[PERSON_NAME] / [PERSON_NAME] - رقم 104707 لديك تحويل إلى عيادة النفسية الطبيب …" at bounding box center [429, 183] width 395 height 28
copy span "104707"
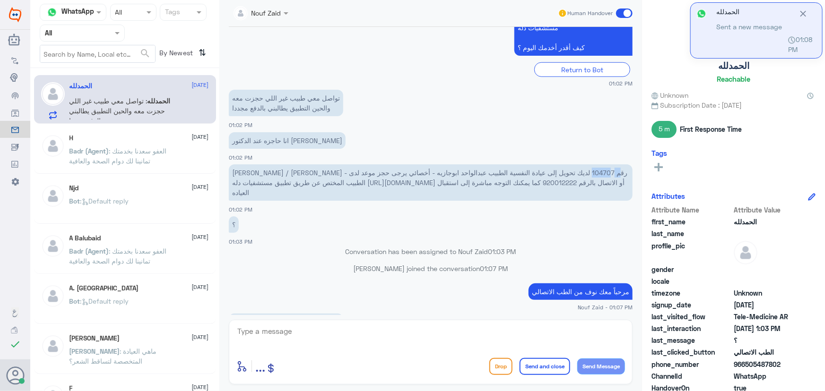
scroll to position [516, 0]
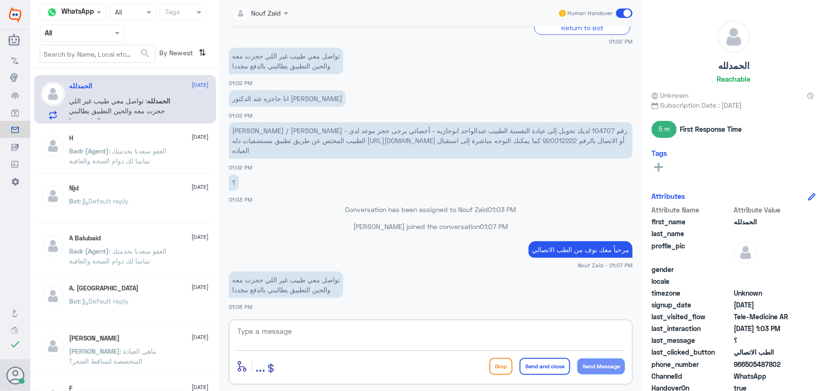
click at [315, 335] on textarea at bounding box center [430, 336] width 389 height 23
click at [745, 365] on span "966505487802" at bounding box center [768, 365] width 69 height 10
click at [395, 331] on textarea at bounding box center [430, 336] width 389 height 23
type textarea "ممكن تزودينا بالايميل الموجود بالتطبيق من فضلك"
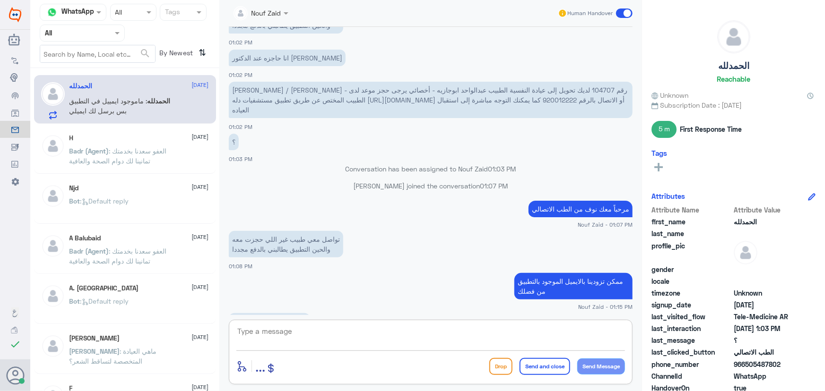
scroll to position [598, 0]
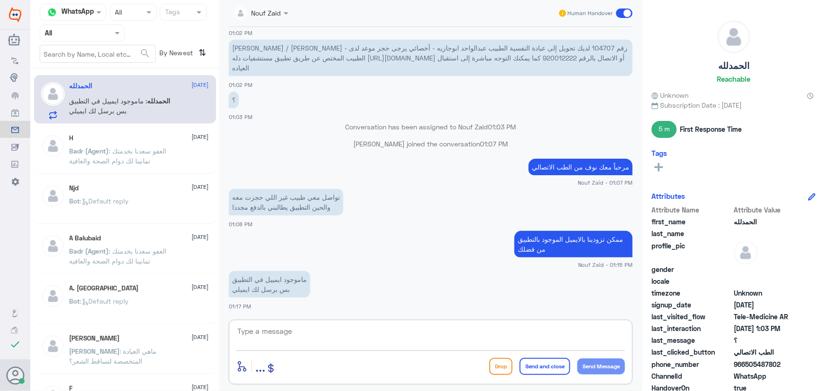
click at [354, 326] on textarea at bounding box center [430, 336] width 389 height 23
drag, startPoint x: 414, startPoint y: 326, endPoint x: 420, endPoint y: 330, distance: 7.4
click at [413, 329] on div "enter flow name ... Drop Send and close Send Message" at bounding box center [431, 352] width 404 height 65
drag, startPoint x: 384, startPoint y: 351, endPoint x: 381, endPoint y: 347, distance: 5.1
click at [384, 351] on div "enter flow name ... Drop Send and close Send Message" at bounding box center [431, 352] width 404 height 65
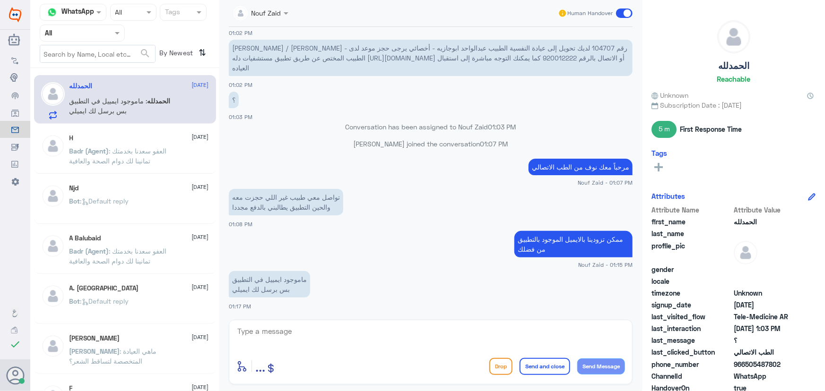
click at [380, 338] on textarea at bounding box center [430, 336] width 389 height 23
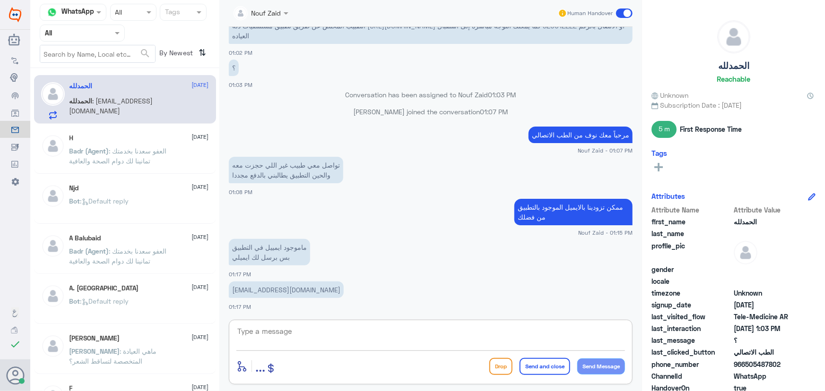
click at [387, 334] on textarea at bounding box center [430, 336] width 389 height 23
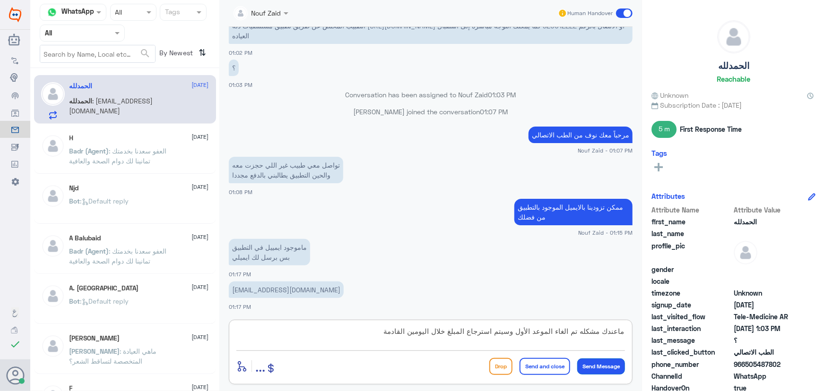
type textarea "ماعندك مشكله تم الغاء الموعد الأول وسيتم استرجاع المبلغ خلال اليومين القادمة"
click at [606, 364] on button "Send Message" at bounding box center [601, 367] width 48 height 16
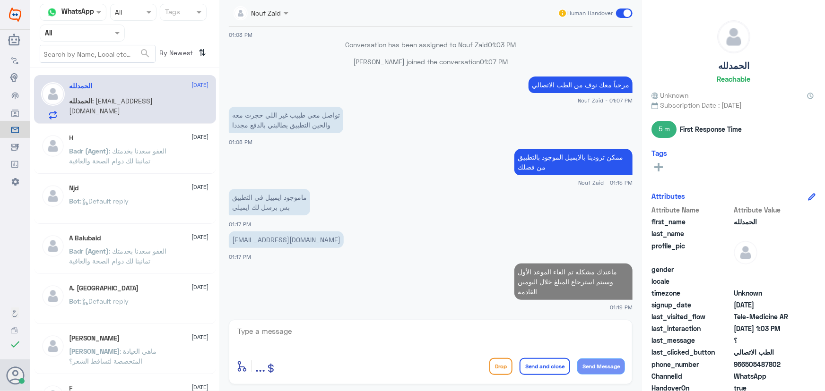
click at [318, 334] on textarea at bounding box center [430, 336] width 389 height 23
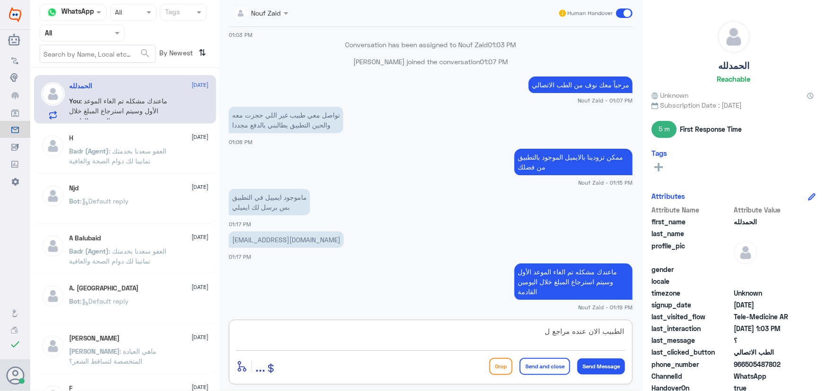
scroll to position [713, 0]
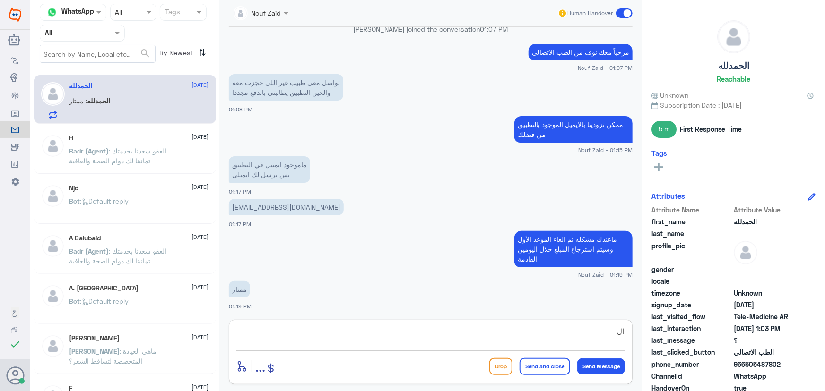
type textarea "ا"
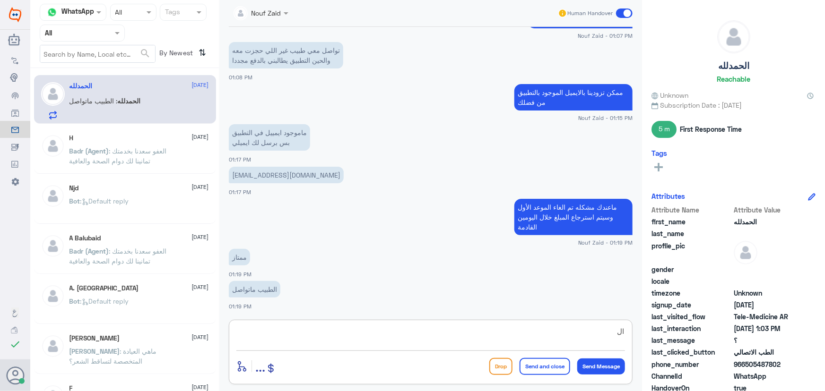
type textarea "ا"
click at [567, 335] on textarea "الطبيب لديه مراجع لكن بإذن الله سيتم تواصله معك" at bounding box center [430, 336] width 389 height 23
type textarea "الطبيب لديه مراجع الان لكن بإذن الله سيتم تواصله معك"
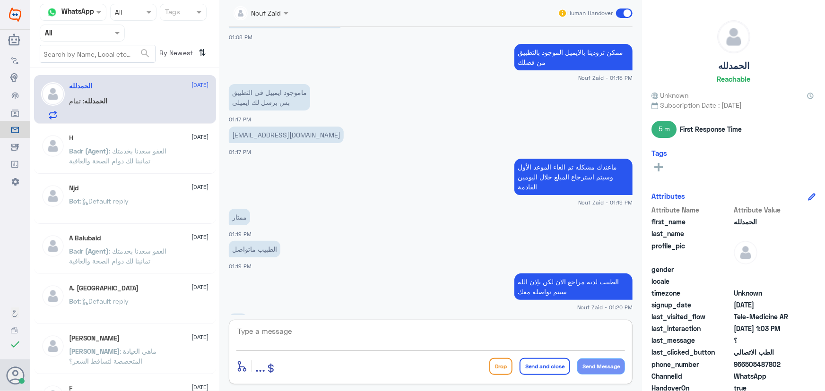
scroll to position [818, 0]
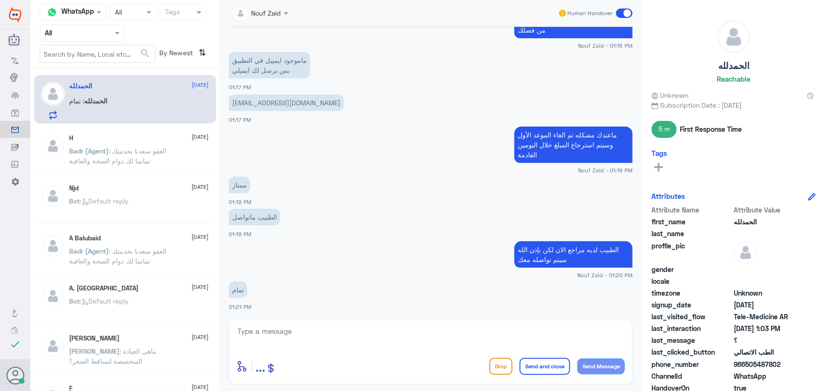
drag, startPoint x: 744, startPoint y: 363, endPoint x: 794, endPoint y: 371, distance: 51.2
click at [794, 371] on div "Attribute Name Attribute Value first_name الحمدلله last_name profile_pic gender…" at bounding box center [733, 323] width 164 height 237
click at [772, 360] on span "966505487802" at bounding box center [768, 365] width 69 height 10
drag, startPoint x: 745, startPoint y: 363, endPoint x: 790, endPoint y: 364, distance: 45.4
click at [790, 364] on span "966505487802" at bounding box center [768, 365] width 69 height 10
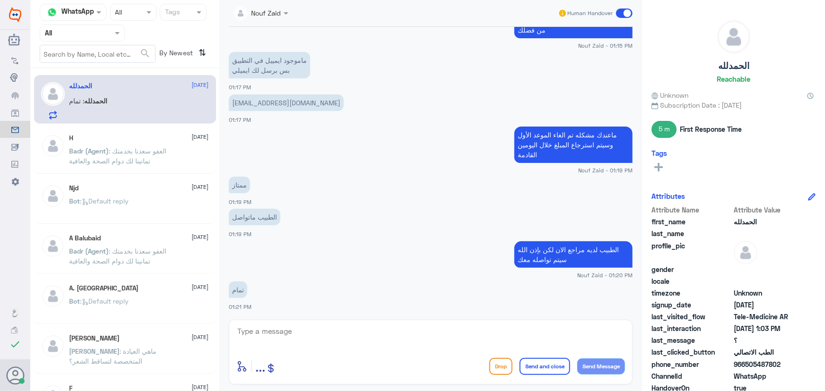
copy span "505487802"
click at [293, 335] on textarea at bounding box center [430, 336] width 389 height 23
click at [352, 343] on textarea at bounding box center [430, 336] width 389 height 23
paste textarea "العفو, نسعد بخدمتكم ونتمنى لك دوام الصحه والعافيه"
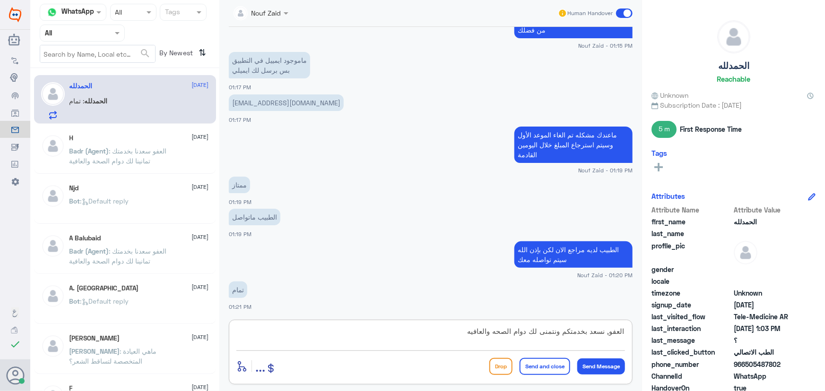
drag, startPoint x: 600, startPoint y: 331, endPoint x: 677, endPoint y: 332, distance: 76.6
click at [677, 332] on div "Channel WhatsApp Status × All Tags Agent Filter All search By Newest ⇅ الحمدلله…" at bounding box center [427, 197] width 795 height 394
click at [576, 333] on textarea "نسعد بخدمتكم ونتمنى لك دوام الصحه والعافيه" at bounding box center [430, 336] width 389 height 23
type textarea "نسعد بخدمتك ونتمنى لك دوام الصحه والعافيه"
click at [533, 362] on button "Send and close" at bounding box center [545, 366] width 51 height 17
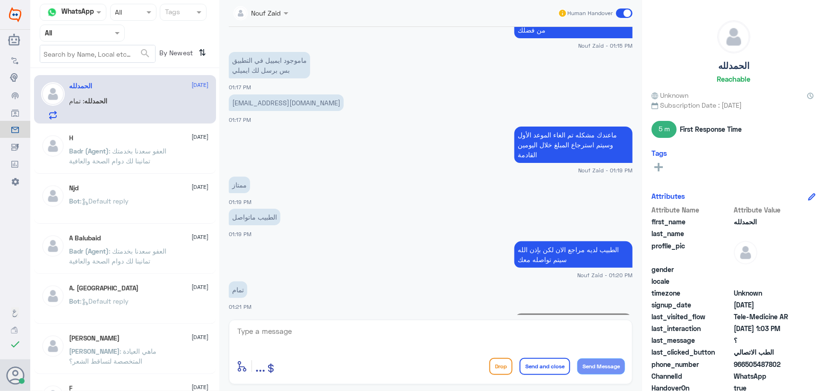
scroll to position [859, 0]
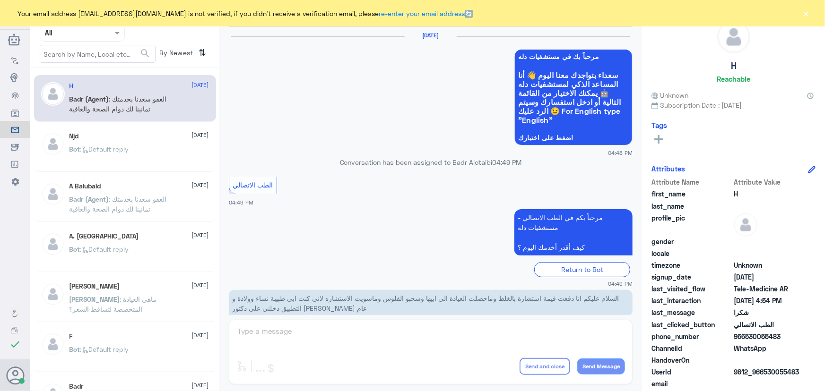
scroll to position [450, 0]
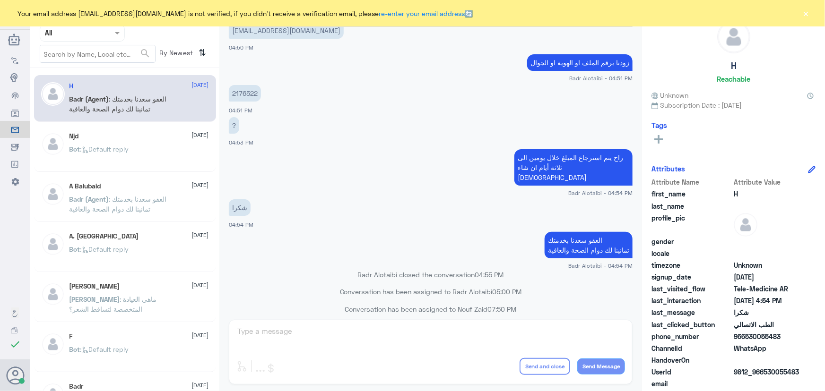
click at [808, 14] on button "×" at bounding box center [805, 13] width 9 height 9
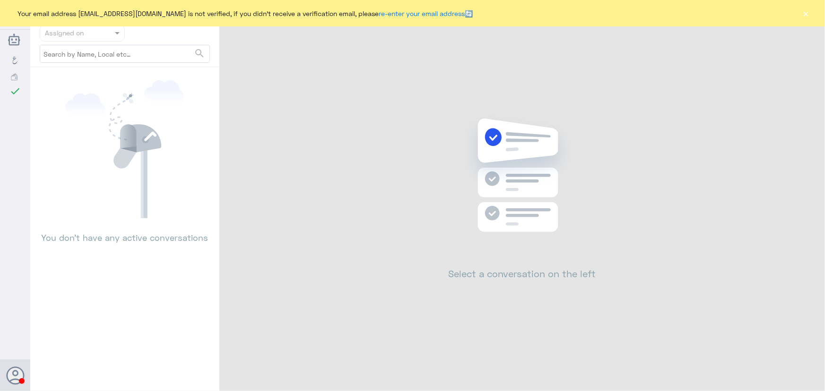
click at [808, 12] on button "×" at bounding box center [805, 13] width 9 height 9
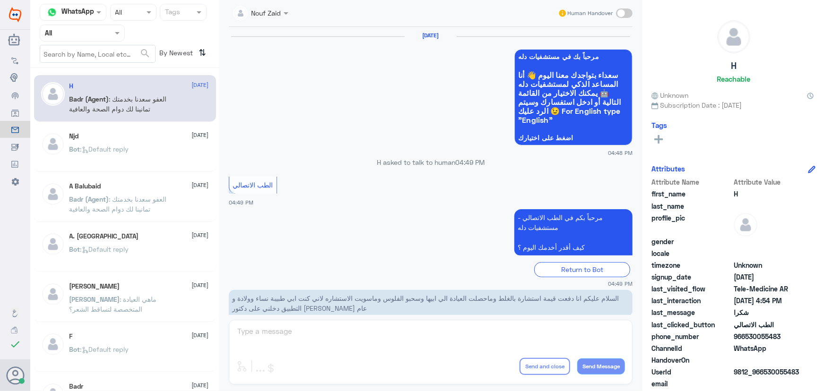
scroll to position [450, 0]
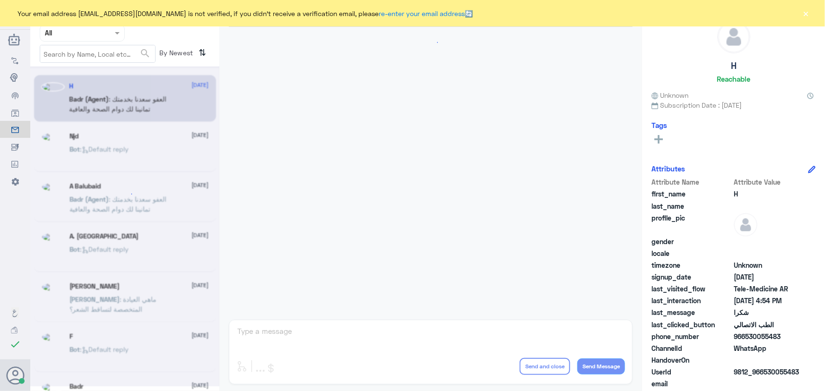
scroll to position [450, 0]
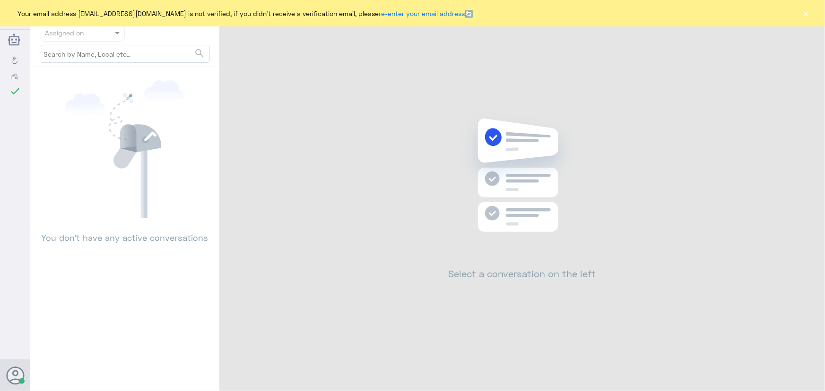
click at [806, 12] on button "×" at bounding box center [805, 13] width 9 height 9
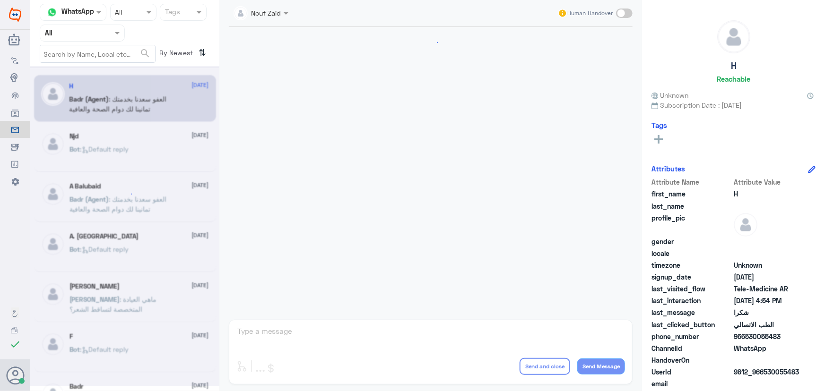
scroll to position [450, 0]
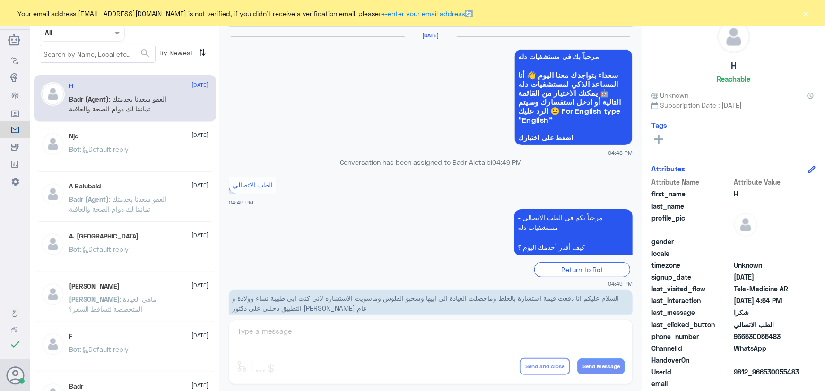
scroll to position [450, 0]
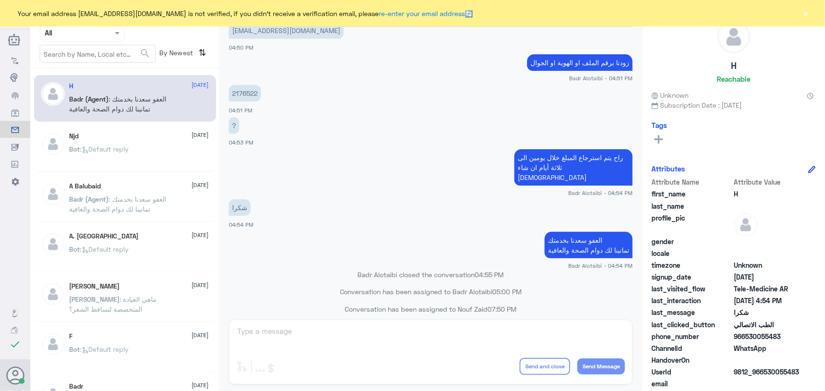
drag, startPoint x: 810, startPoint y: 13, endPoint x: 805, endPoint y: 10, distance: 5.9
click at [810, 13] on button "×" at bounding box center [805, 13] width 9 height 9
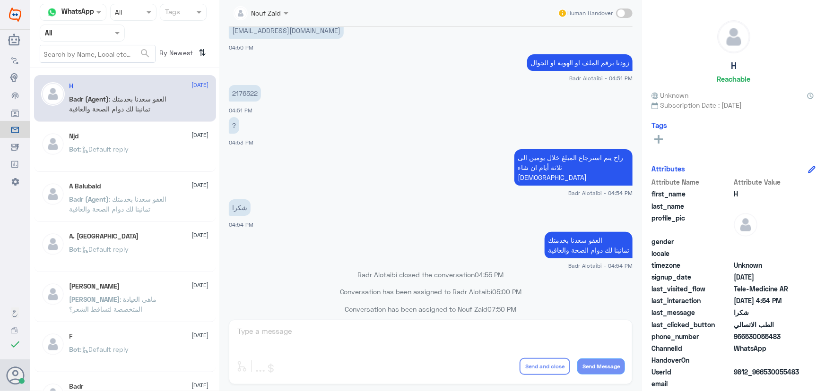
drag, startPoint x: 274, startPoint y: 9, endPoint x: 283, endPoint y: 22, distance: 16.3
click at [274, 9] on div at bounding box center [261, 12] width 64 height 11
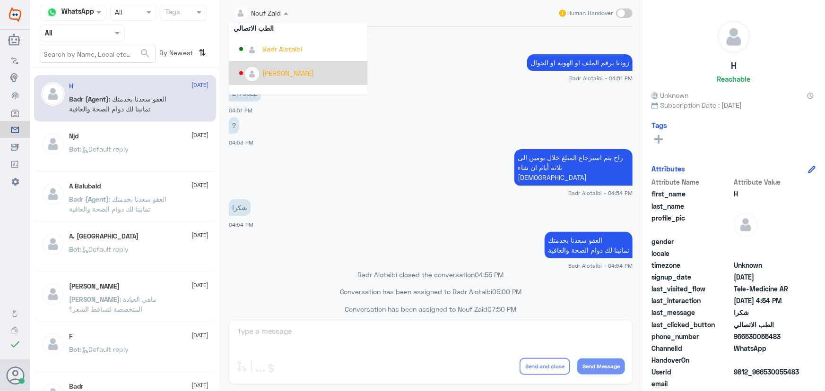
scroll to position [487, 0]
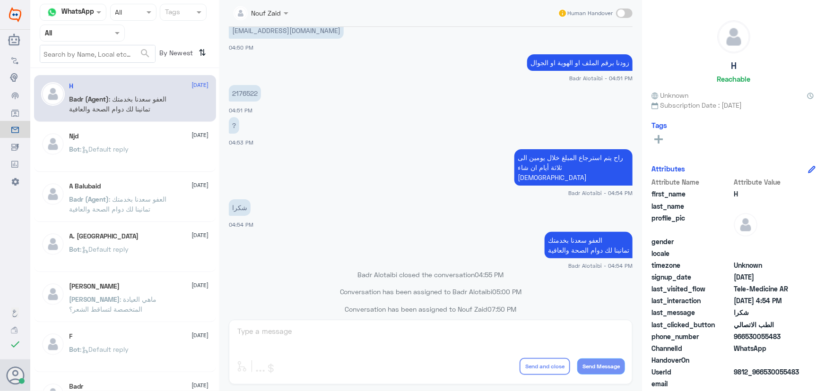
click at [420, 90] on app-msgs-text "2176522" at bounding box center [431, 93] width 404 height 17
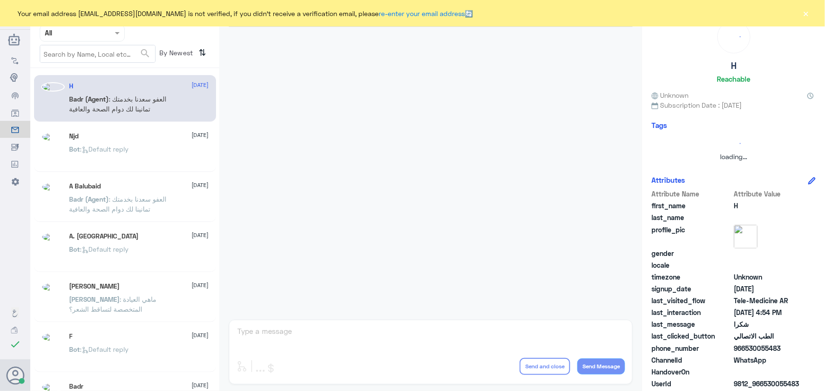
click at [808, 14] on button "×" at bounding box center [805, 13] width 9 height 9
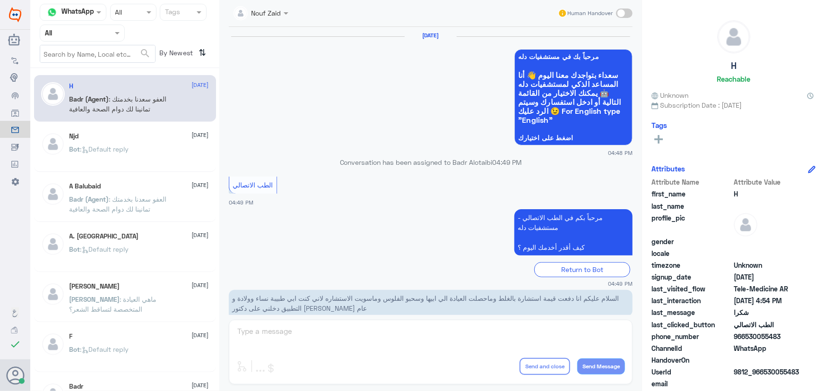
scroll to position [450, 0]
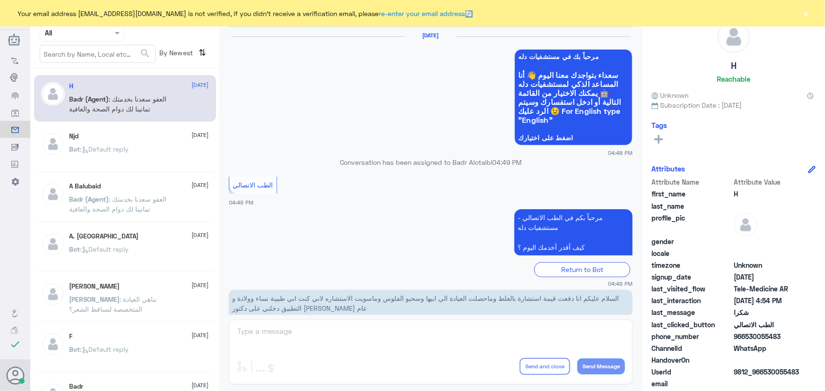
scroll to position [450, 0]
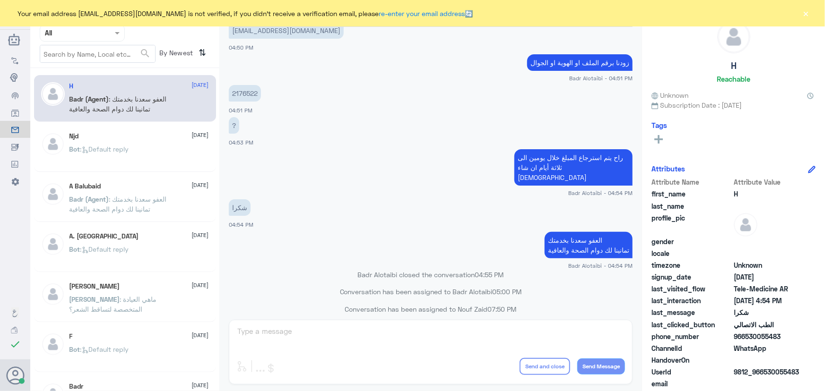
click at [801, 12] on div "Your email address [EMAIL_ADDRESS][DOMAIN_NAME] is not verified, if you didn't …" at bounding box center [412, 13] width 825 height 26
click at [801, 13] on button "×" at bounding box center [805, 13] width 9 height 9
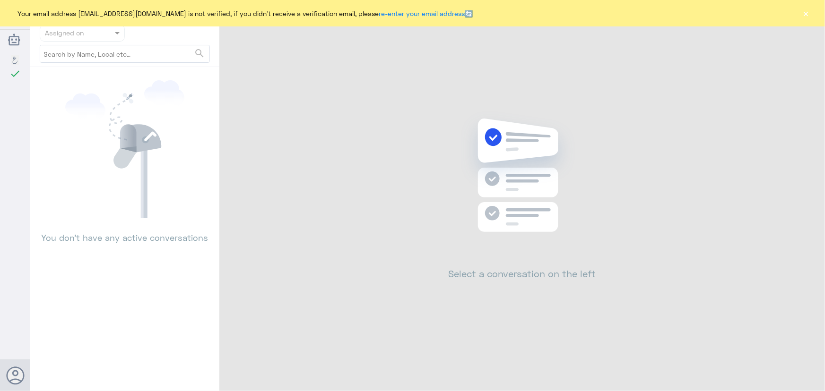
drag, startPoint x: 804, startPoint y: 17, endPoint x: 798, endPoint y: 23, distance: 8.7
click at [804, 18] on button "×" at bounding box center [805, 13] width 9 height 9
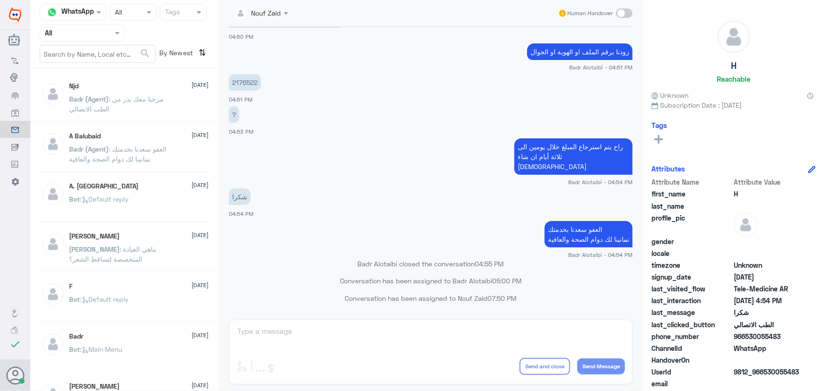
scroll to position [450, 0]
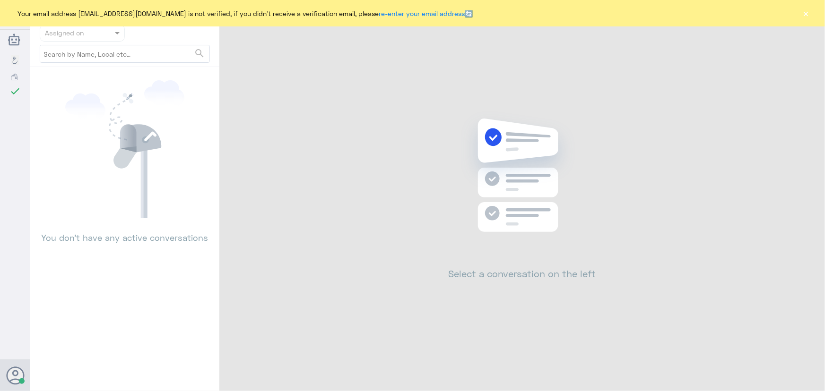
click at [808, 16] on button "×" at bounding box center [805, 13] width 9 height 9
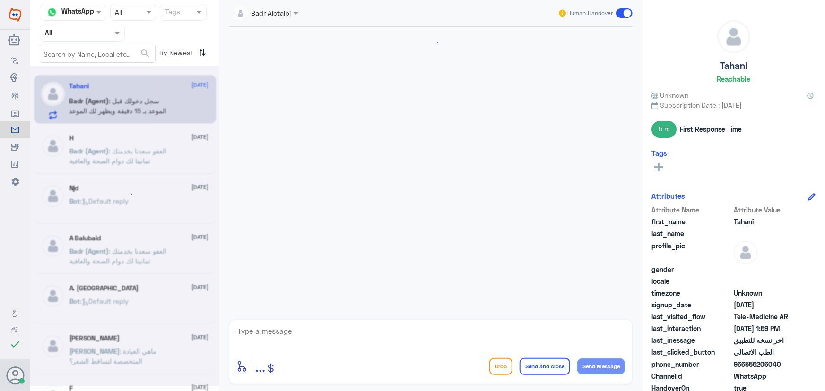
scroll to position [744, 0]
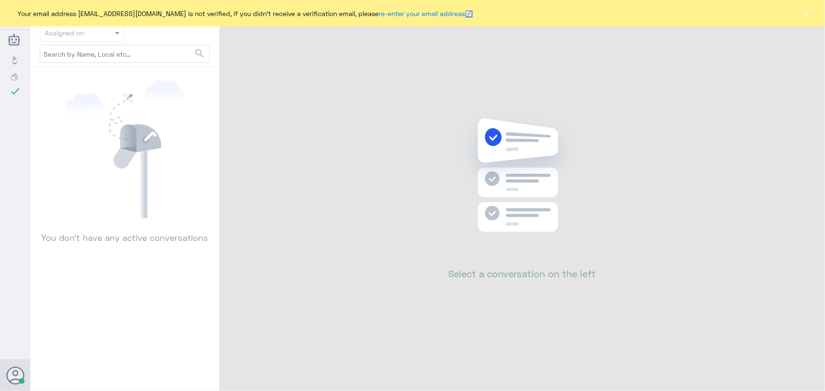
click at [801, 12] on div "Your email address n_zaid@DallahHealth.com is not verified, if you didn't recei…" at bounding box center [412, 13] width 825 height 26
click at [802, 14] on div "Your email address n_zaid@DallahHealth.com is not verified, if you didn't recei…" at bounding box center [412, 13] width 825 height 26
click at [802, 14] on button "×" at bounding box center [805, 13] width 9 height 9
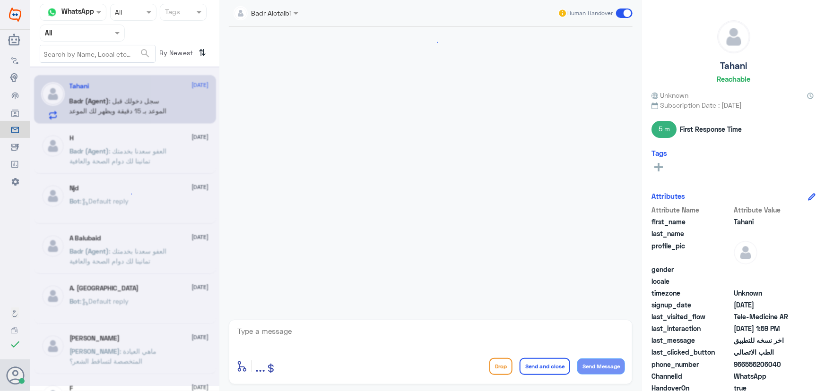
scroll to position [744, 0]
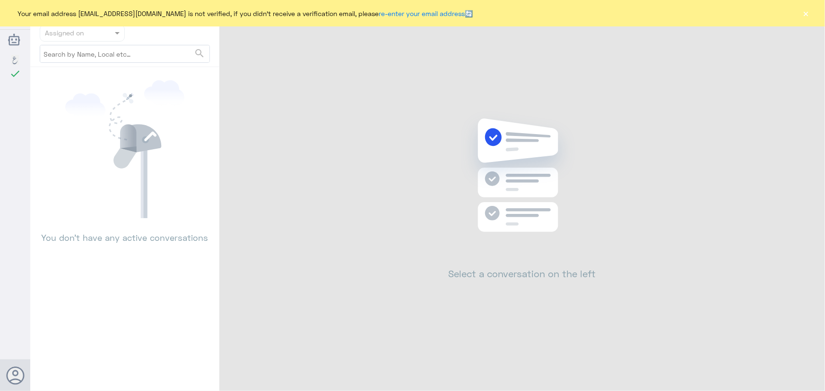
click at [808, 14] on button "×" at bounding box center [805, 13] width 9 height 9
click at [804, 14] on button "×" at bounding box center [805, 13] width 9 height 9
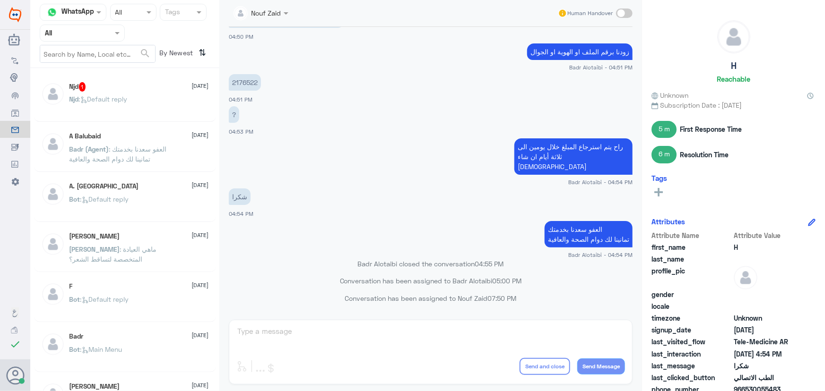
scroll to position [450, 0]
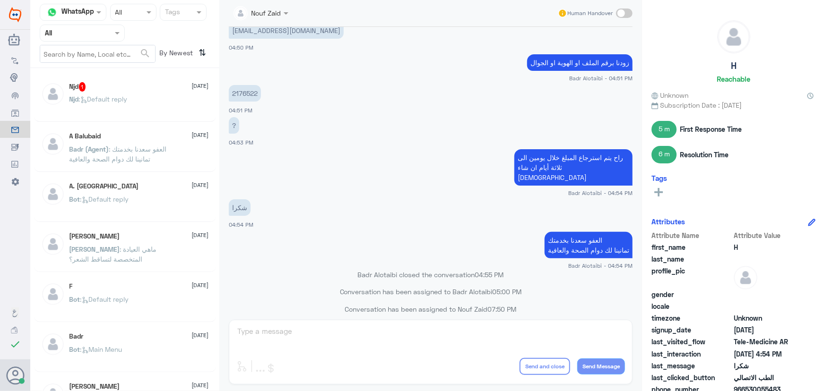
click at [136, 93] on div "Njd 1 [DATE] Njd : Default reply" at bounding box center [138, 99] width 139 height 35
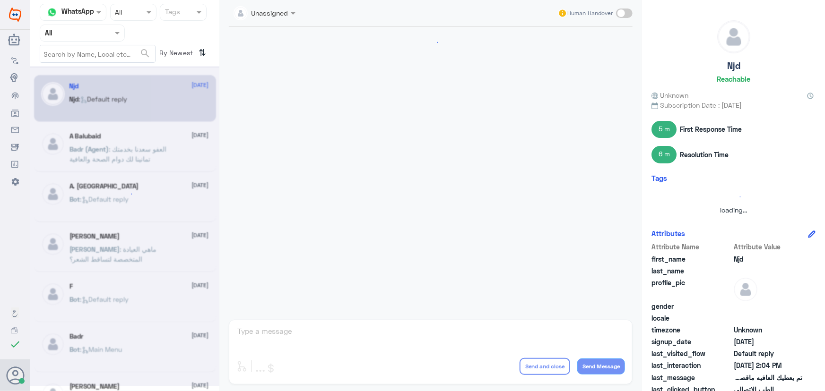
scroll to position [626, 0]
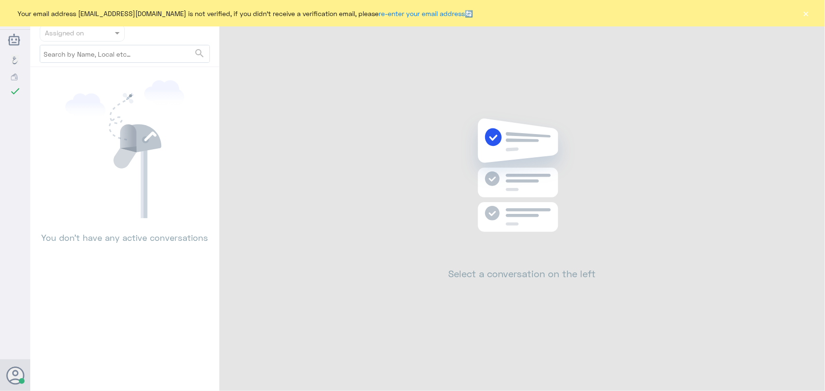
click at [803, 12] on button "×" at bounding box center [805, 13] width 9 height 9
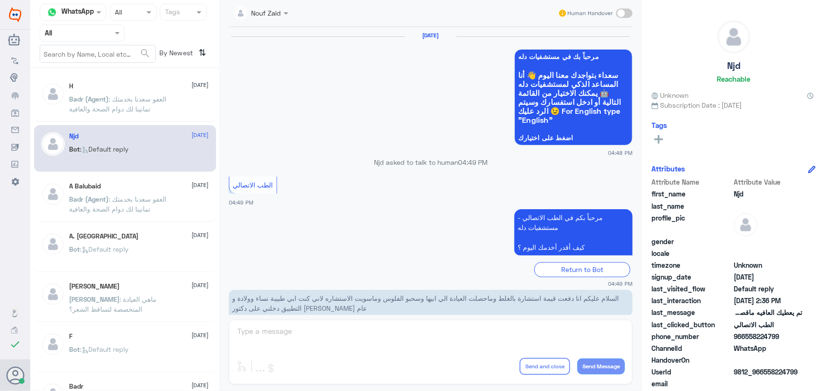
scroll to position [450, 0]
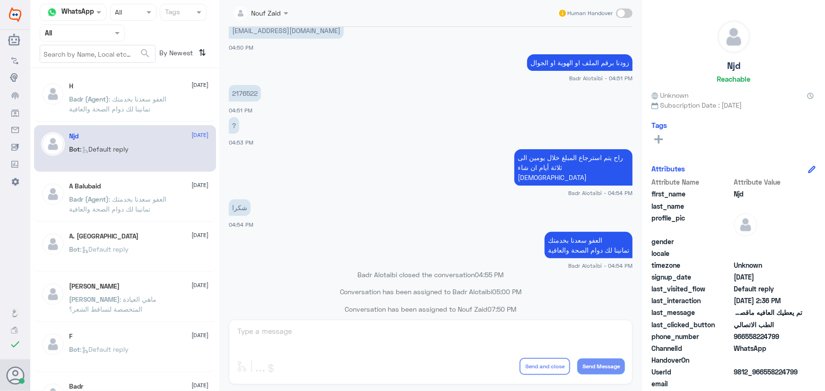
click at [139, 105] on span ": العفو سعدنا بخدمتك تمانينا لك دوام الصحة والعافية" at bounding box center [117, 104] width 97 height 18
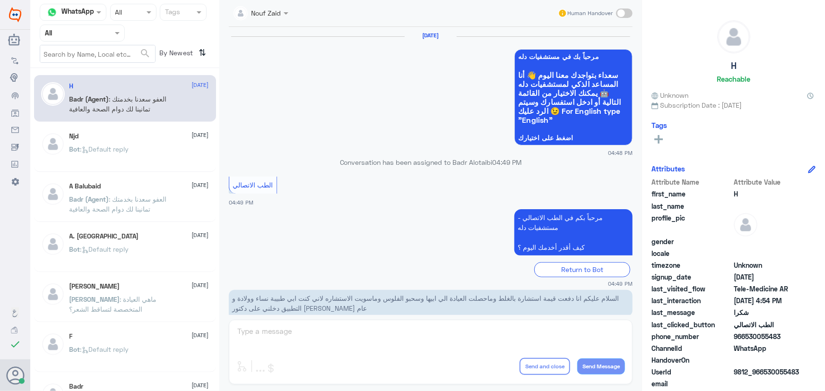
scroll to position [450, 0]
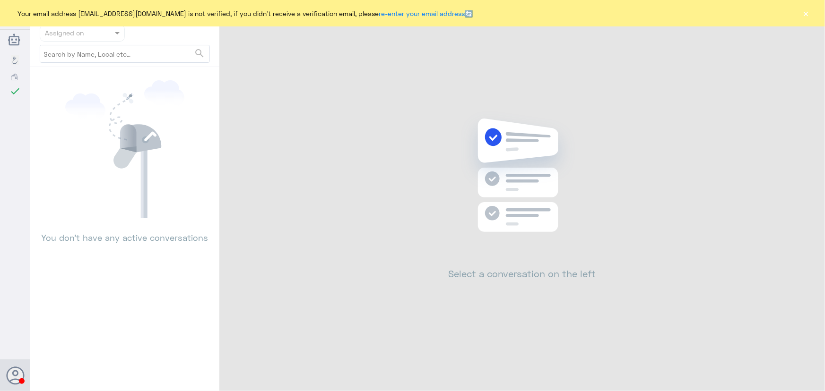
click at [807, 11] on button "×" at bounding box center [805, 13] width 9 height 9
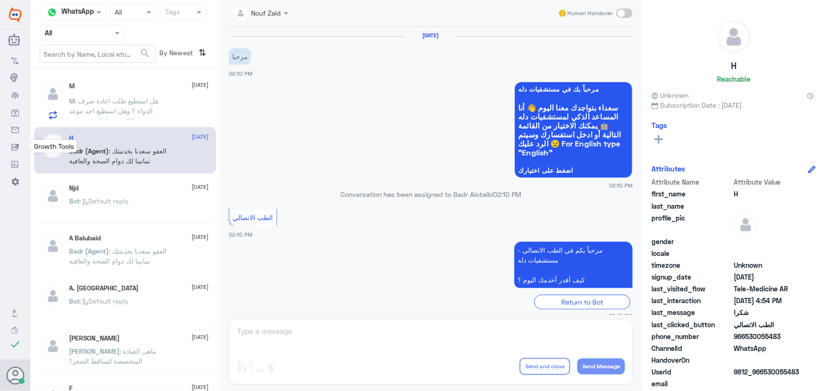
scroll to position [42, 0]
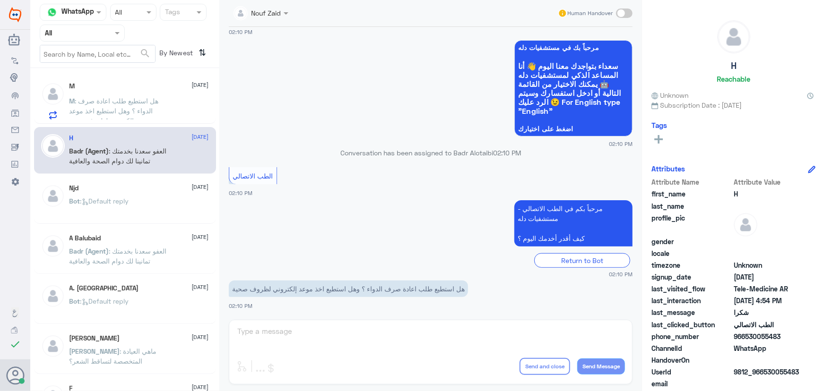
click at [164, 103] on p "M : هل استطيع طلب اعادة صرف الدواء ؟ وهل استطيع اخذ موعد إلكتروني لظروف صحية" at bounding box center [122, 108] width 106 height 24
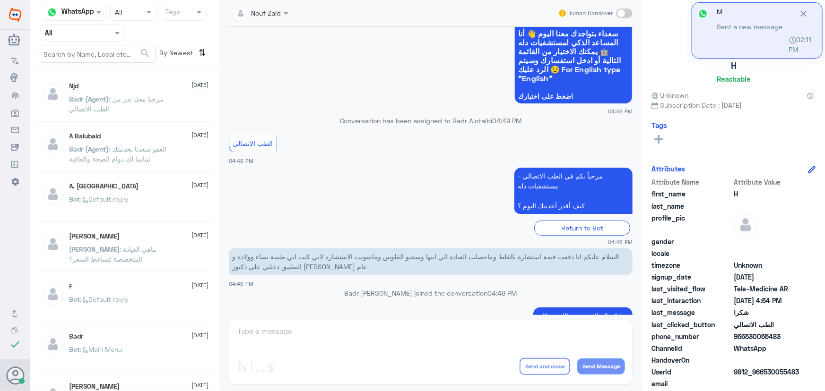
scroll to position [450, 0]
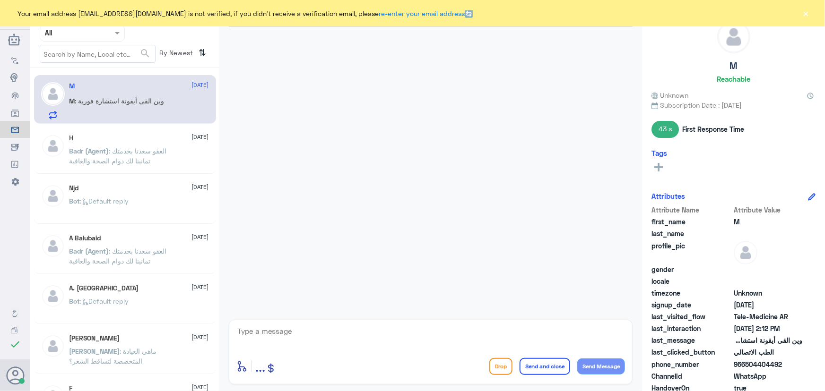
click at [808, 13] on button "×" at bounding box center [805, 13] width 9 height 9
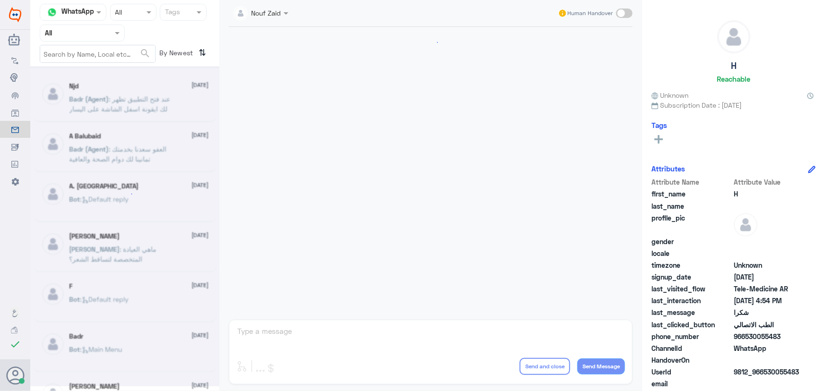
scroll to position [450, 0]
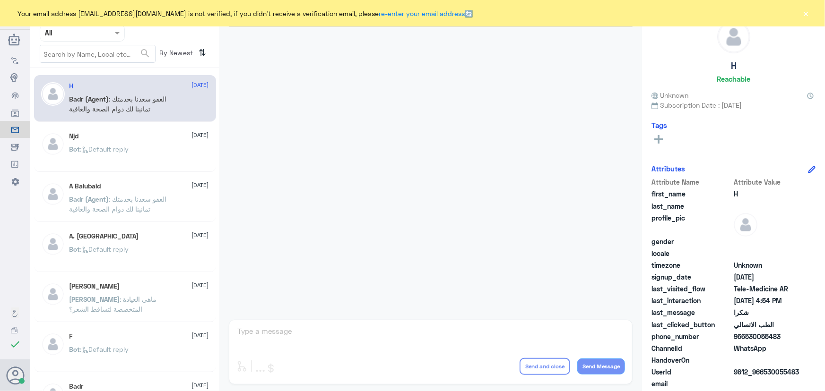
click at [805, 14] on button "×" at bounding box center [805, 13] width 9 height 9
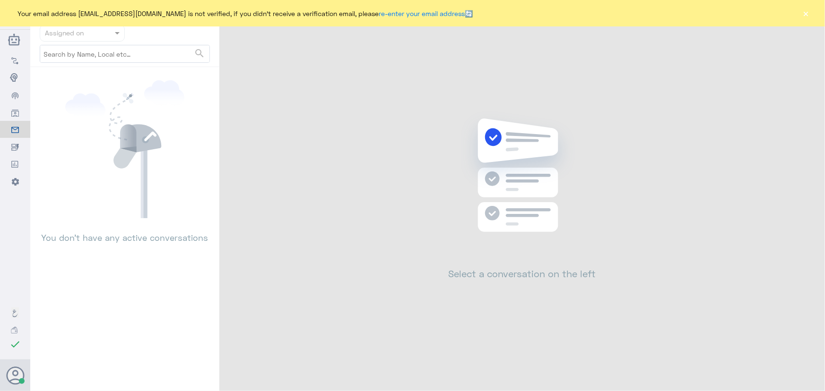
click at [807, 15] on button "×" at bounding box center [805, 13] width 9 height 9
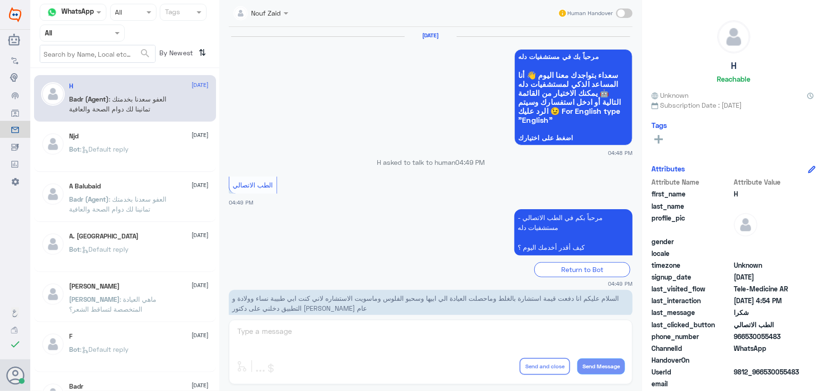
scroll to position [450, 0]
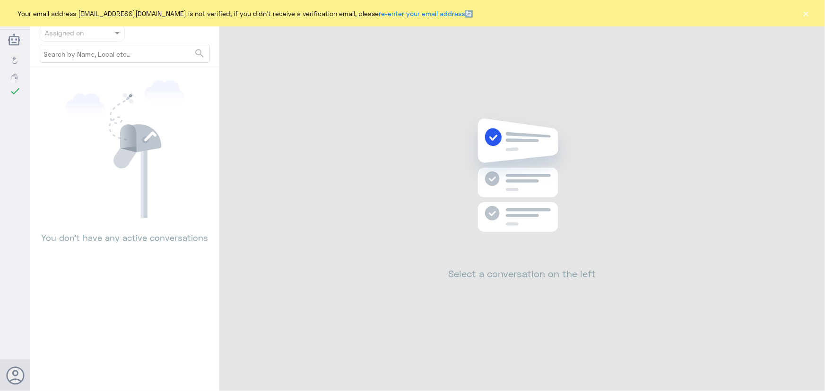
click at [807, 15] on button "×" at bounding box center [805, 13] width 9 height 9
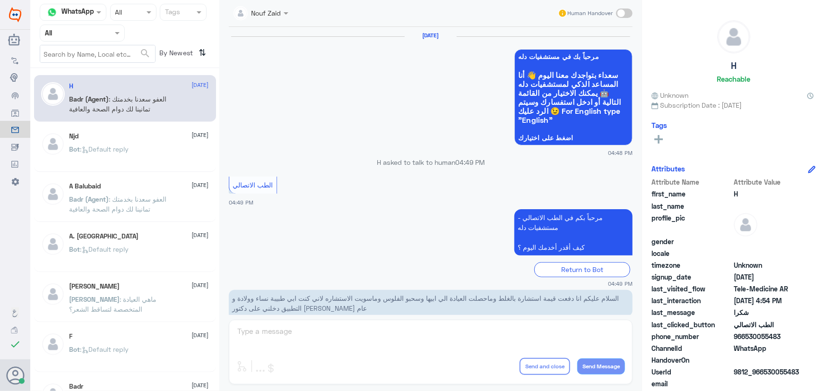
scroll to position [450, 0]
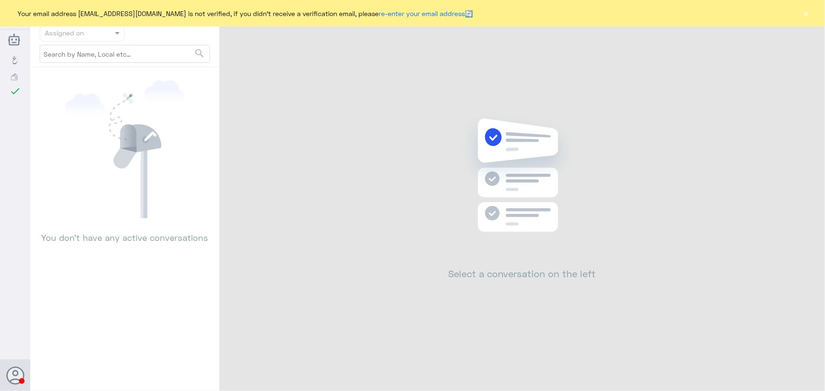
click at [807, 10] on button "×" at bounding box center [805, 13] width 9 height 9
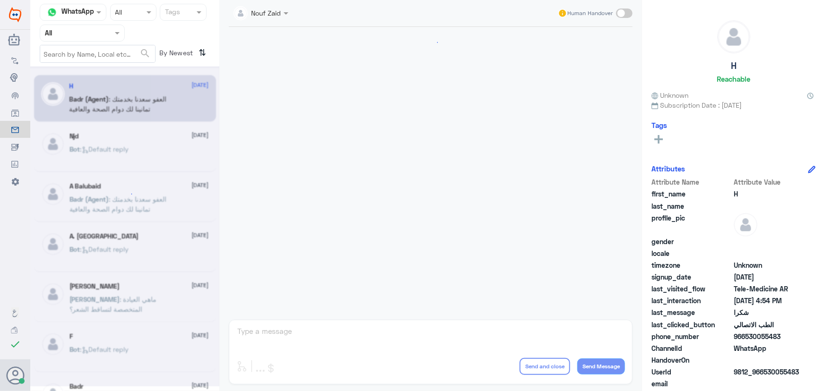
scroll to position [450, 0]
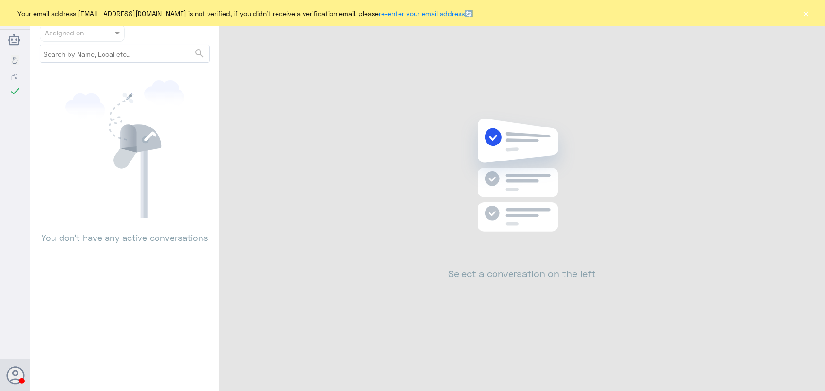
click at [804, 9] on button "×" at bounding box center [805, 13] width 9 height 9
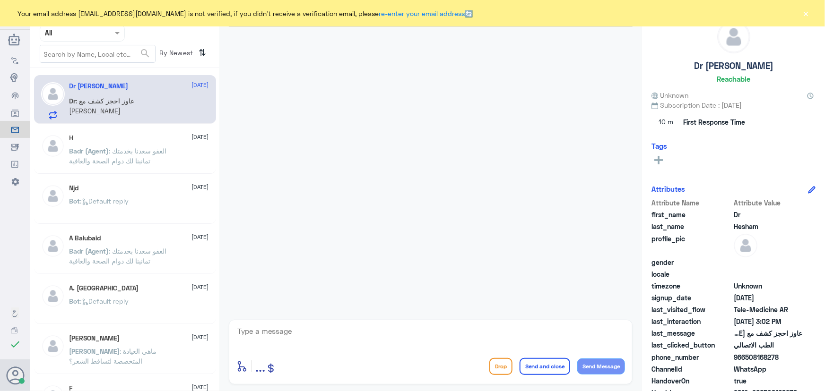
click at [805, 14] on button "×" at bounding box center [805, 13] width 9 height 9
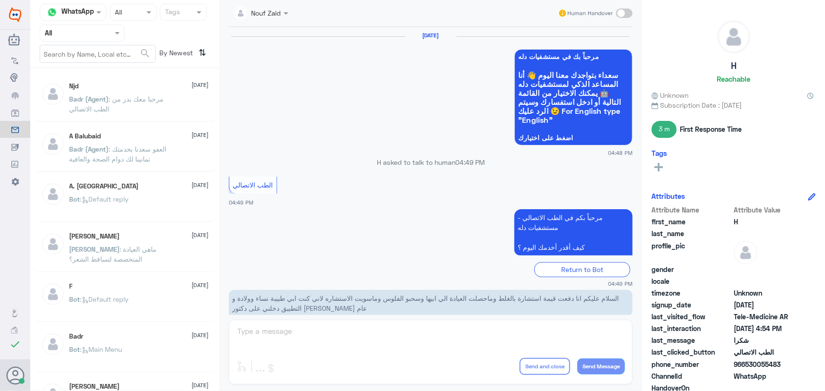
scroll to position [450, 0]
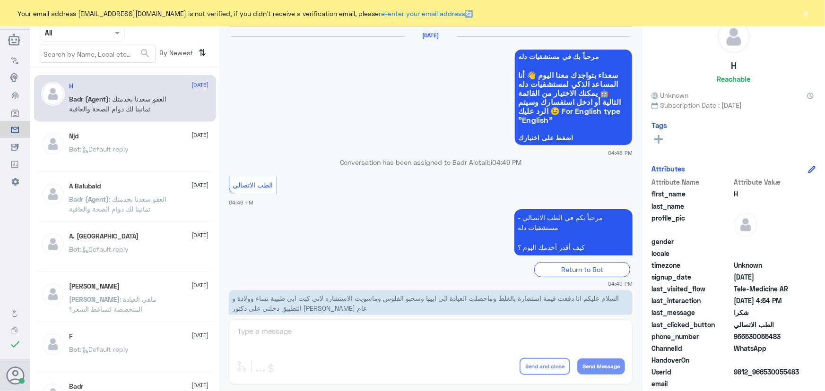
scroll to position [450, 0]
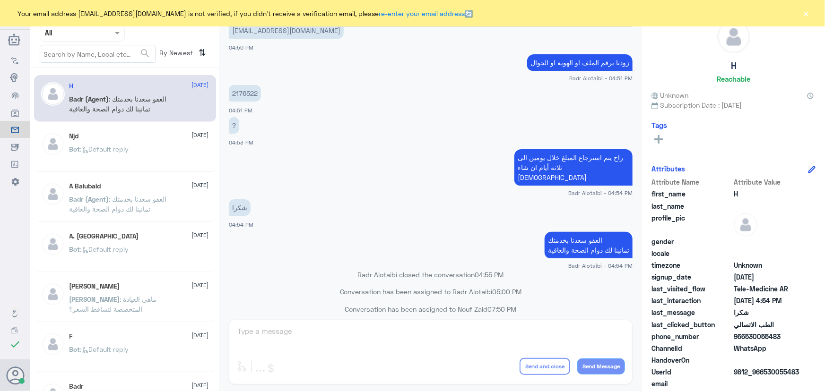
click at [804, 12] on button "×" at bounding box center [805, 13] width 9 height 9
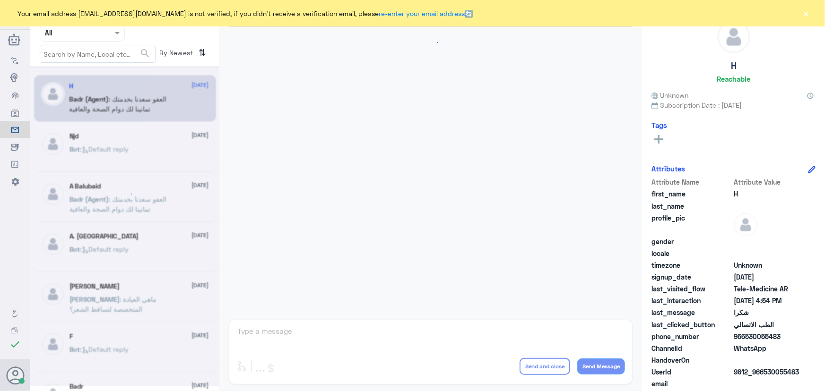
scroll to position [450, 0]
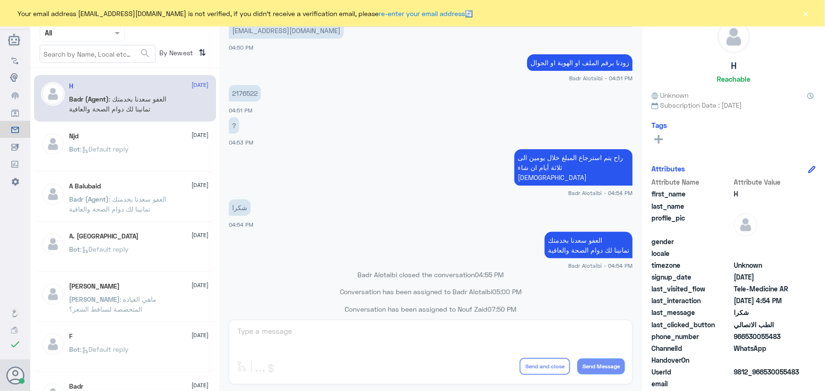
click at [804, 15] on button "×" at bounding box center [805, 13] width 9 height 9
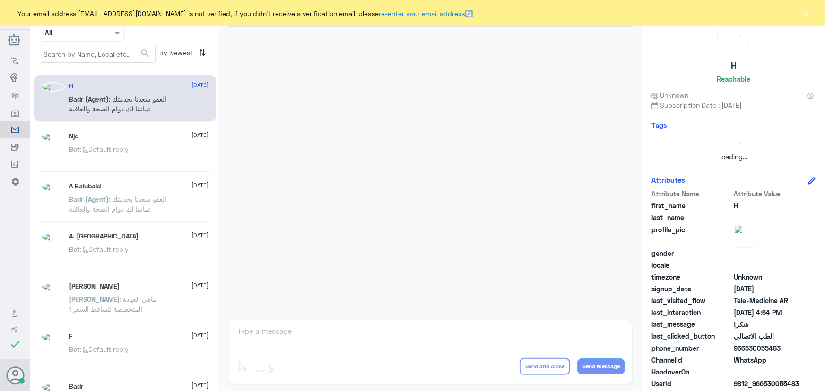
click at [807, 14] on button "×" at bounding box center [805, 13] width 9 height 9
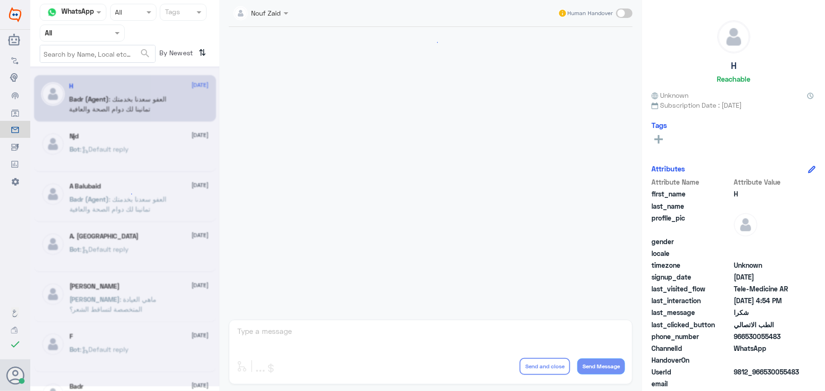
scroll to position [450, 0]
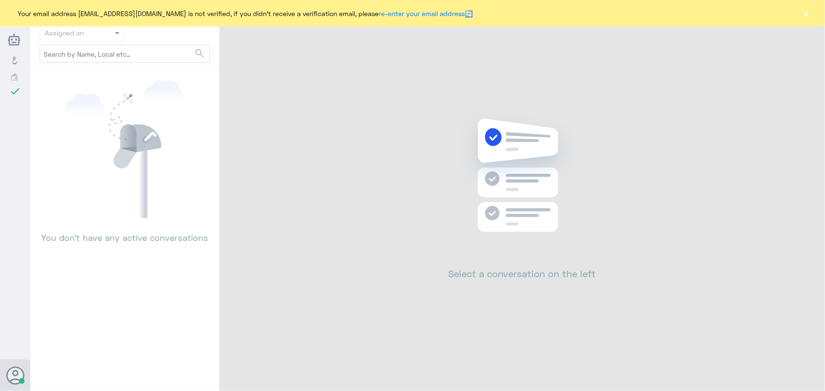
click at [797, 14] on div "Your email address [EMAIL_ADDRESS][DOMAIN_NAME] is not verified, if you didn't …" at bounding box center [412, 13] width 825 height 26
click at [800, 14] on div "Your email address [EMAIL_ADDRESS][DOMAIN_NAME] is not verified, if you didn't …" at bounding box center [412, 13] width 825 height 26
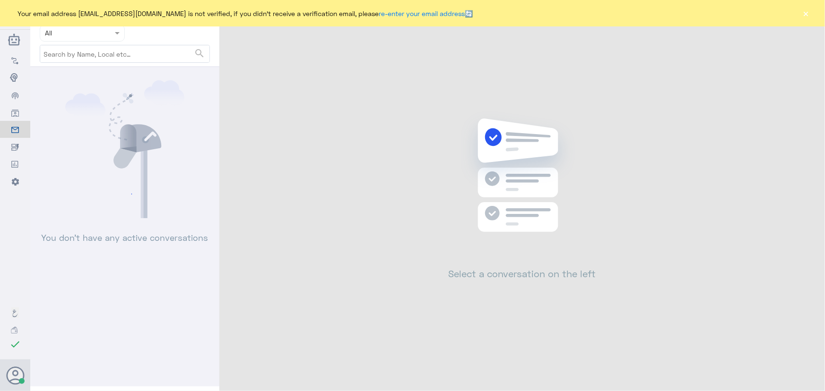
click at [806, 14] on button "×" at bounding box center [805, 13] width 9 height 9
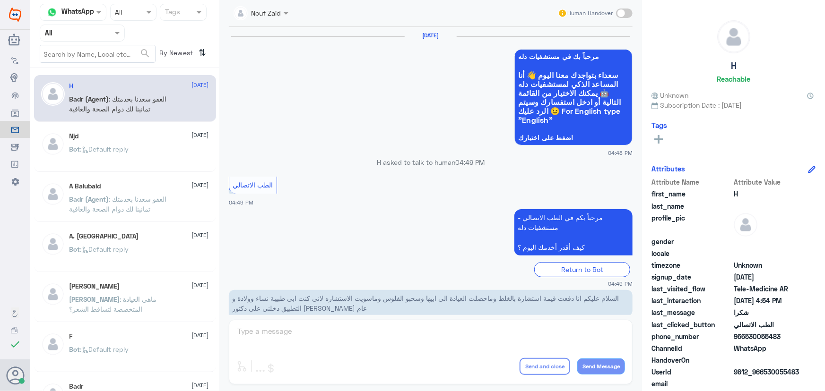
scroll to position [450, 0]
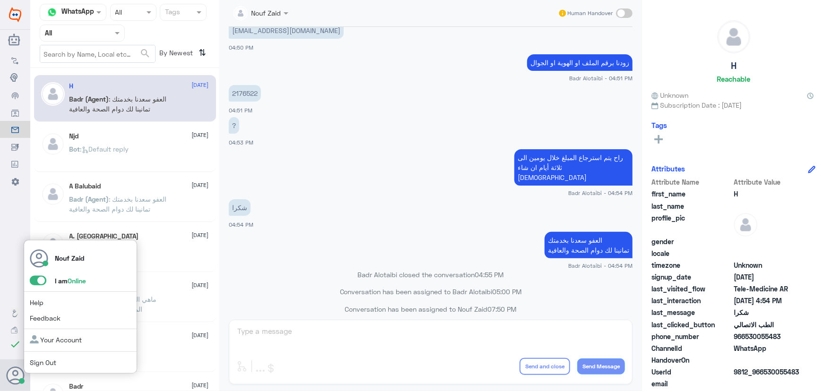
click at [34, 283] on span at bounding box center [38, 280] width 17 height 9
click at [0, 0] on input "checkbox" at bounding box center [0, 0] width 0 height 0
click at [43, 283] on span at bounding box center [38, 280] width 17 height 9
click at [0, 0] on input "checkbox" at bounding box center [0, 0] width 0 height 0
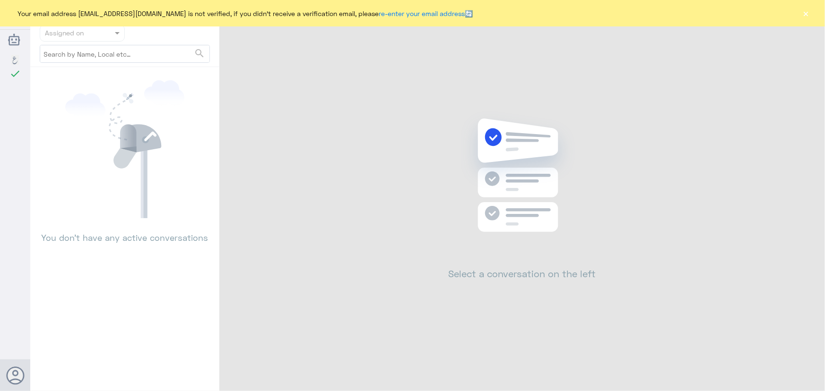
click at [804, 13] on button "×" at bounding box center [805, 13] width 9 height 9
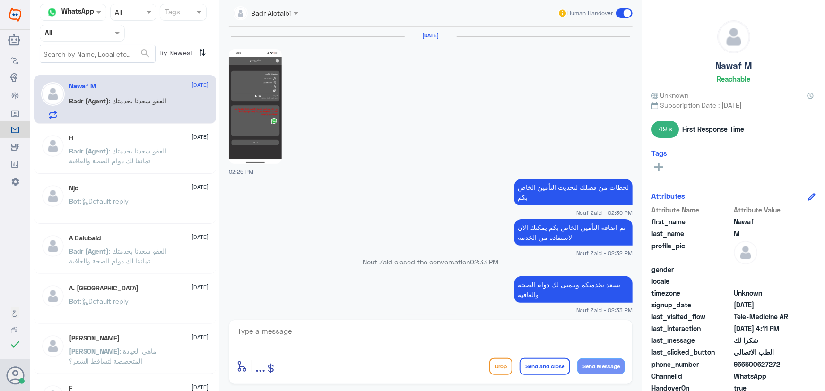
scroll to position [624, 0]
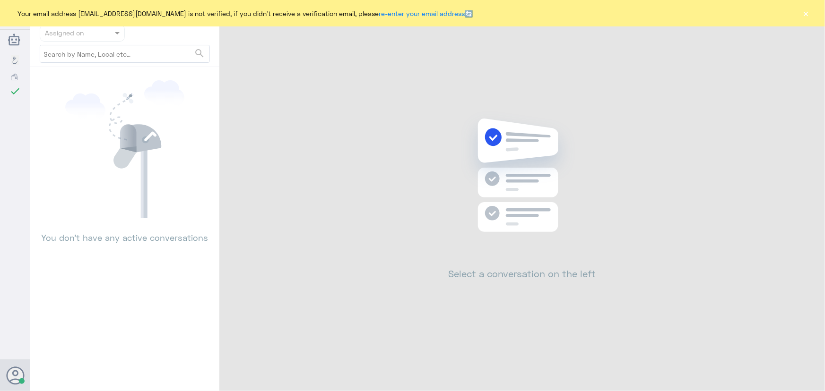
click at [807, 12] on button "×" at bounding box center [805, 13] width 9 height 9
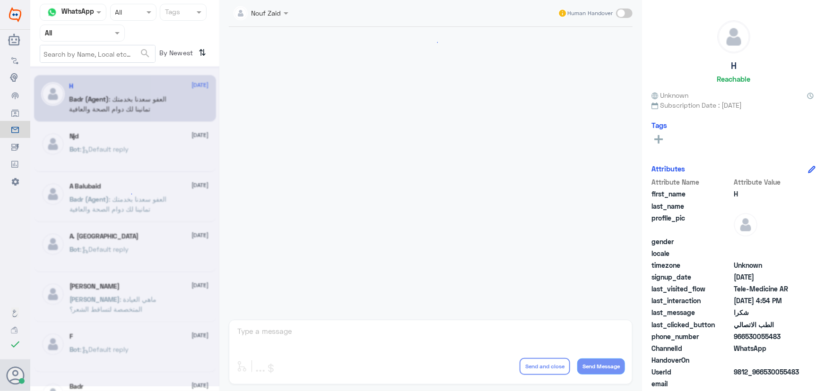
scroll to position [450, 0]
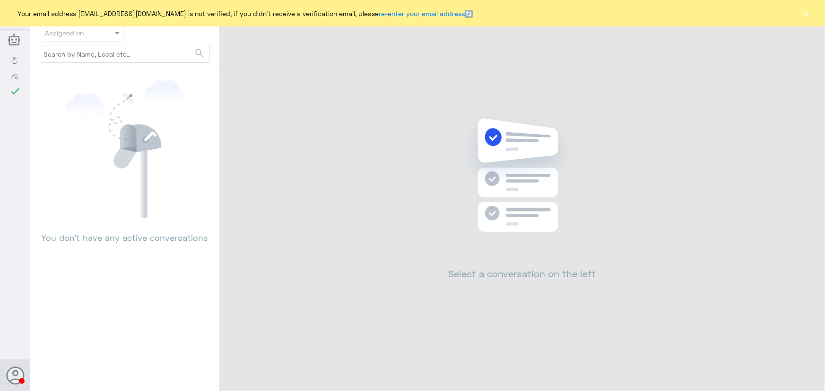
click at [807, 14] on button "×" at bounding box center [805, 13] width 9 height 9
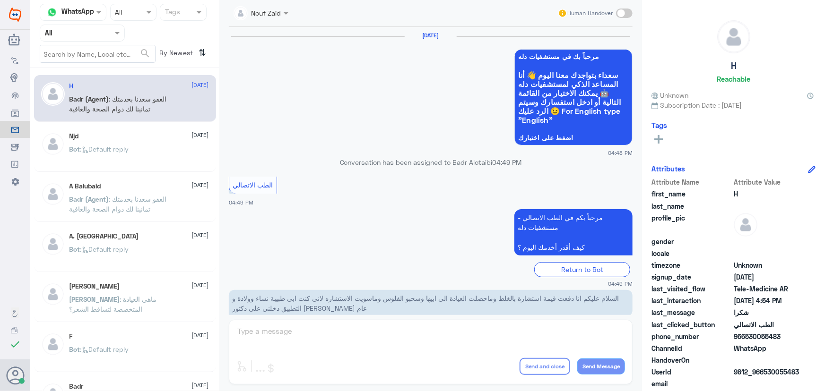
scroll to position [450, 0]
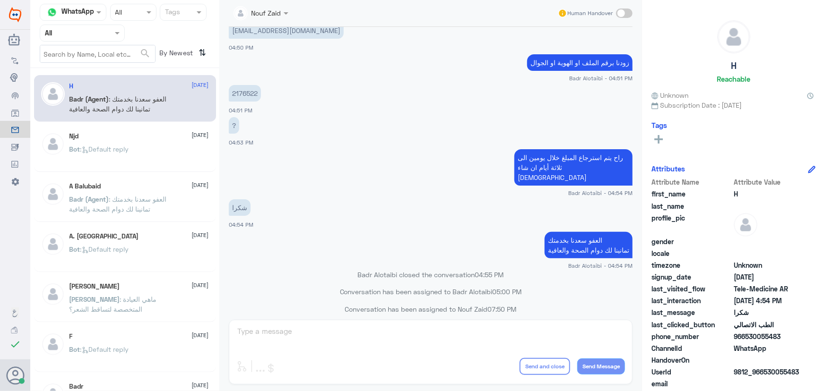
click at [804, 13] on div "H Reachable Unknown Subscription Date : [DATE] Tags Attributes Attribute Name A…" at bounding box center [733, 197] width 183 height 394
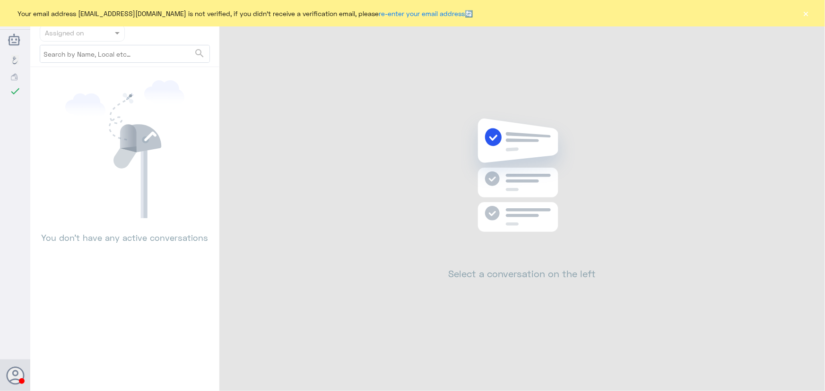
click at [806, 14] on button "×" at bounding box center [805, 13] width 9 height 9
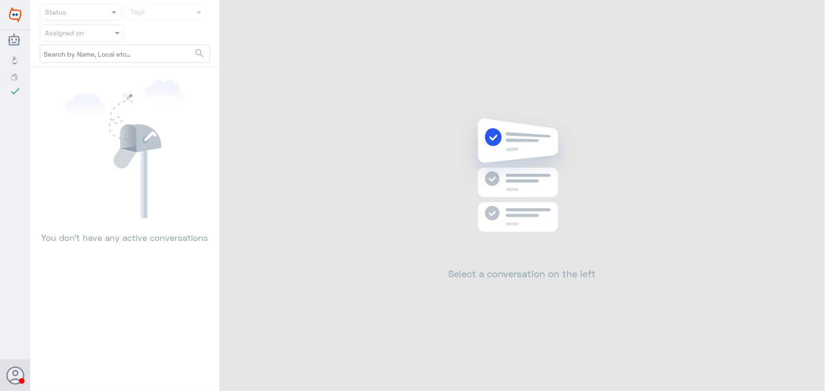
click at [806, 14] on div "Status Tags Assigned on search You don’t have any active conversations Select a…" at bounding box center [427, 197] width 795 height 394
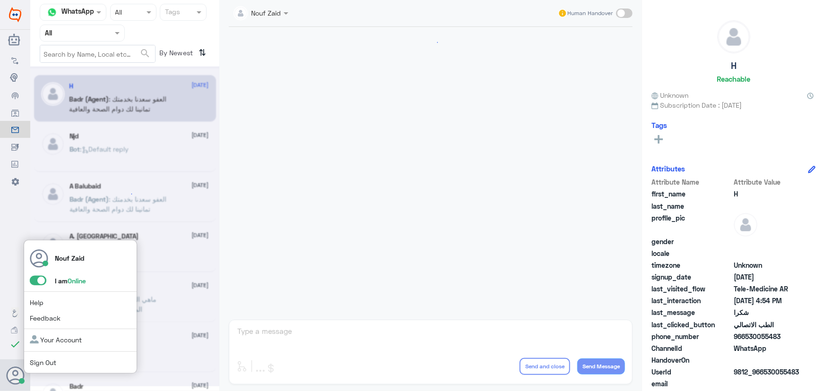
scroll to position [450, 0]
click at [40, 282] on span at bounding box center [38, 280] width 17 height 9
click at [0, 0] on input "checkbox" at bounding box center [0, 0] width 0 height 0
